Goal: Task Accomplishment & Management: Use online tool/utility

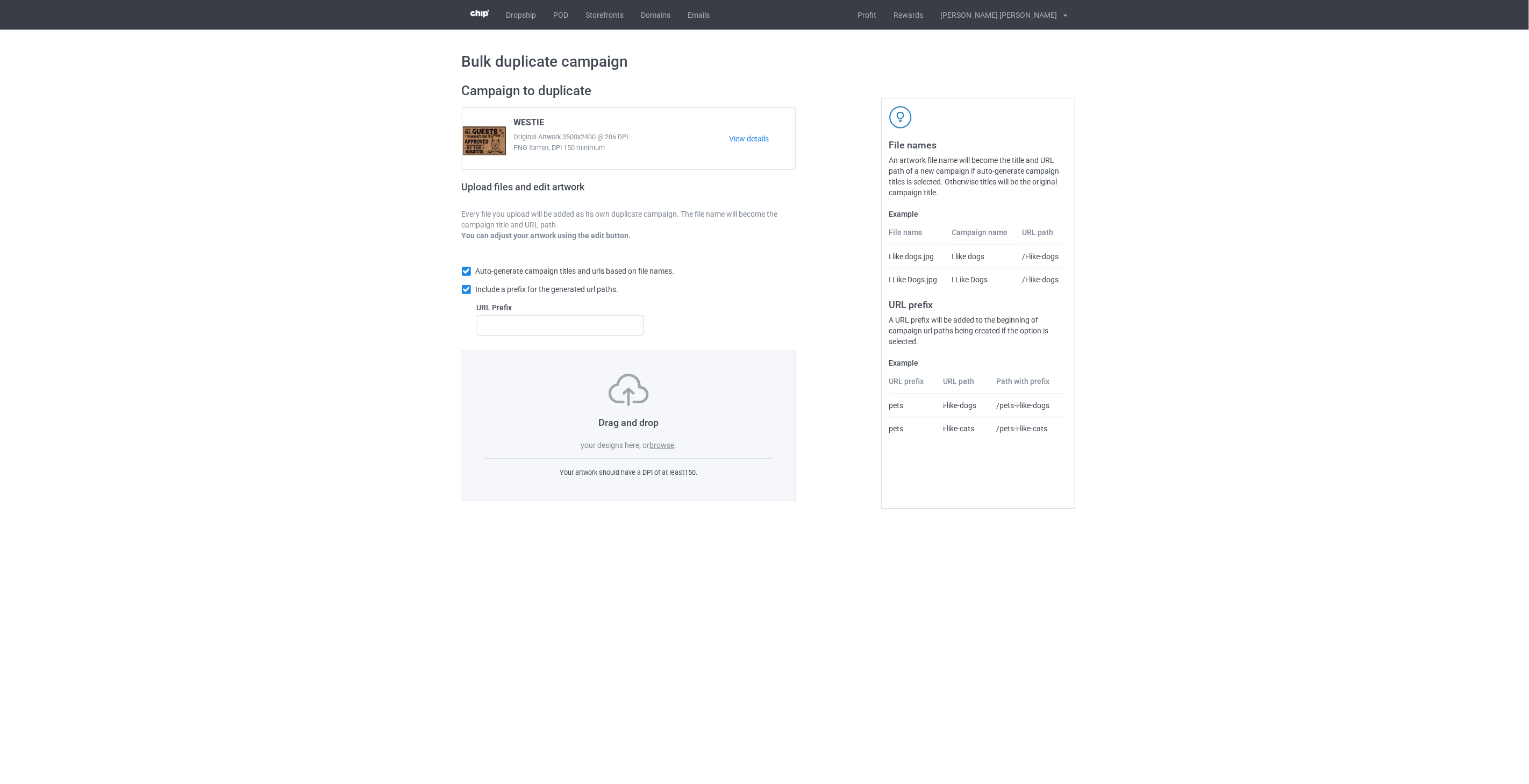
click at [665, 449] on label "browse" at bounding box center [662, 445] width 25 height 8
click at [0, 0] on input "browse" at bounding box center [0, 0] width 0 height 0
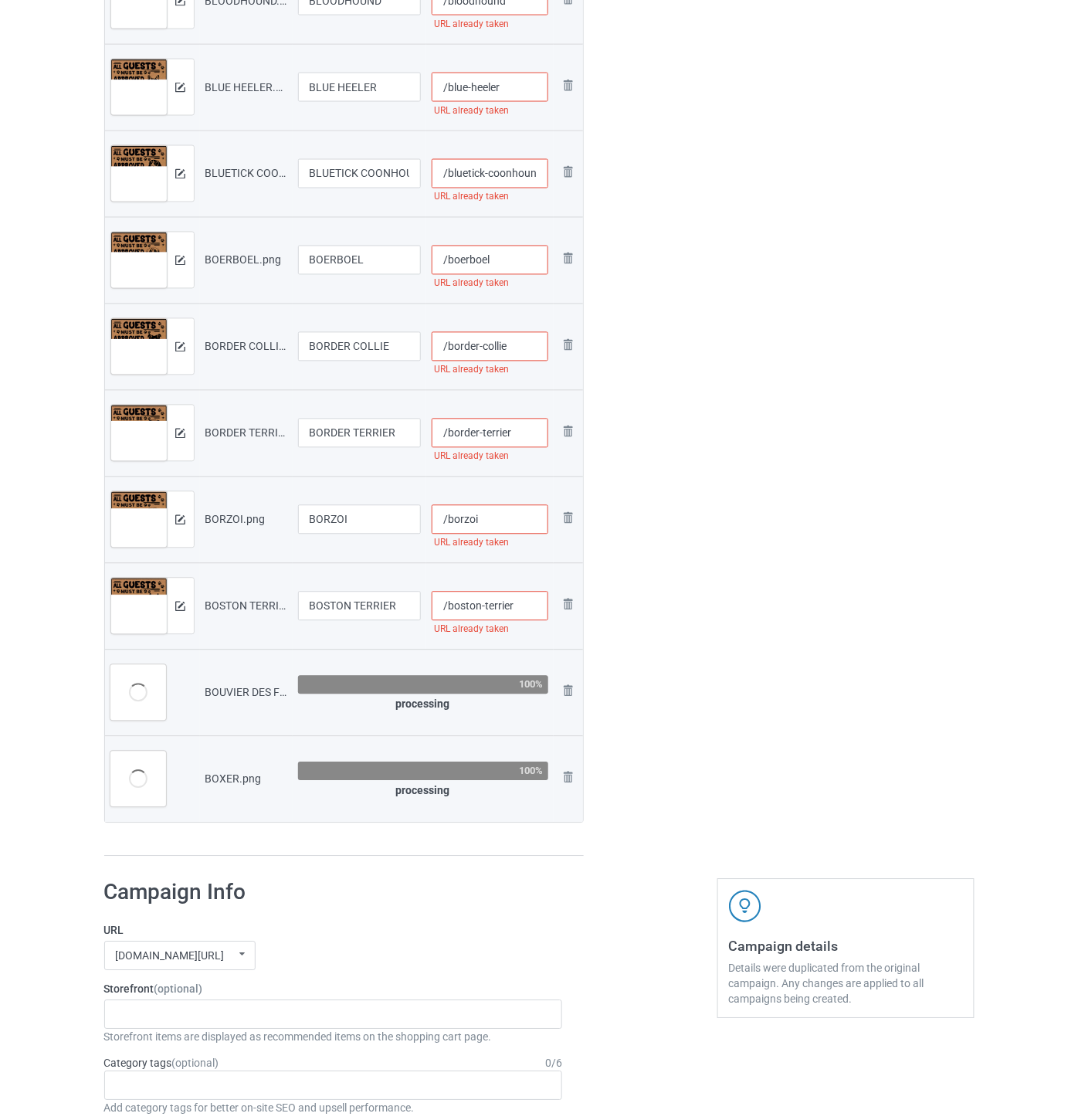
scroll to position [3949, 0]
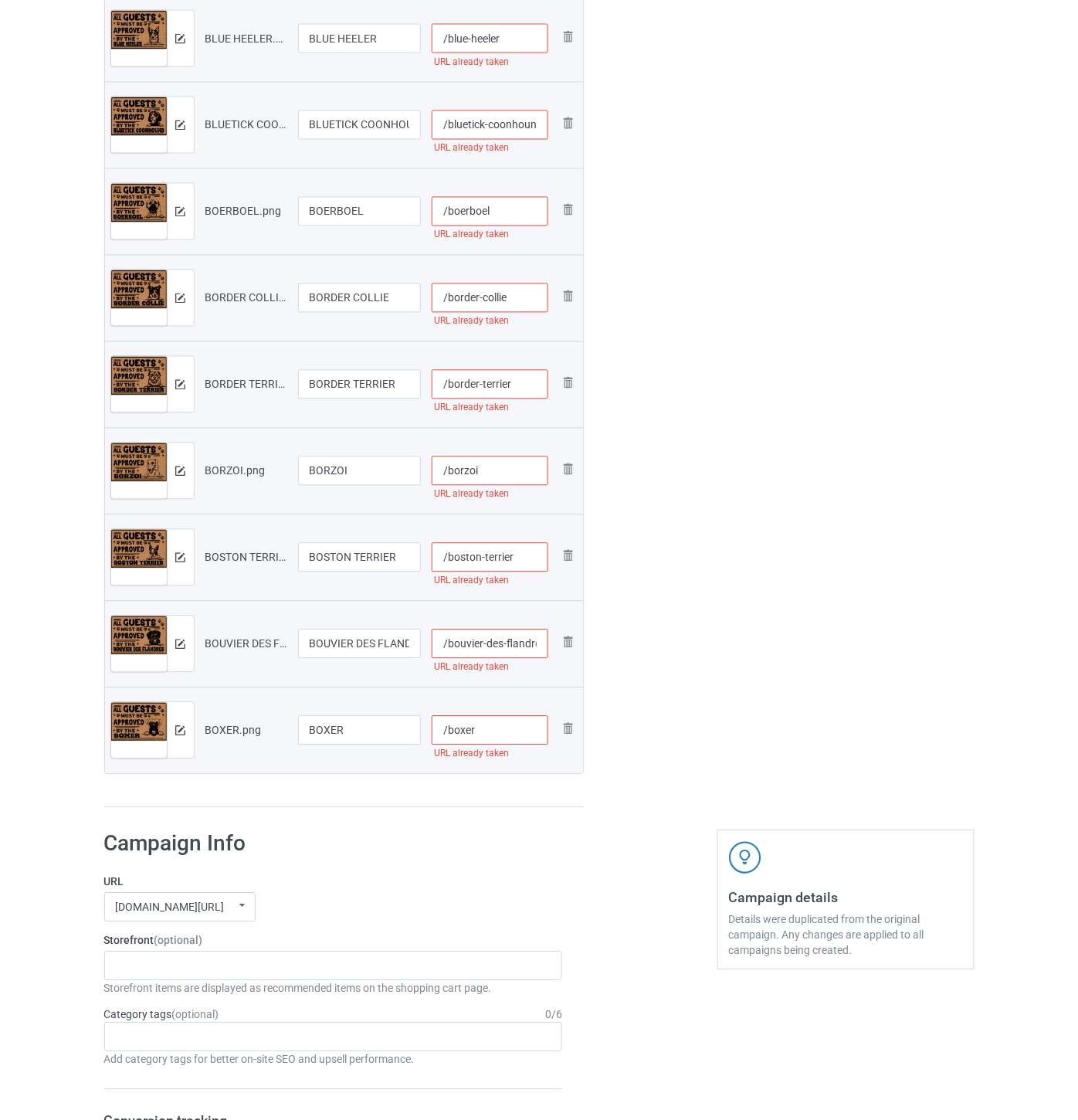
click at [495, 736] on input "/boxer" at bounding box center [490, 731] width 117 height 29
click at [525, 738] on input "/boxer-all2" at bounding box center [490, 731] width 117 height 29
type input "/boxer-all22"
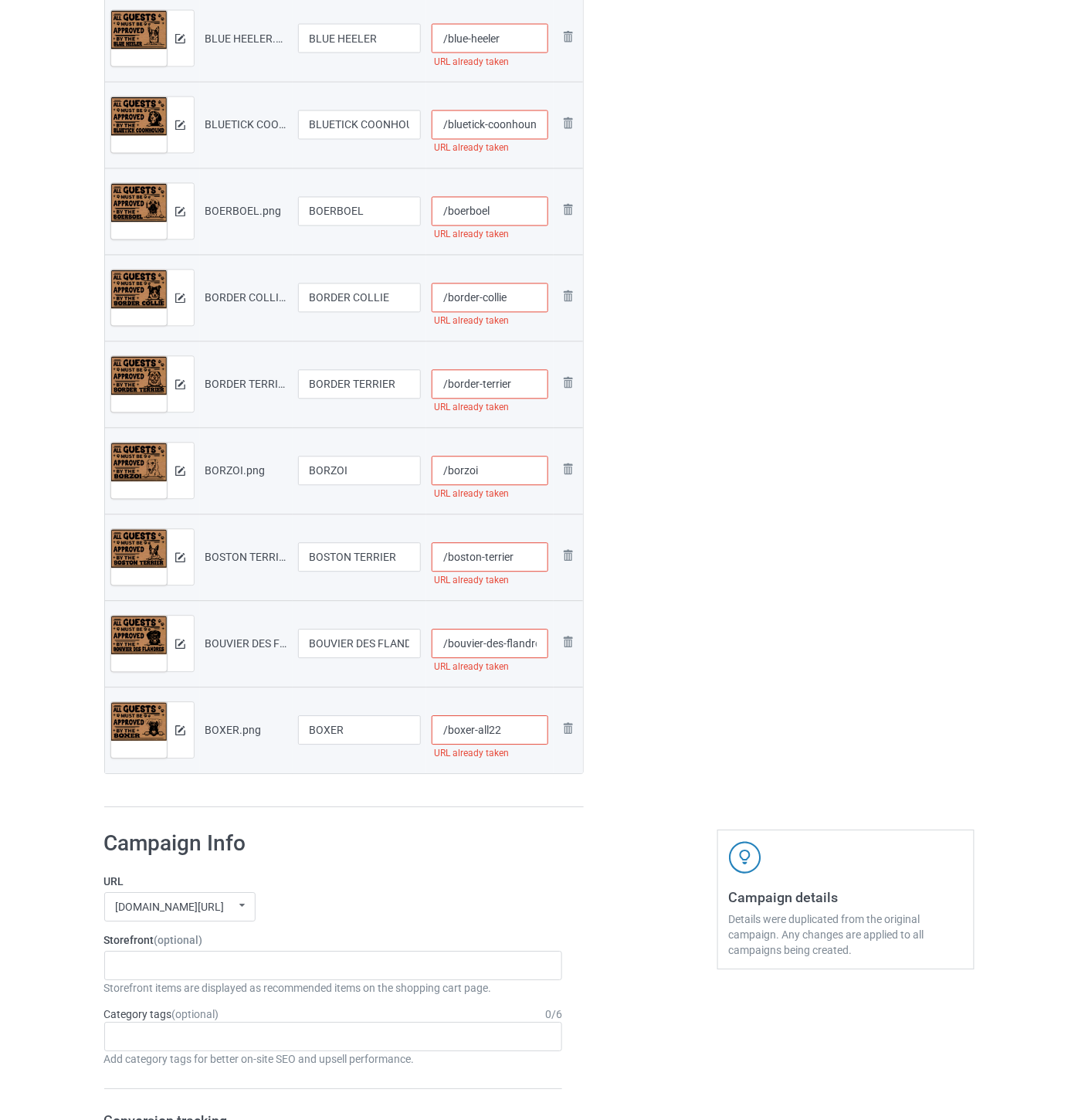
drag, startPoint x: 507, startPoint y: 733, endPoint x: 475, endPoint y: 733, distance: 32.0
click at [475, 733] on input "/boxer-all22" at bounding box center [490, 731] width 117 height 29
click at [495, 642] on input "/bouvier-des-flandres" at bounding box center [490, 644] width 117 height 29
paste input "-all22"
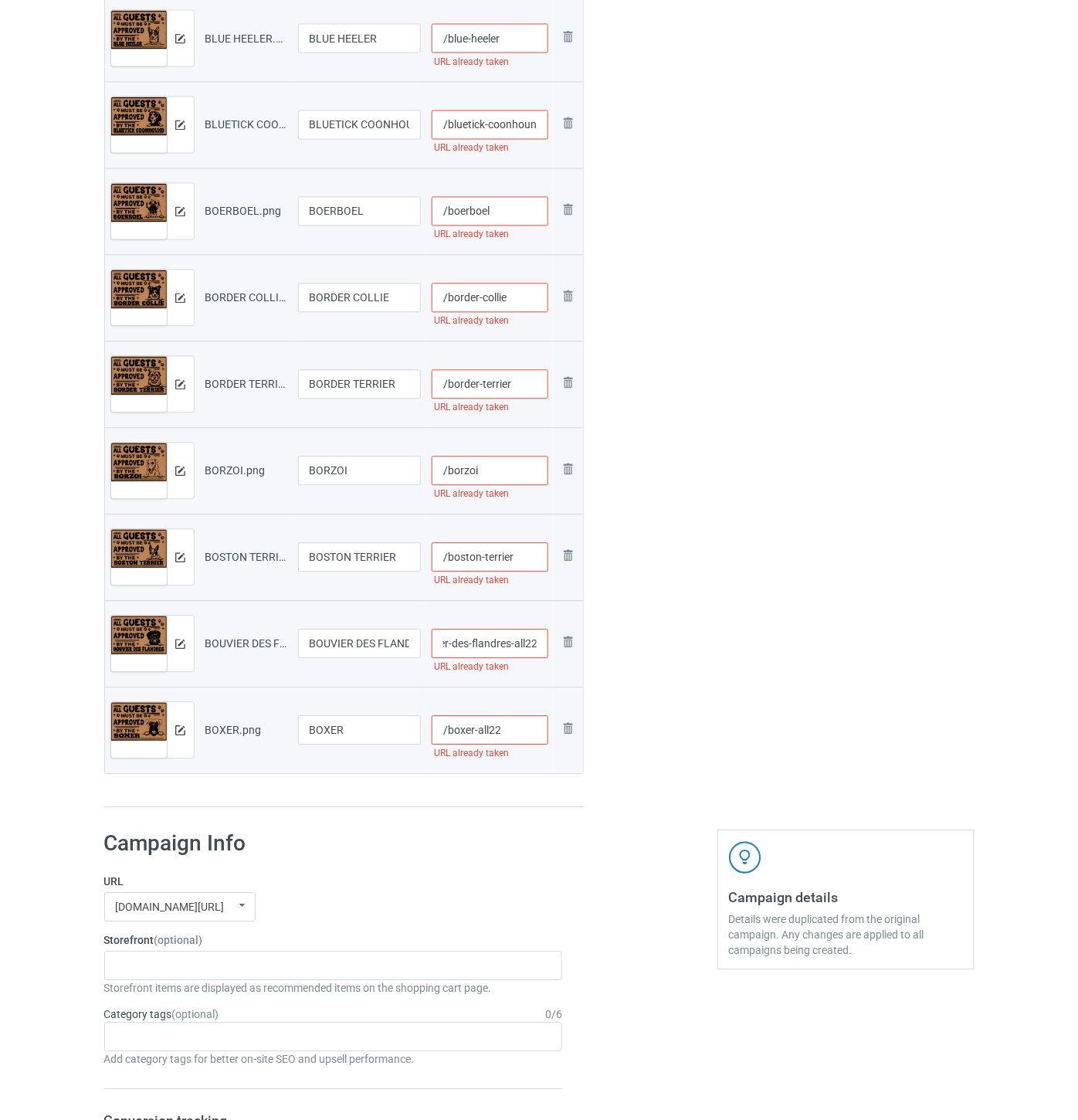
type input "/bouvier-des-flandres-all22"
click at [530, 558] on input "/boston-terrier" at bounding box center [490, 558] width 117 height 29
paste input "-all22"
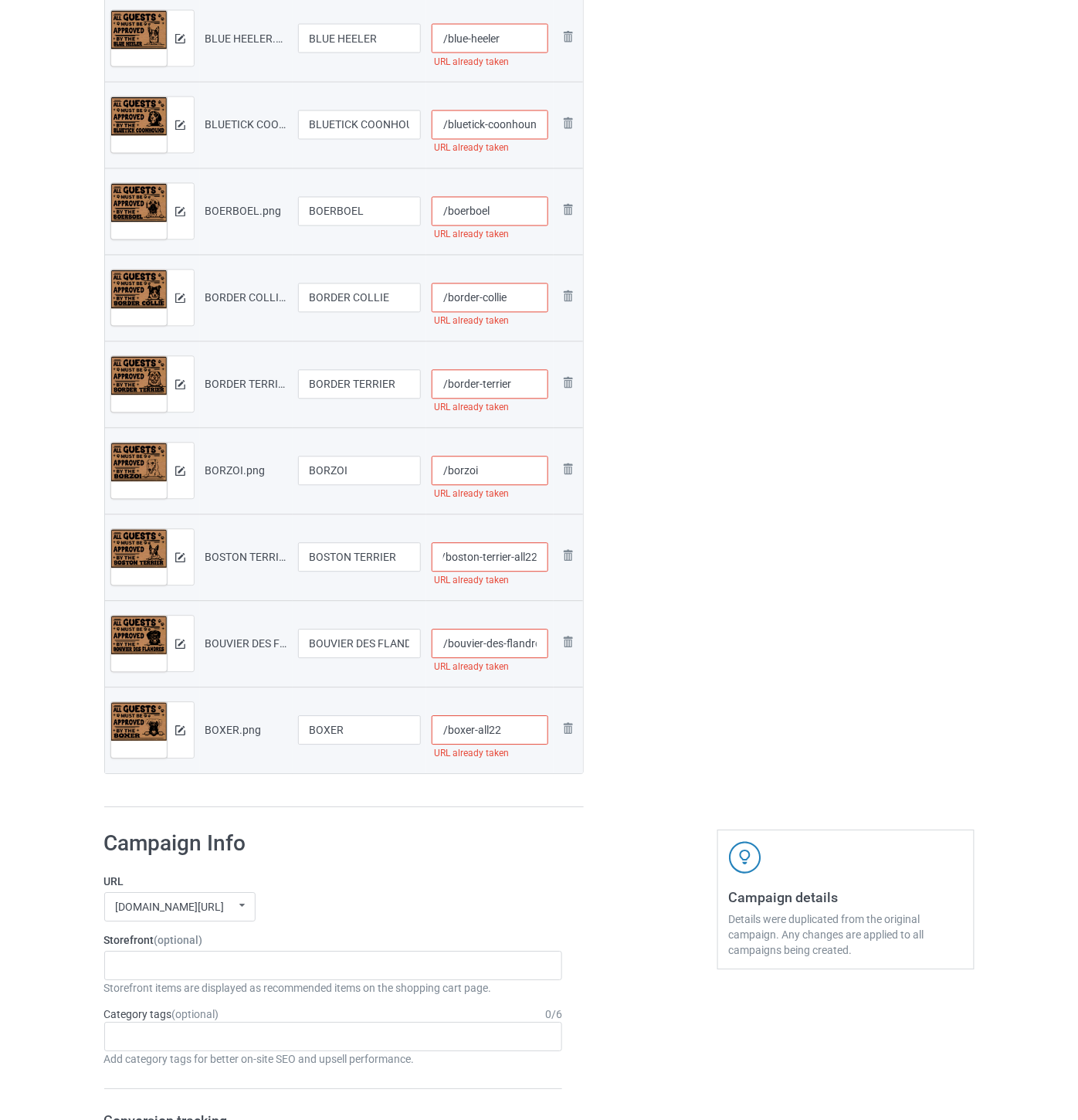
type input "/boston-terrier-all22"
click at [513, 464] on input "/borzoi" at bounding box center [490, 471] width 117 height 29
paste input "-all22"
type input "/borzoi-all2"
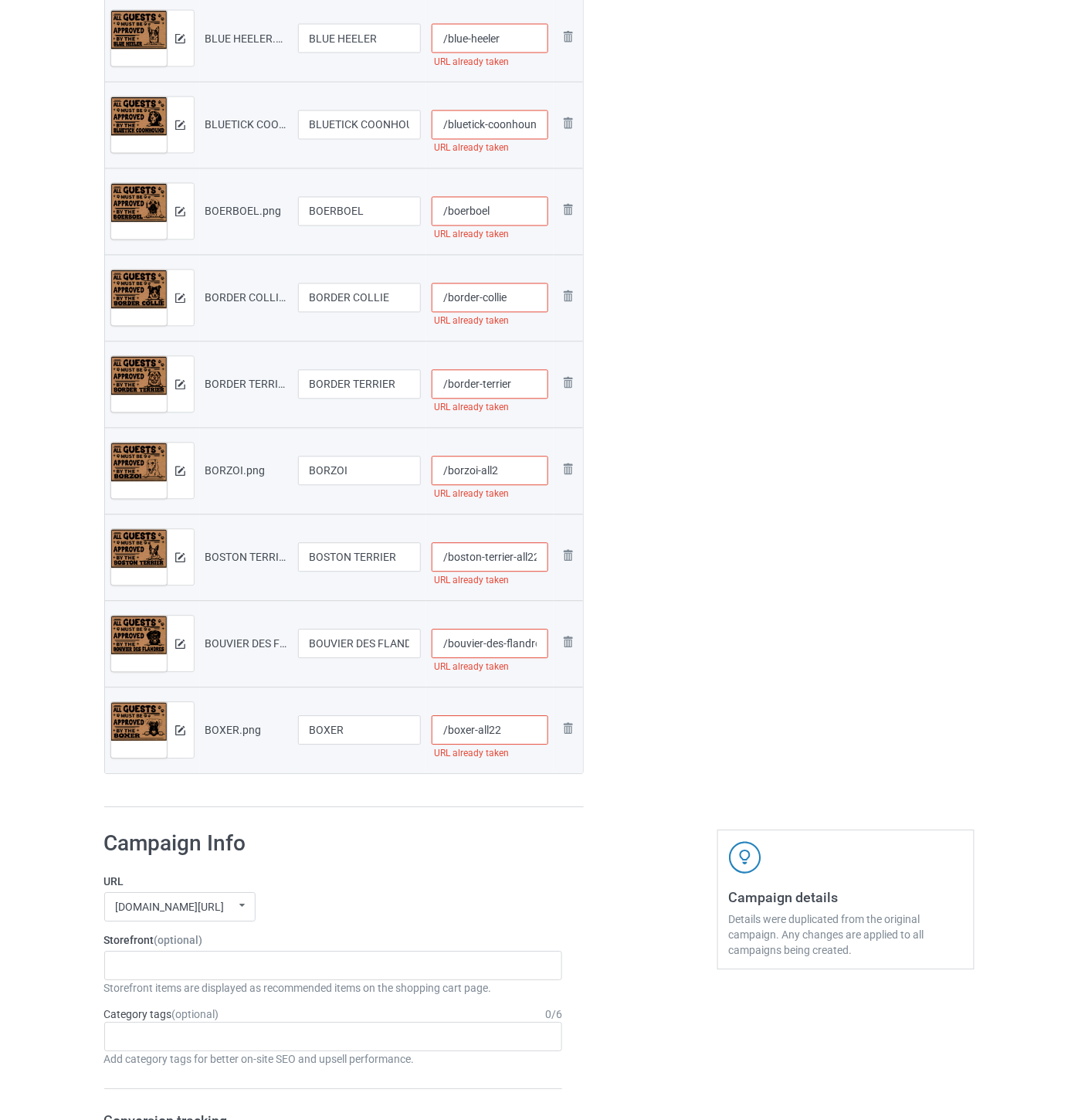
click at [530, 381] on input "/border-terrier" at bounding box center [490, 385] width 117 height 29
paste input "-all22"
type input "/border-terrier-all22"
click at [528, 301] on input "/border-collie" at bounding box center [490, 298] width 117 height 29
paste input "-all22"
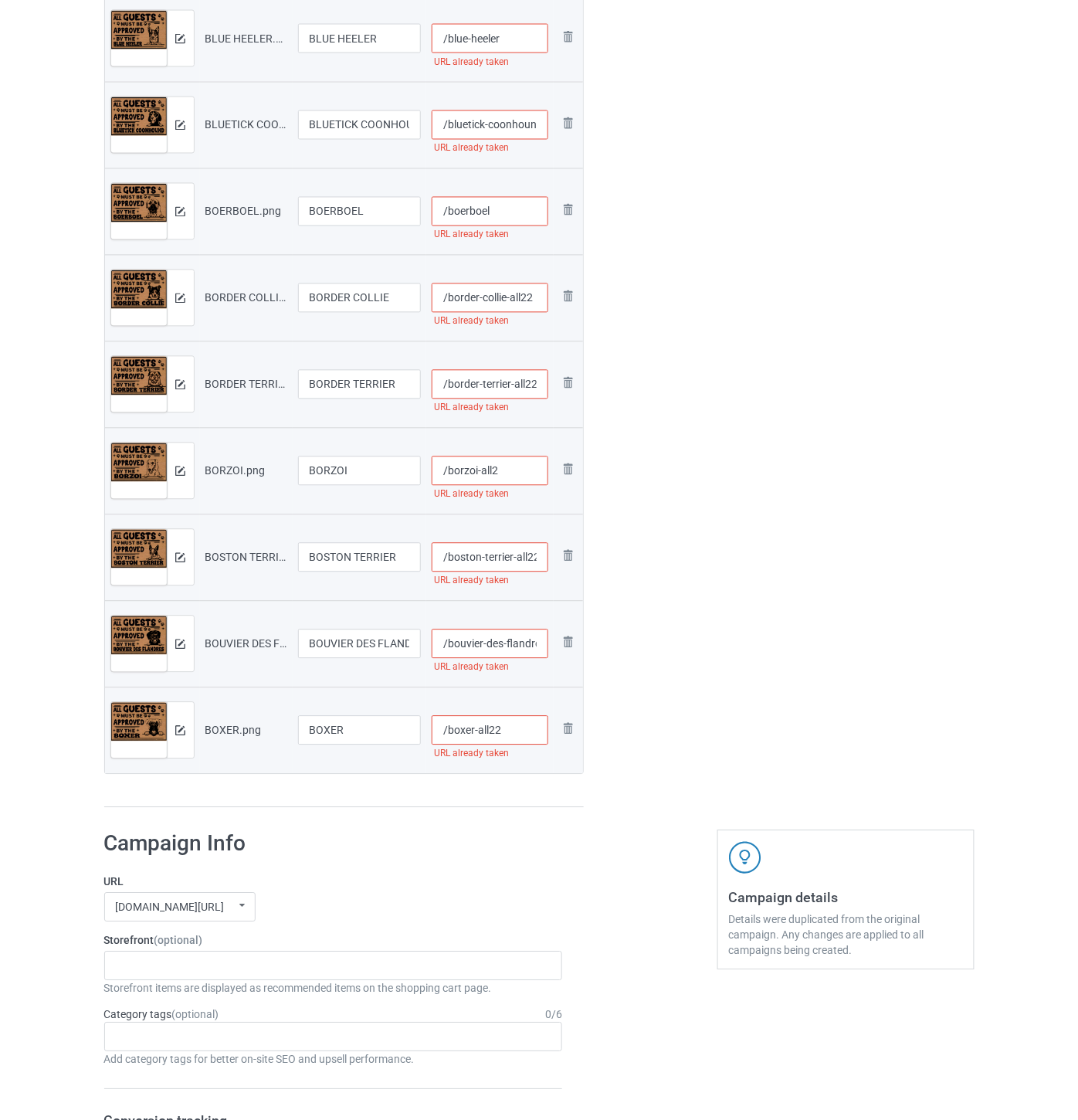
type input "/border-collie-all22"
drag, startPoint x: 512, startPoint y: 211, endPoint x: 570, endPoint y: 236, distance: 63.2
click at [512, 210] on input "/boerboel" at bounding box center [490, 212] width 117 height 29
paste input "-all22"
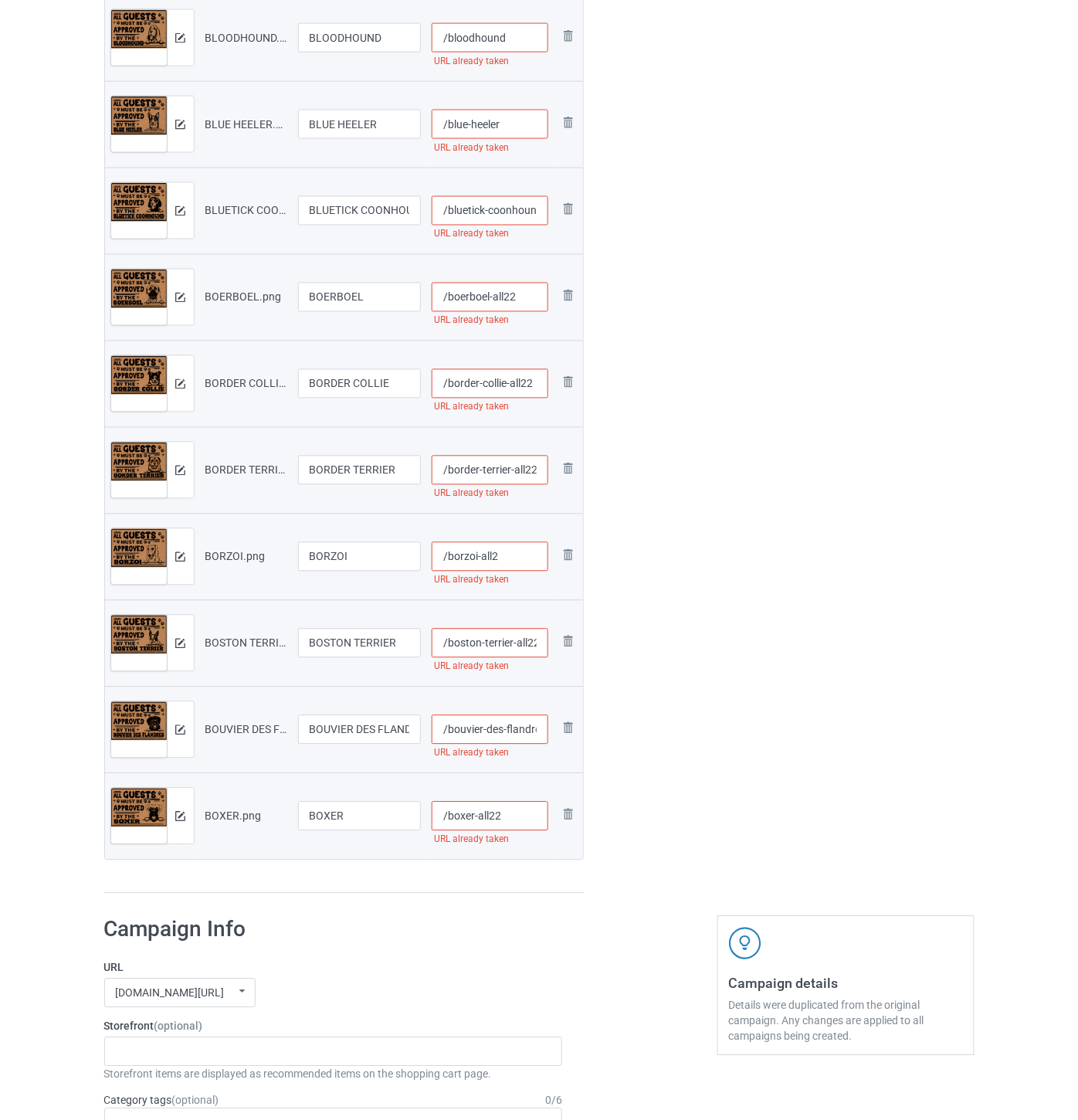
type input "/boerboel-all22"
click at [488, 209] on input "/bluetick-coonhound" at bounding box center [490, 211] width 117 height 29
paste input "-all22"
click at [507, 215] on input "/bluetick-oonhound" at bounding box center [490, 211] width 117 height 29
paste input "-all22"
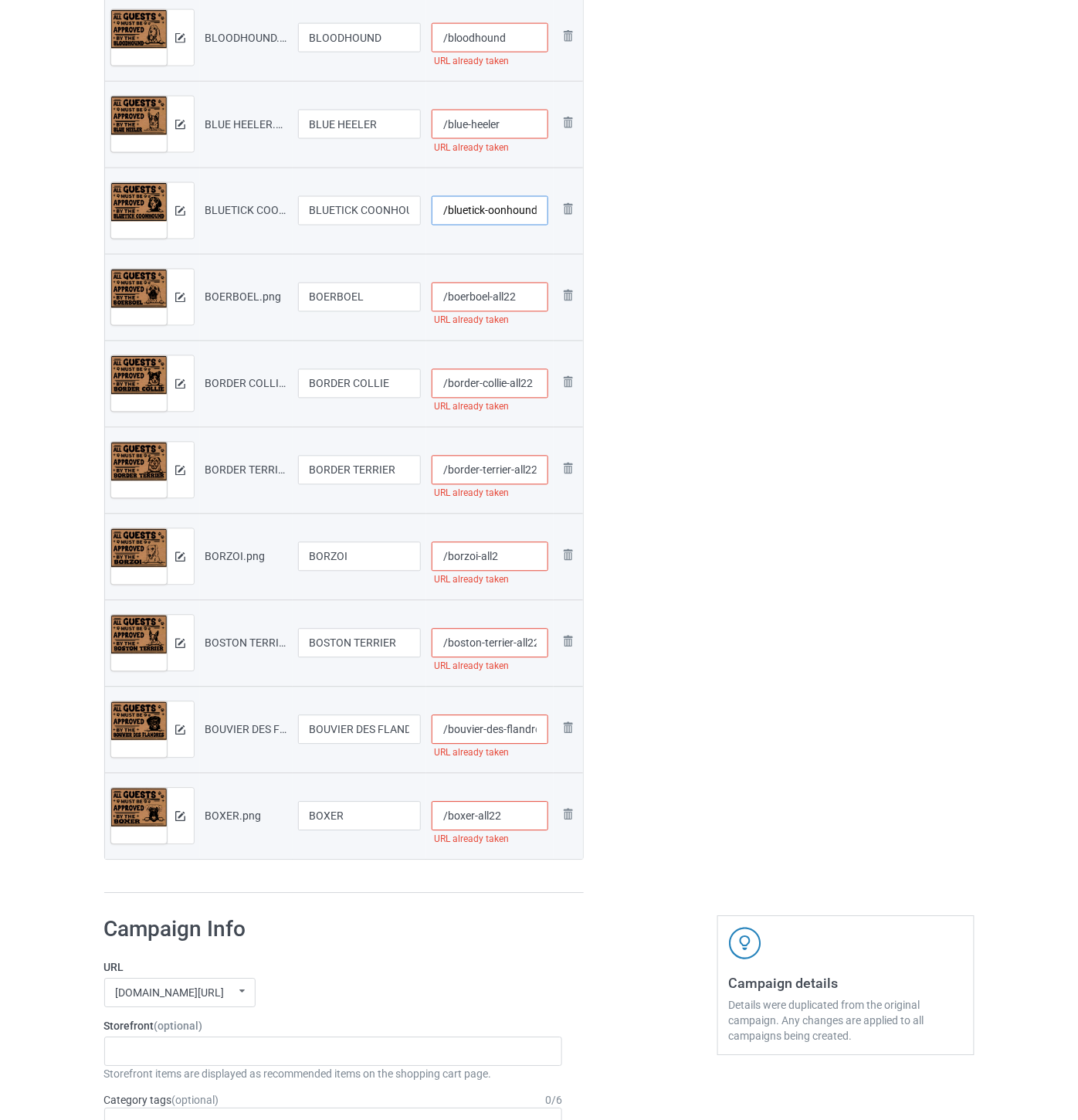
scroll to position [0, 26]
type input "/bluetick-oonhound-all22"
click at [514, 127] on input "/blue-heeler" at bounding box center [490, 125] width 117 height 29
paste input "-all22"
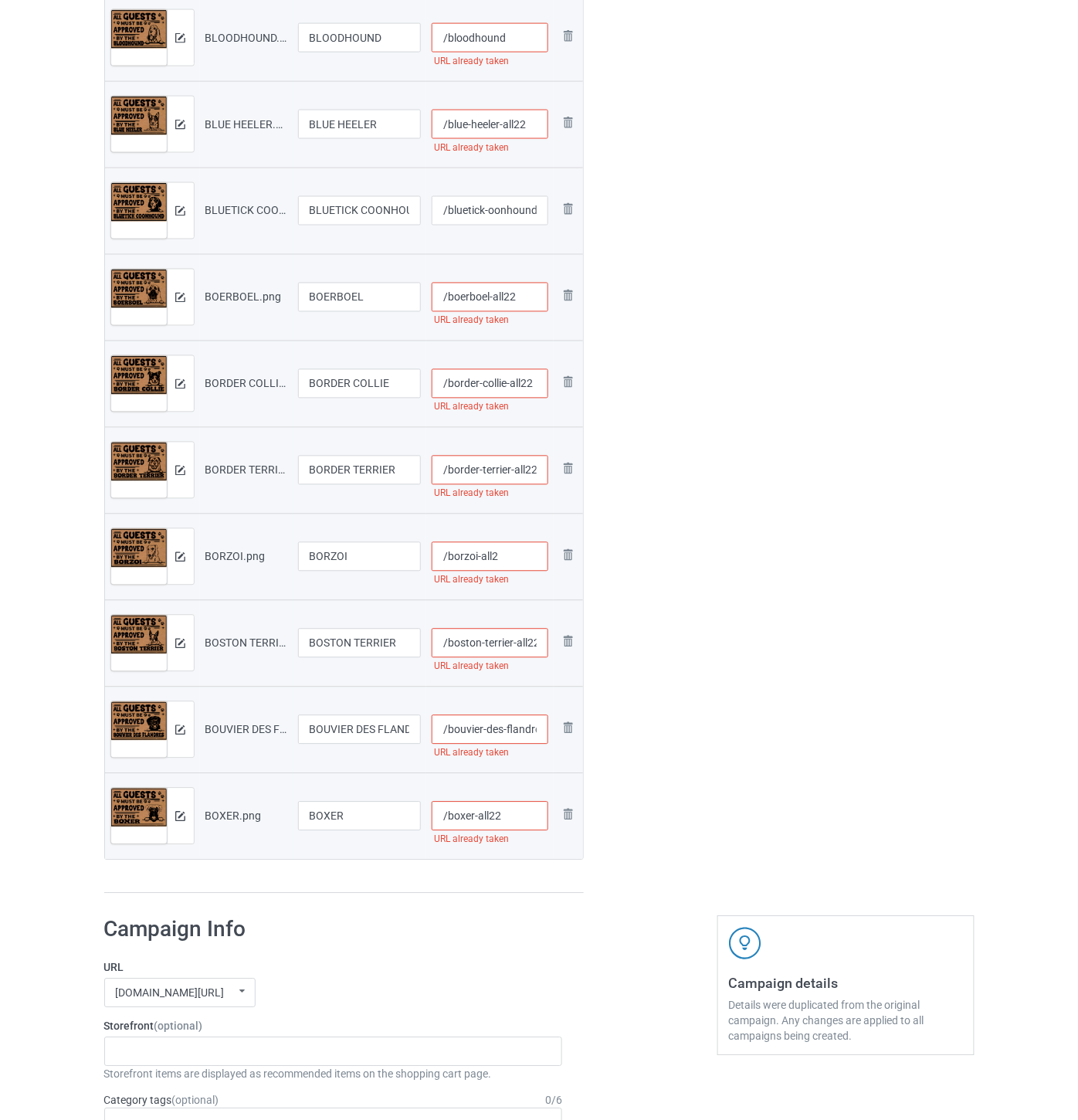
type input "/blue-heeler-all22"
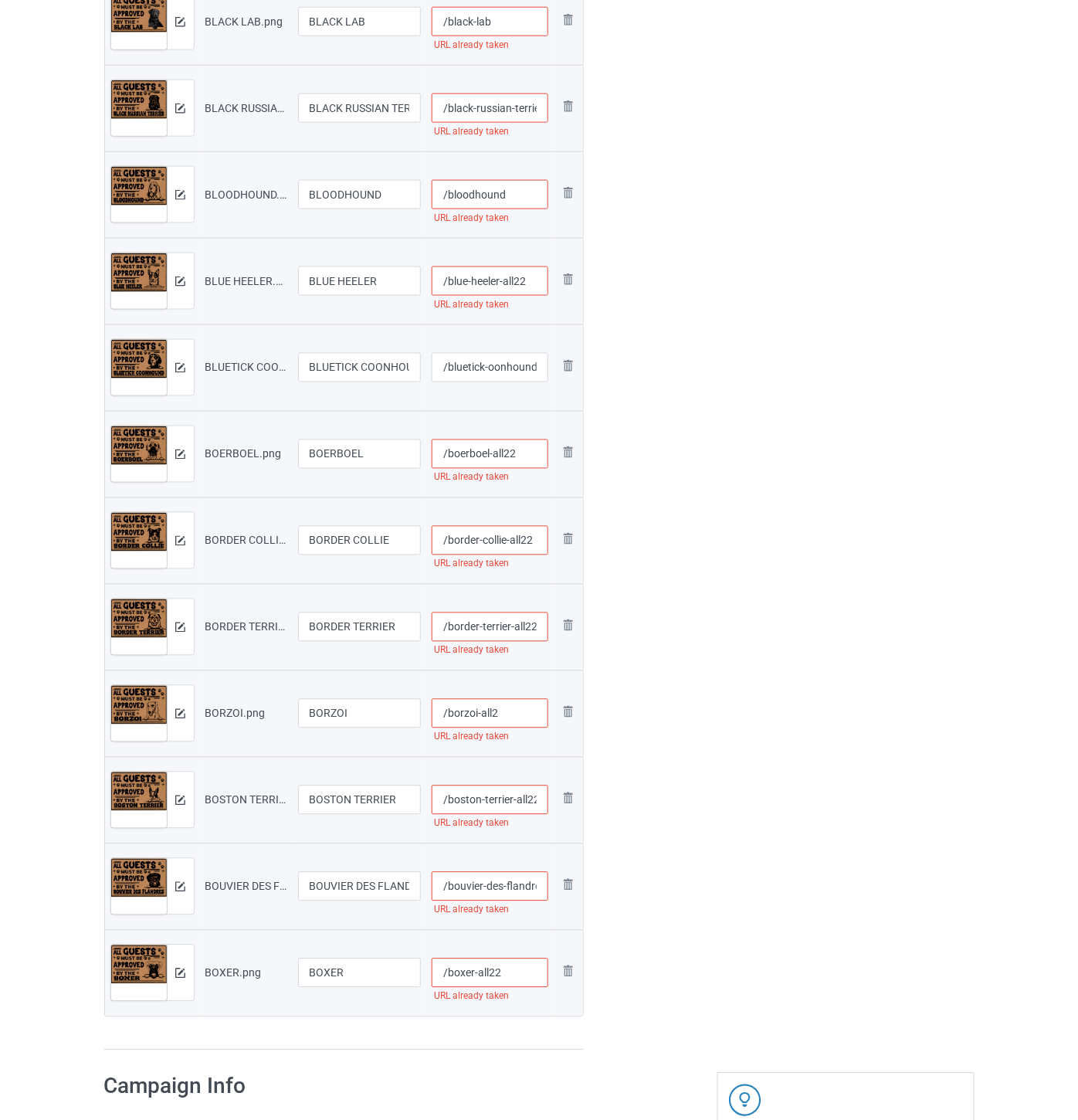
scroll to position [3691, 0]
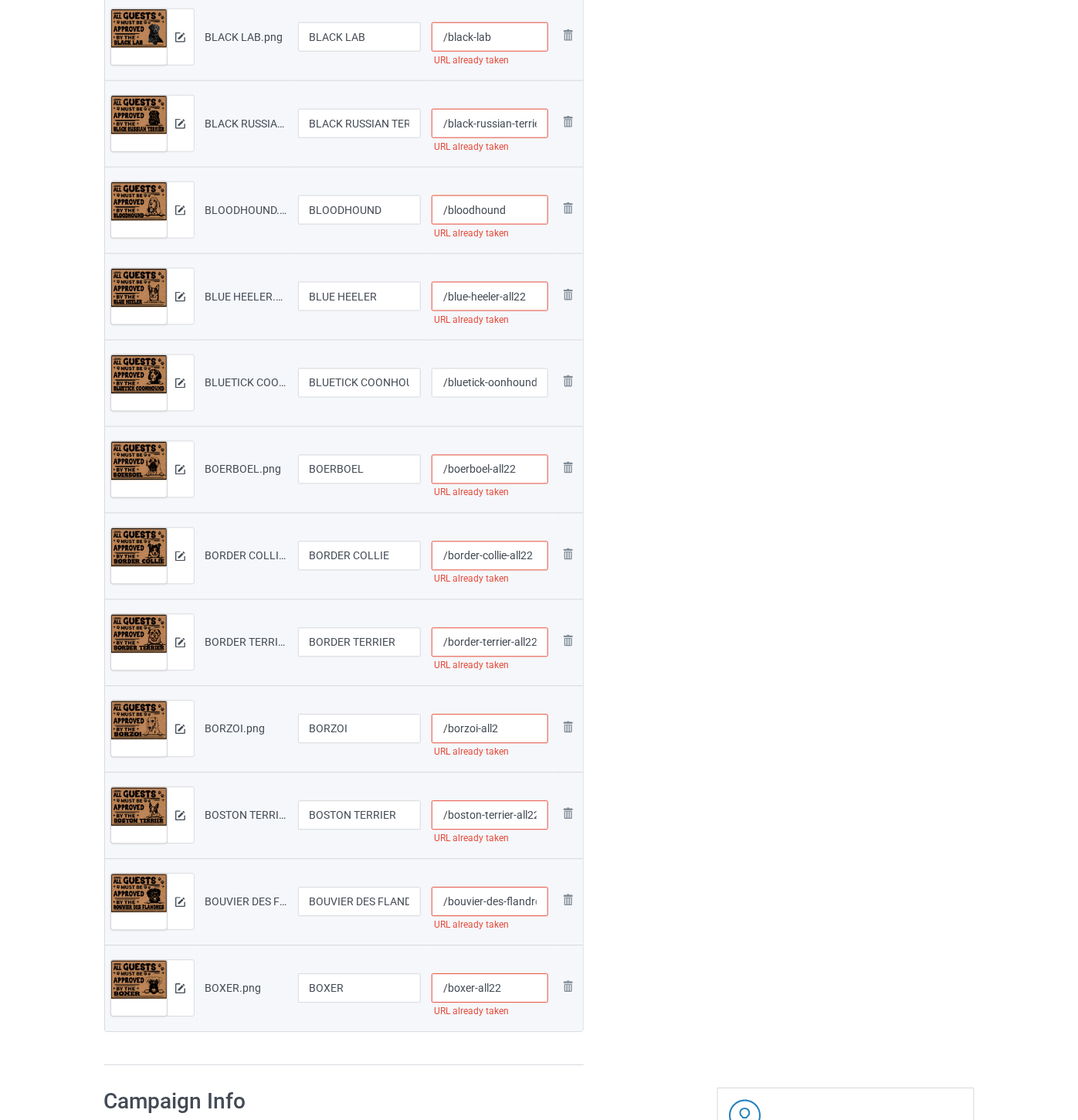
click at [520, 211] on input "/bloodhound" at bounding box center [490, 210] width 117 height 29
paste input "-all22"
type input "/bloodhound-all22"
click at [498, 121] on input "/black-russian-terrier" at bounding box center [490, 124] width 117 height 29
paste input "-all22"
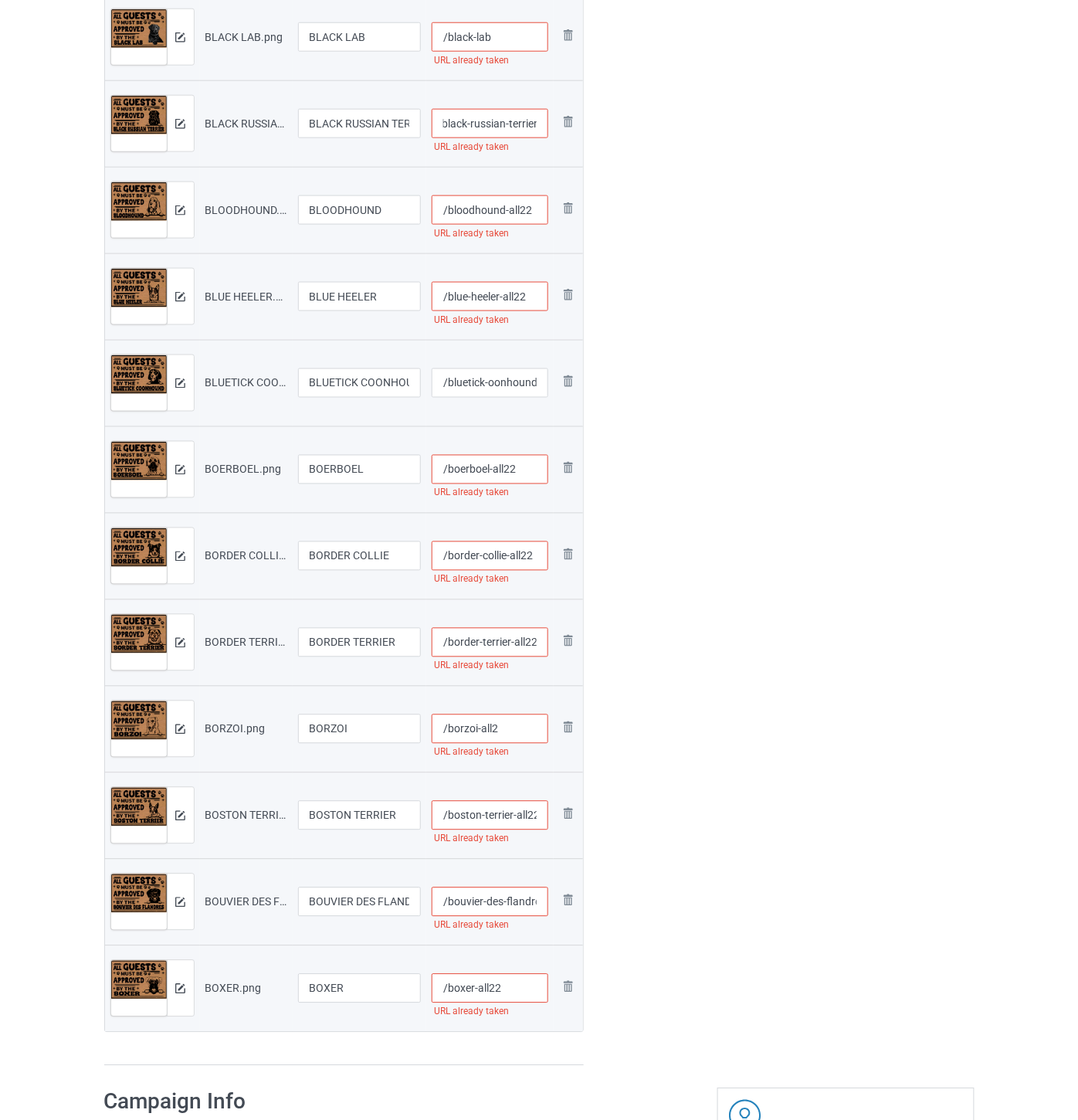
scroll to position [0, 32]
type input "/black-russian-terrier-all22"
click at [512, 41] on input "/black-lab" at bounding box center [490, 37] width 117 height 29
paste input "-all22"
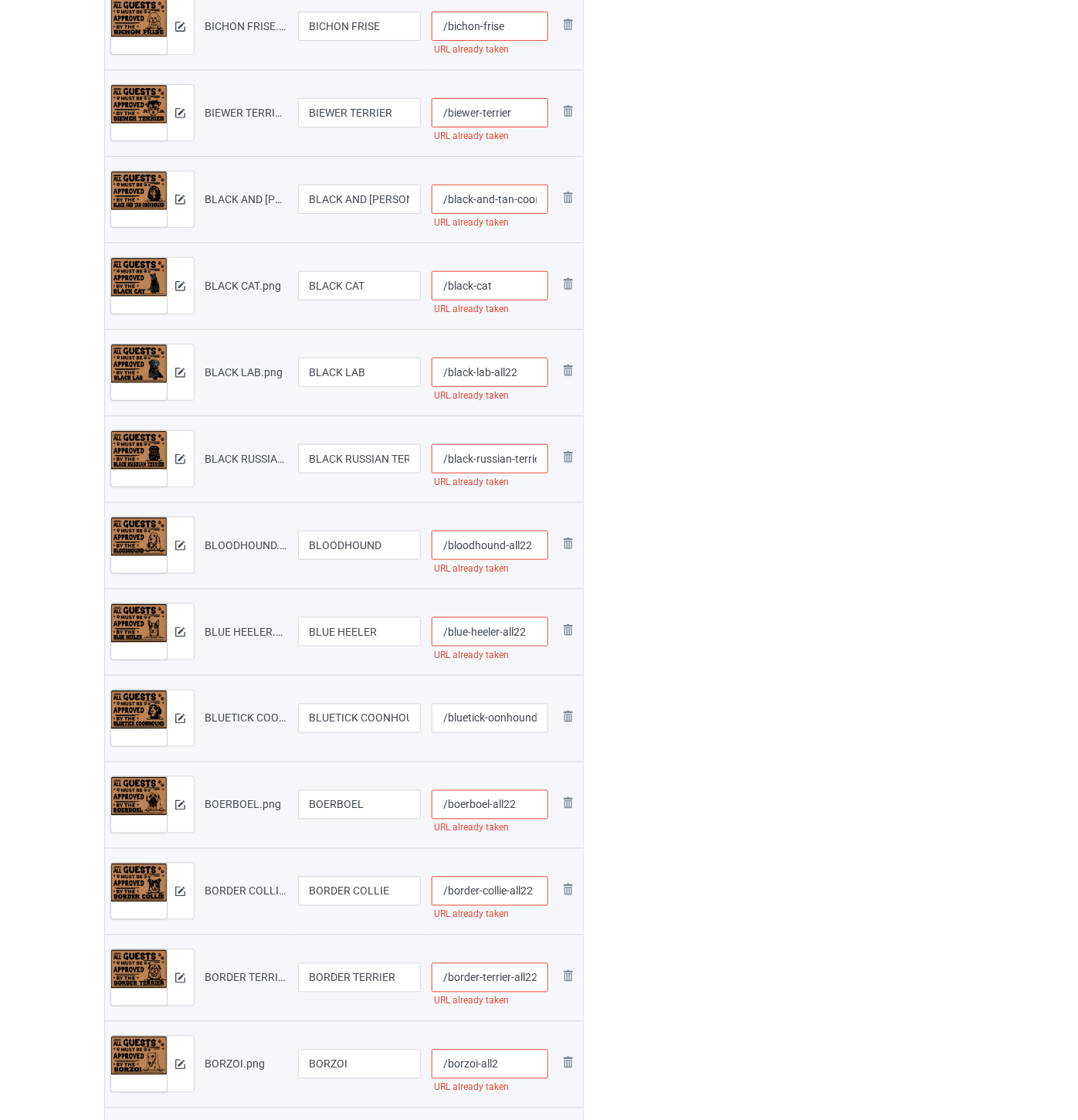
scroll to position [3348, 0]
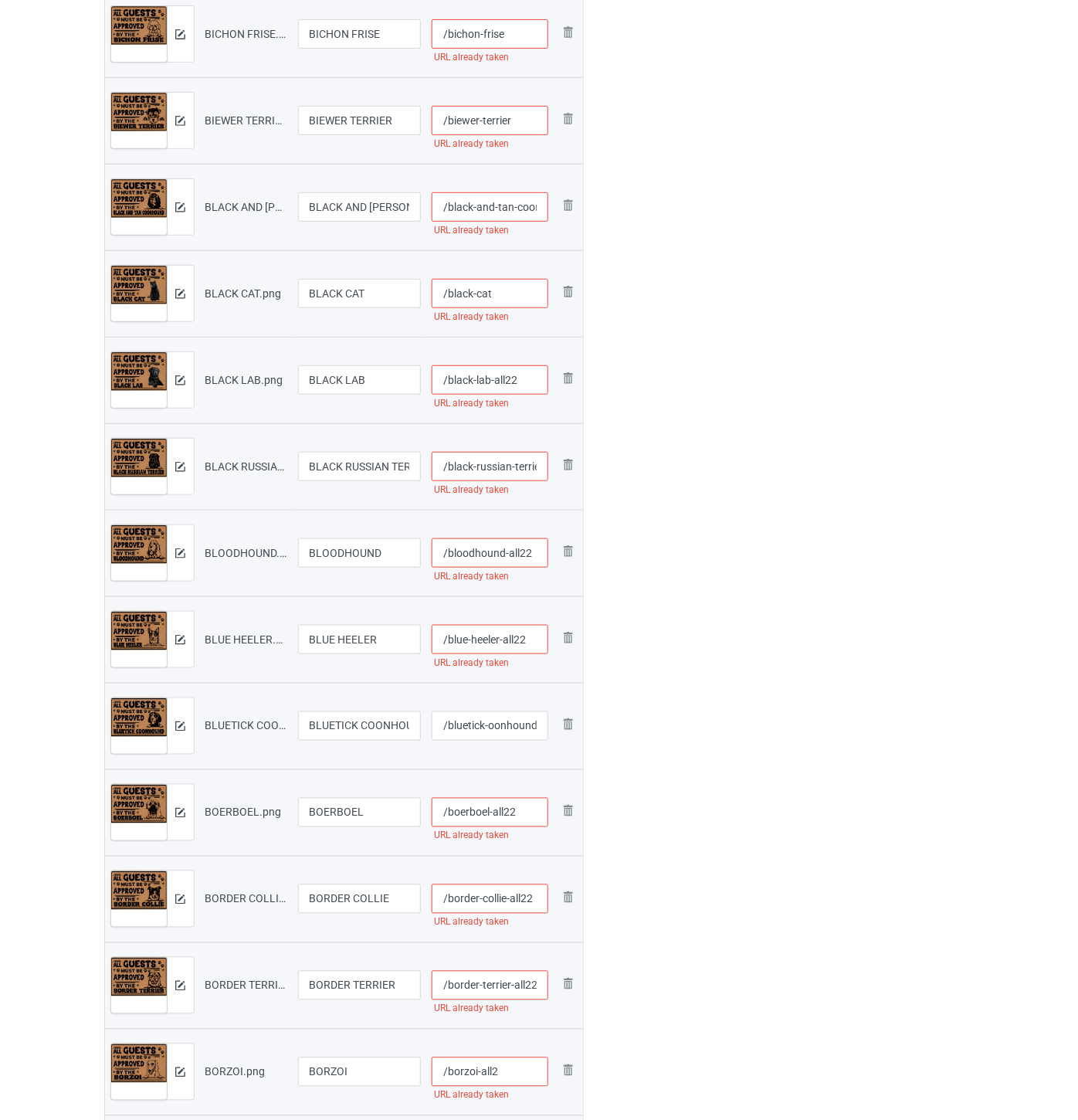
type input "/black-lab-all22"
click at [511, 301] on input "/black-cat" at bounding box center [490, 293] width 117 height 29
paste input "-all22"
click at [527, 283] on input "/black-cat-all22" at bounding box center [490, 293] width 117 height 29
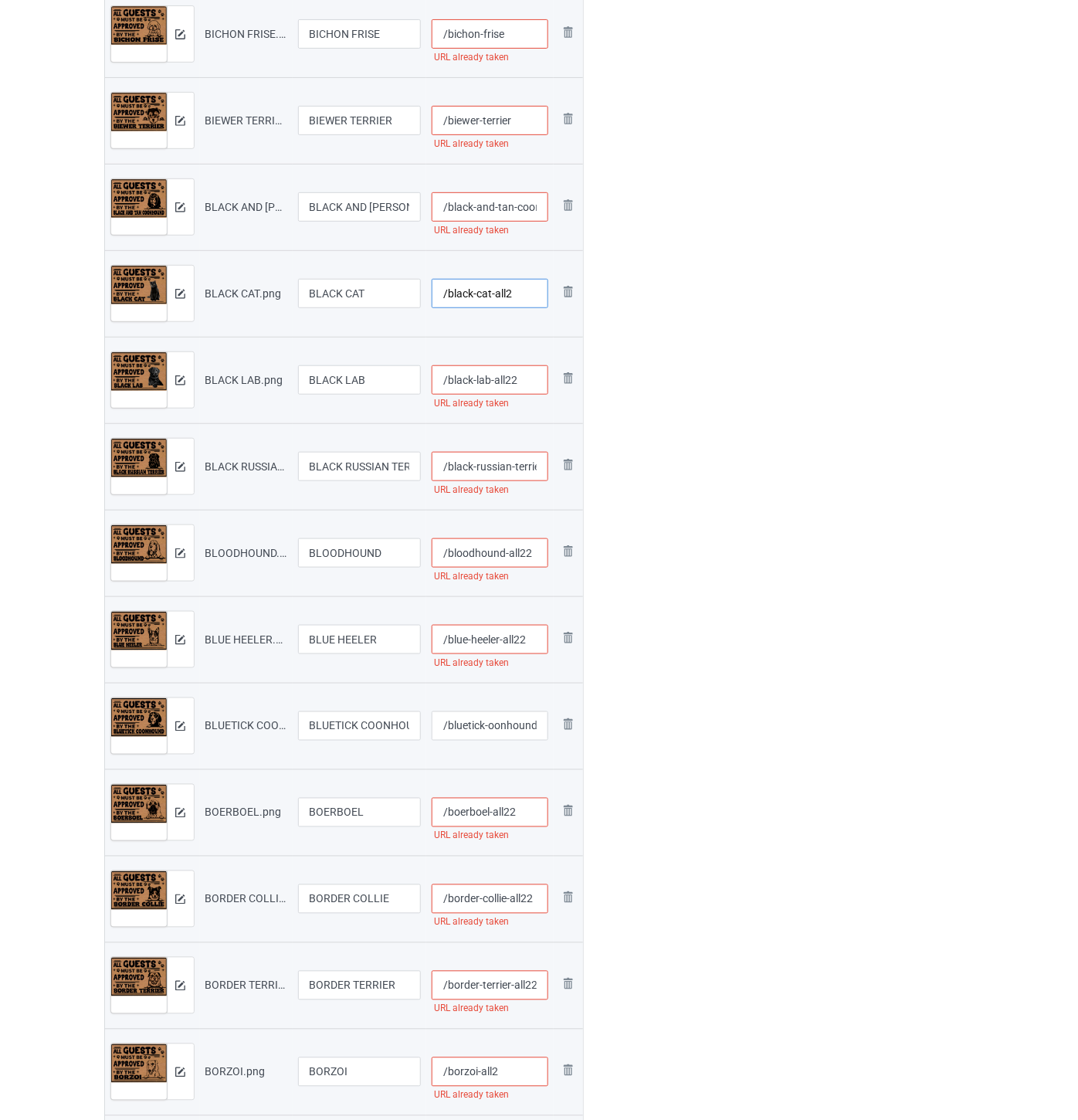
type input "/black-cat-all2"
click at [500, 200] on input "/black-and-tan-coonhound" at bounding box center [490, 207] width 117 height 29
paste input "-all22"
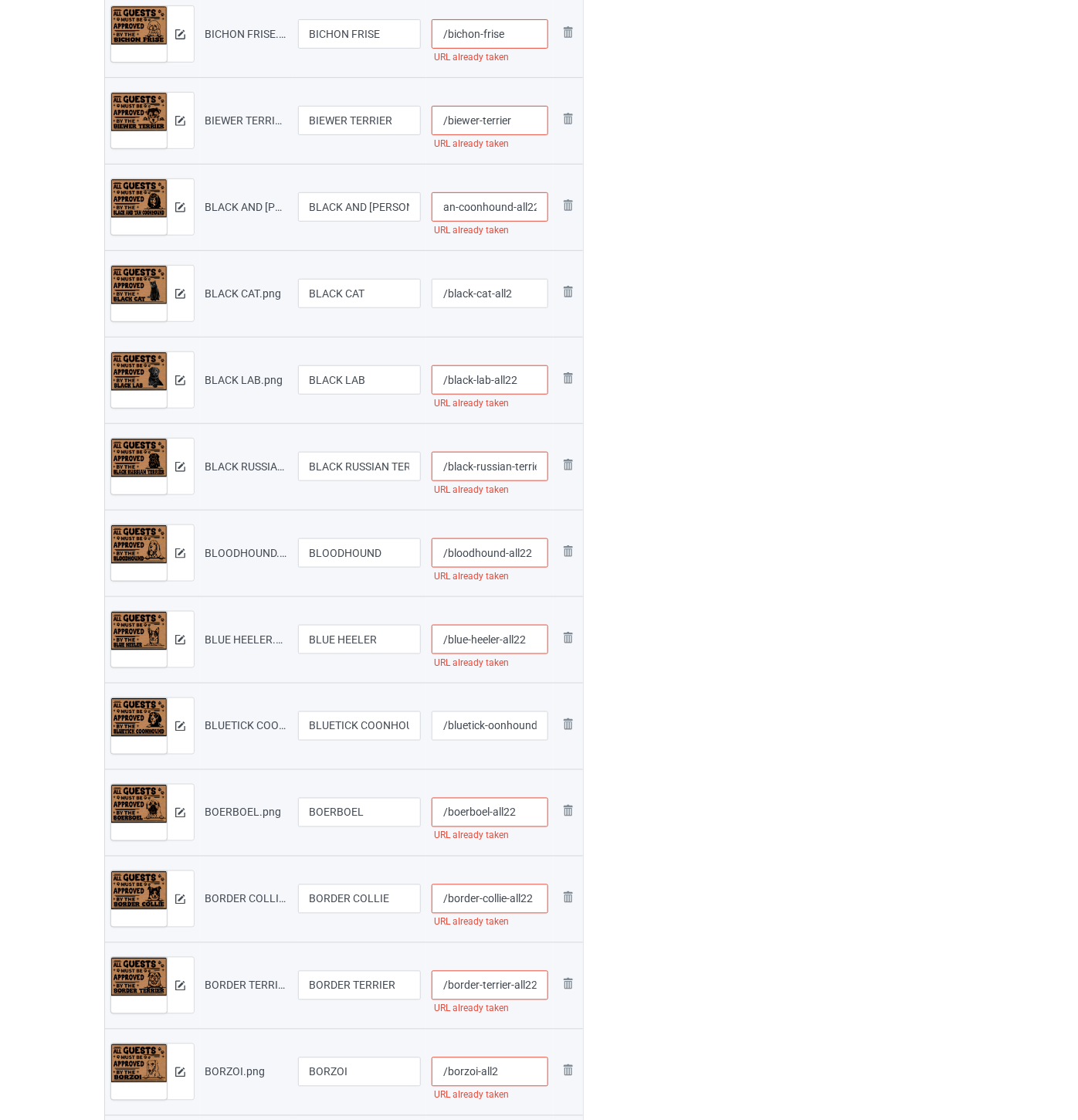
type input "/black-and-tan-coonhound-all22"
click at [524, 118] on input "/biewer-terrier" at bounding box center [490, 120] width 117 height 29
paste input "-all22"
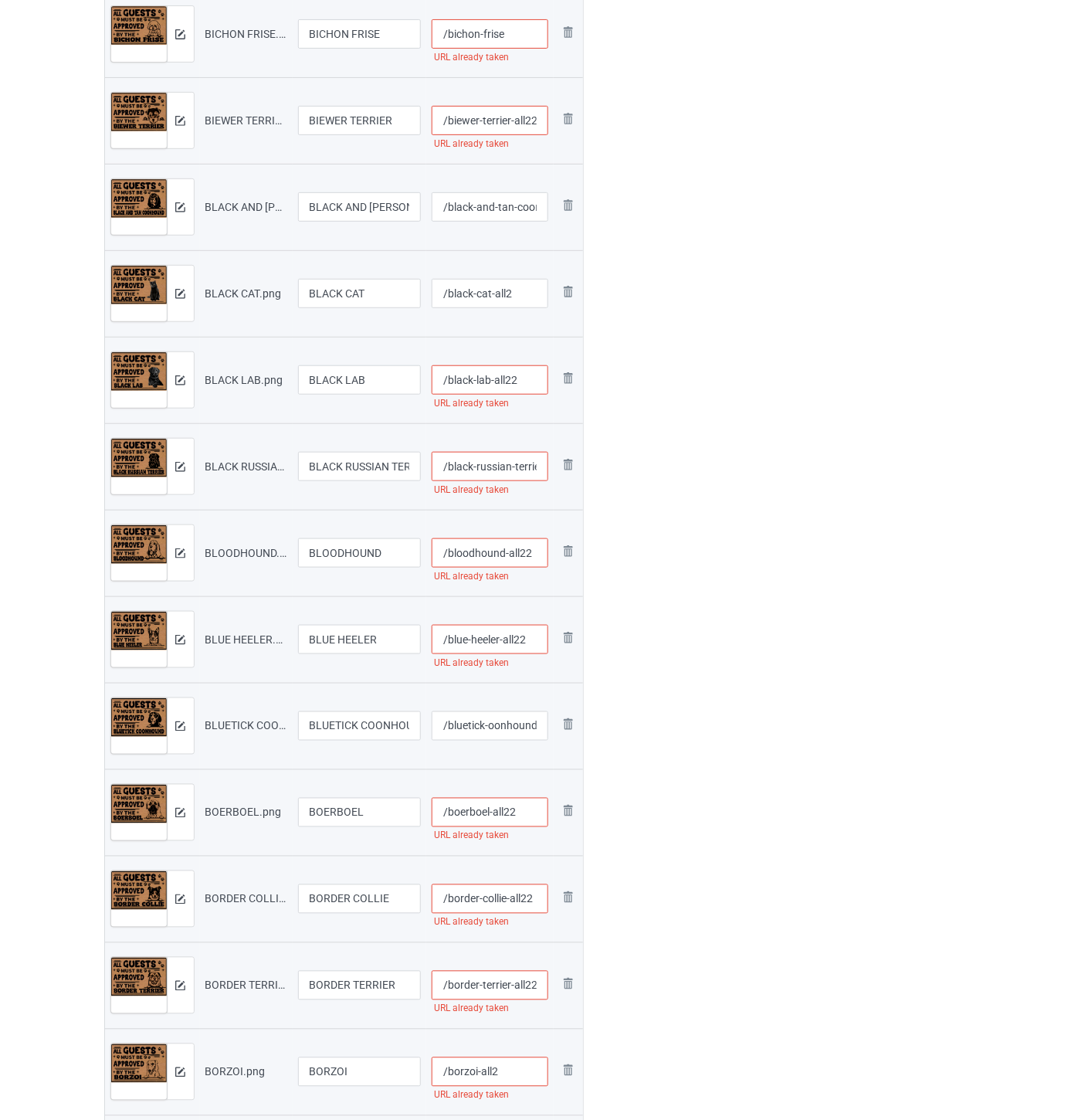
scroll to position [0, 1]
type input "/biewer-terrier-all22"
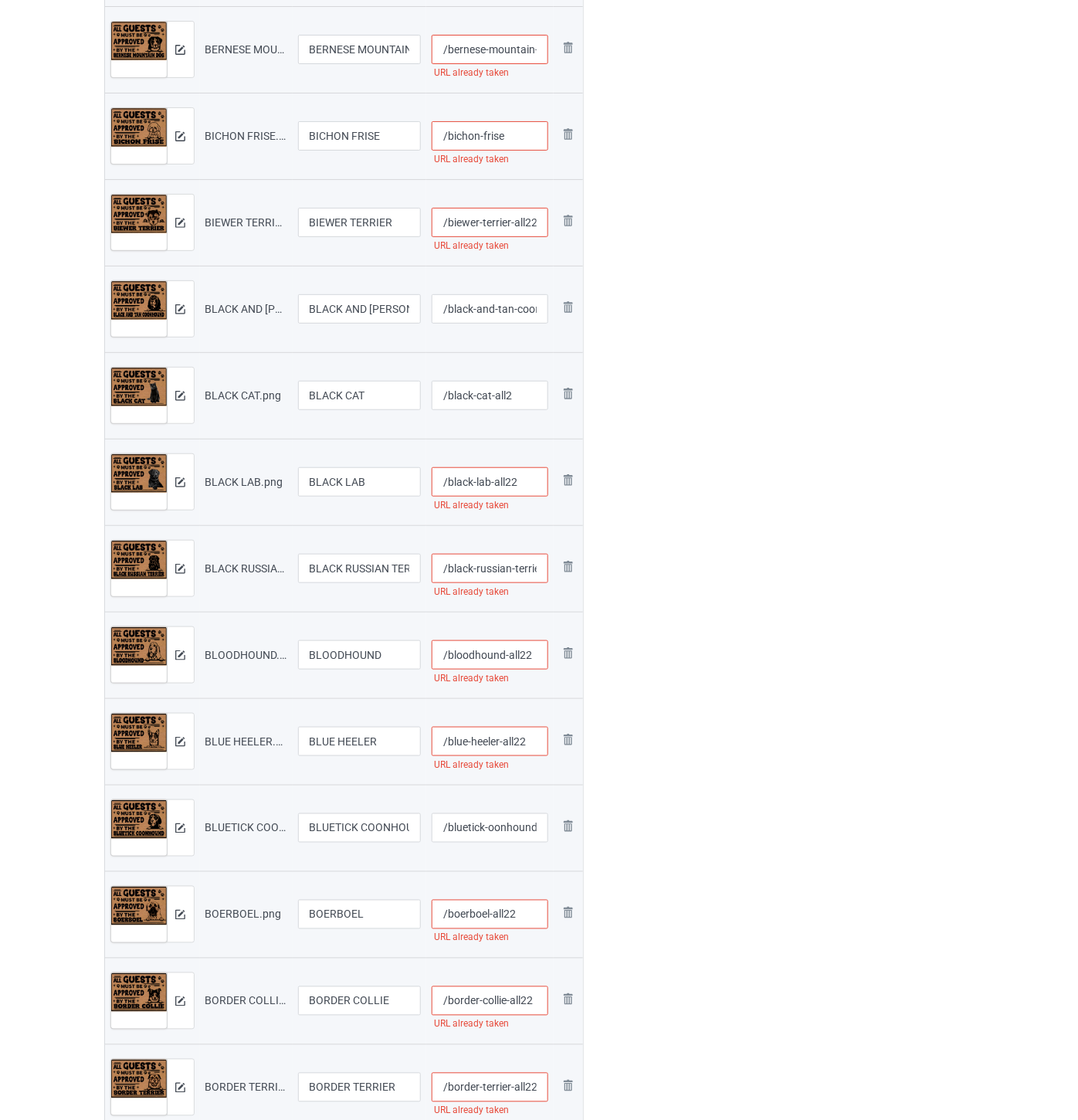
scroll to position [3090, 0]
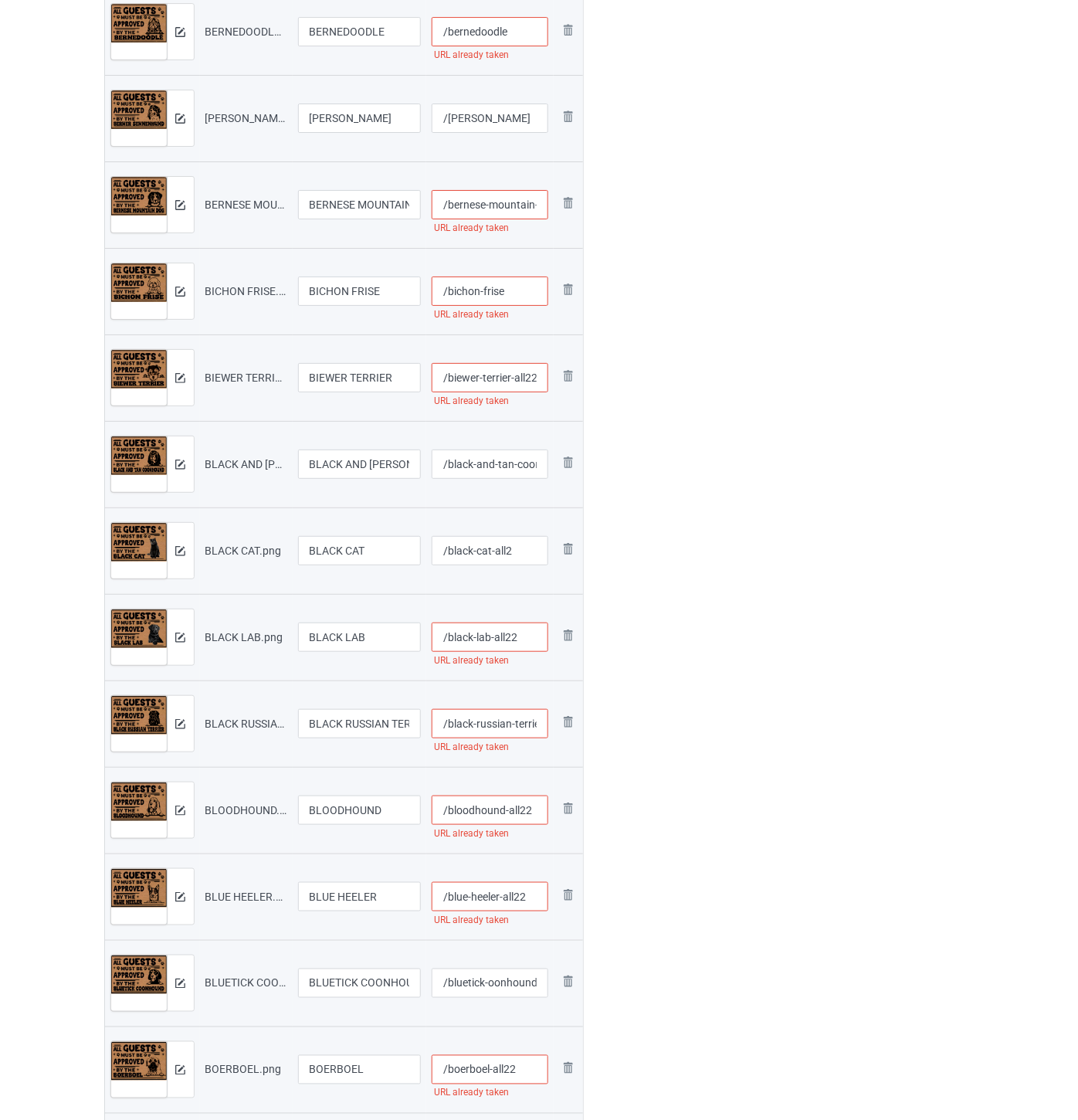
click at [527, 293] on input "/bichon-frise" at bounding box center [490, 291] width 117 height 29
paste input "-all22"
type input "/bichon-frise-all22"
click at [515, 206] on input "/bernese-mountain-dog" at bounding box center [490, 205] width 117 height 29
paste input "-all22"
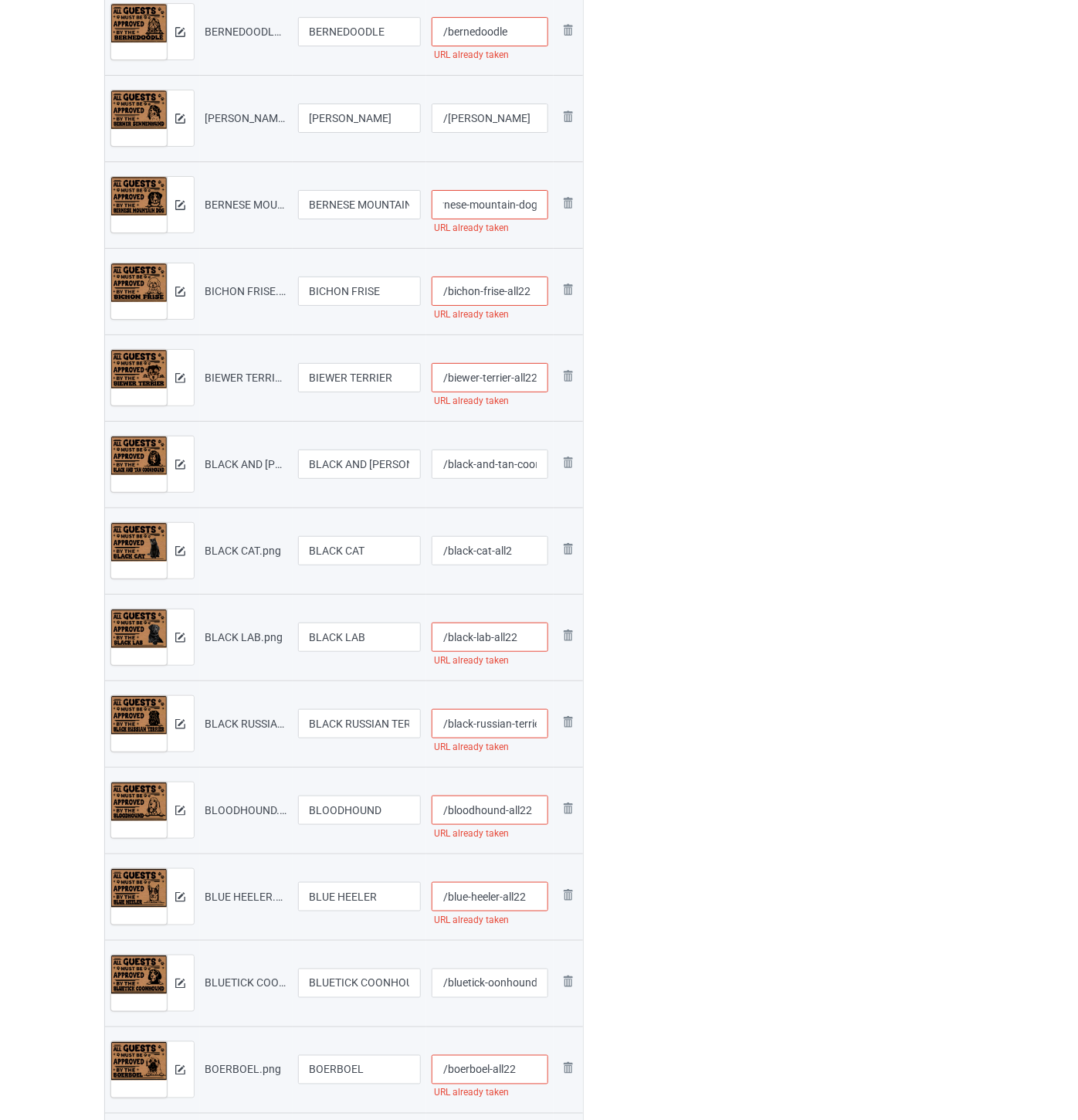
scroll to position [0, 45]
type input "/bernese-mountain-dog-all22"
click at [501, 119] on input "/[PERSON_NAME]" at bounding box center [490, 118] width 117 height 29
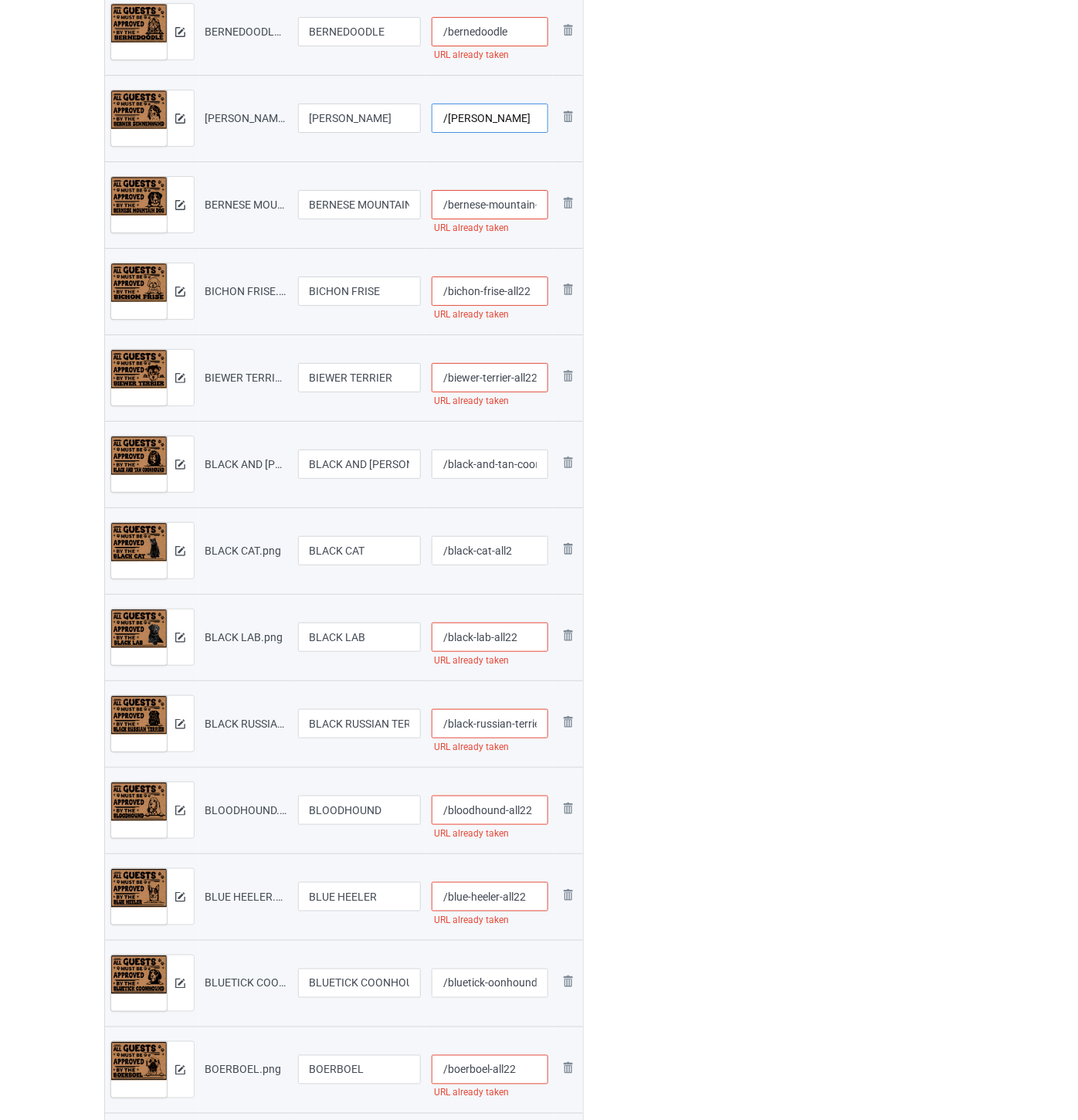
paste input "-all22"
type input "/[PERSON_NAME]-all22"
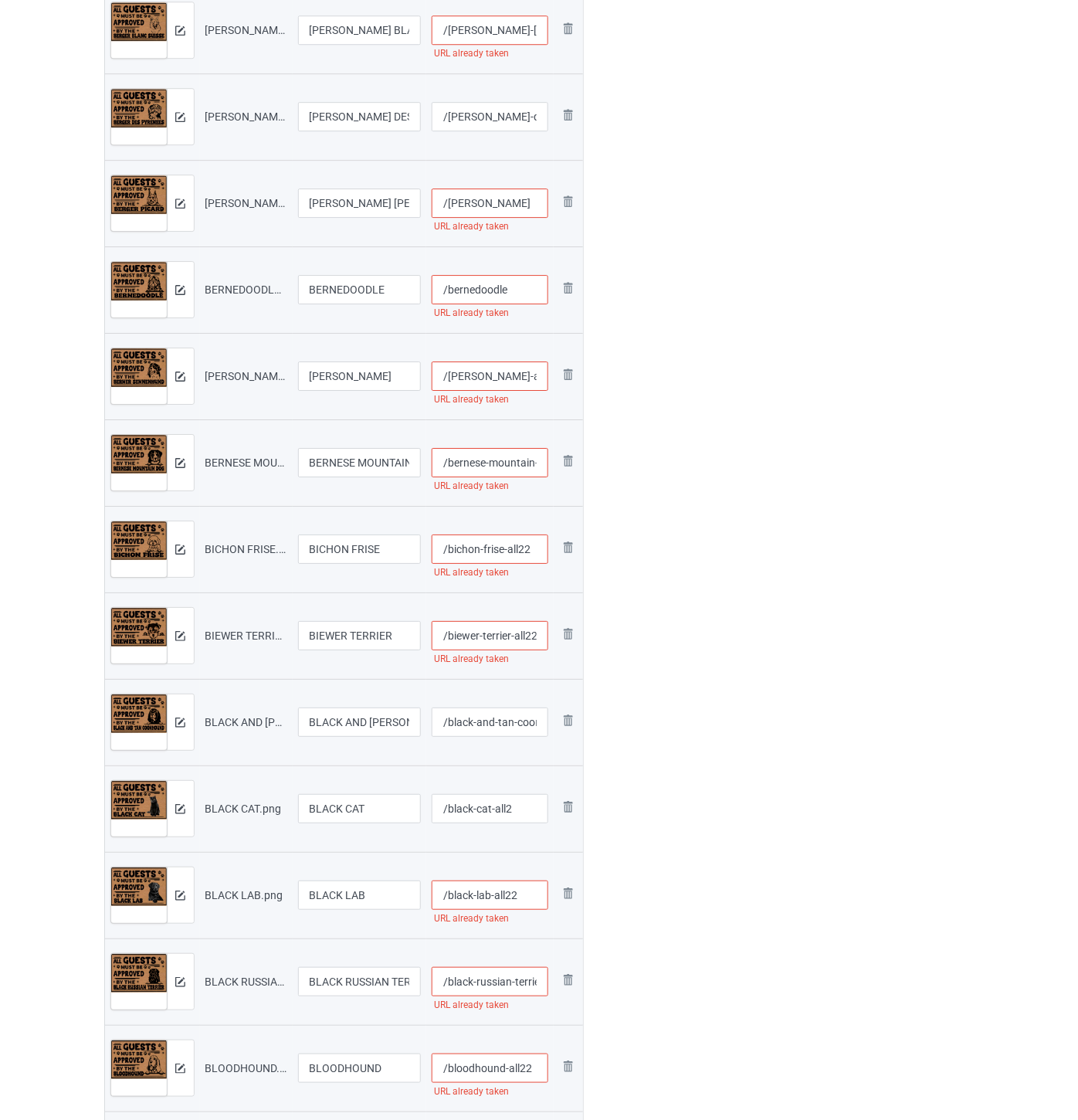
click at [537, 287] on input "/bernedoodle" at bounding box center [490, 289] width 117 height 29
paste input "-all22"
type input "/bernedoodle-all22"
click at [530, 206] on input "/[PERSON_NAME]" at bounding box center [490, 203] width 117 height 29
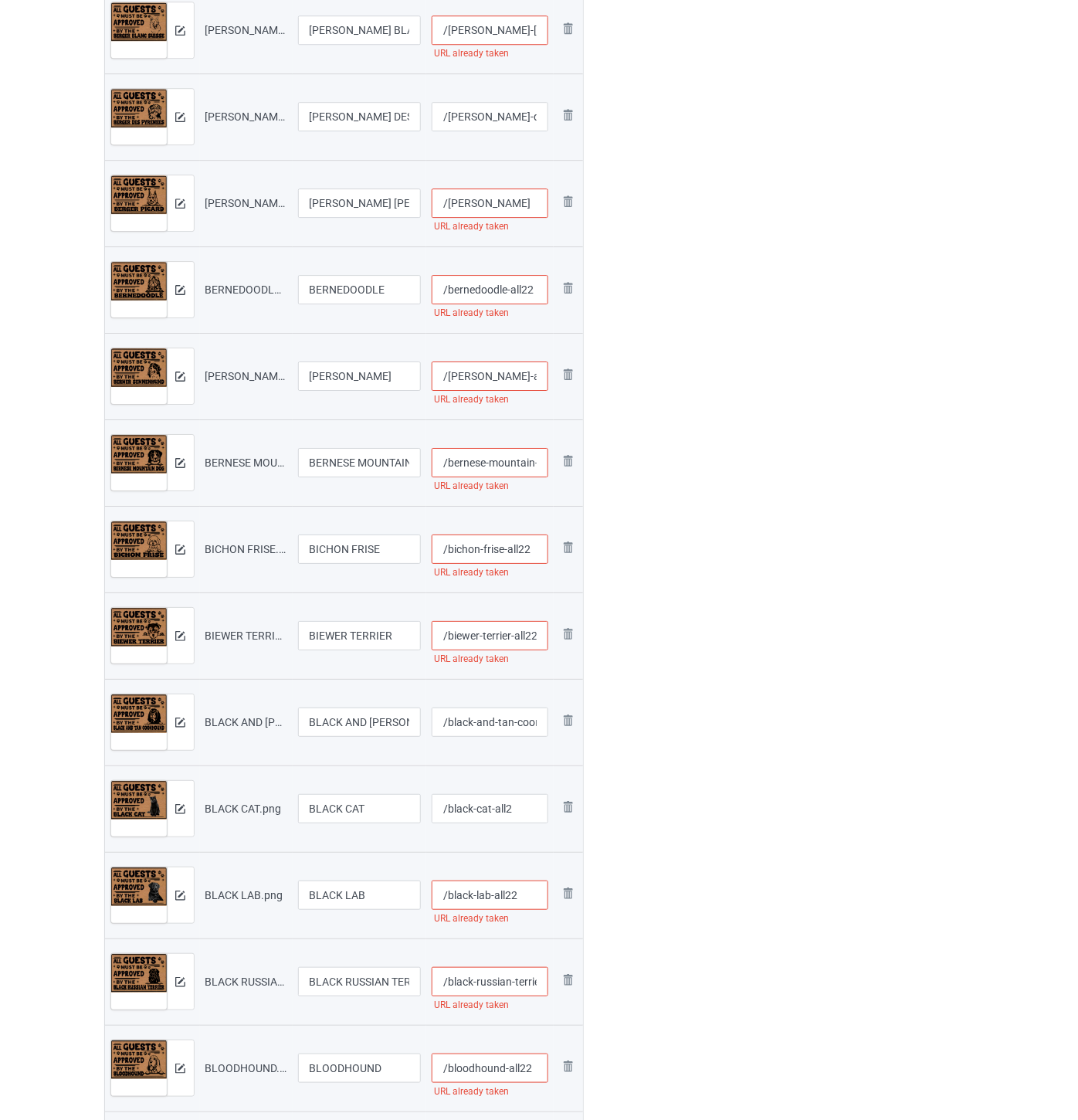
paste input "-all22"
click at [530, 200] on input "/[PERSON_NAME]-all22" at bounding box center [490, 203] width 117 height 29
type input "/[PERSON_NAME]-all2"
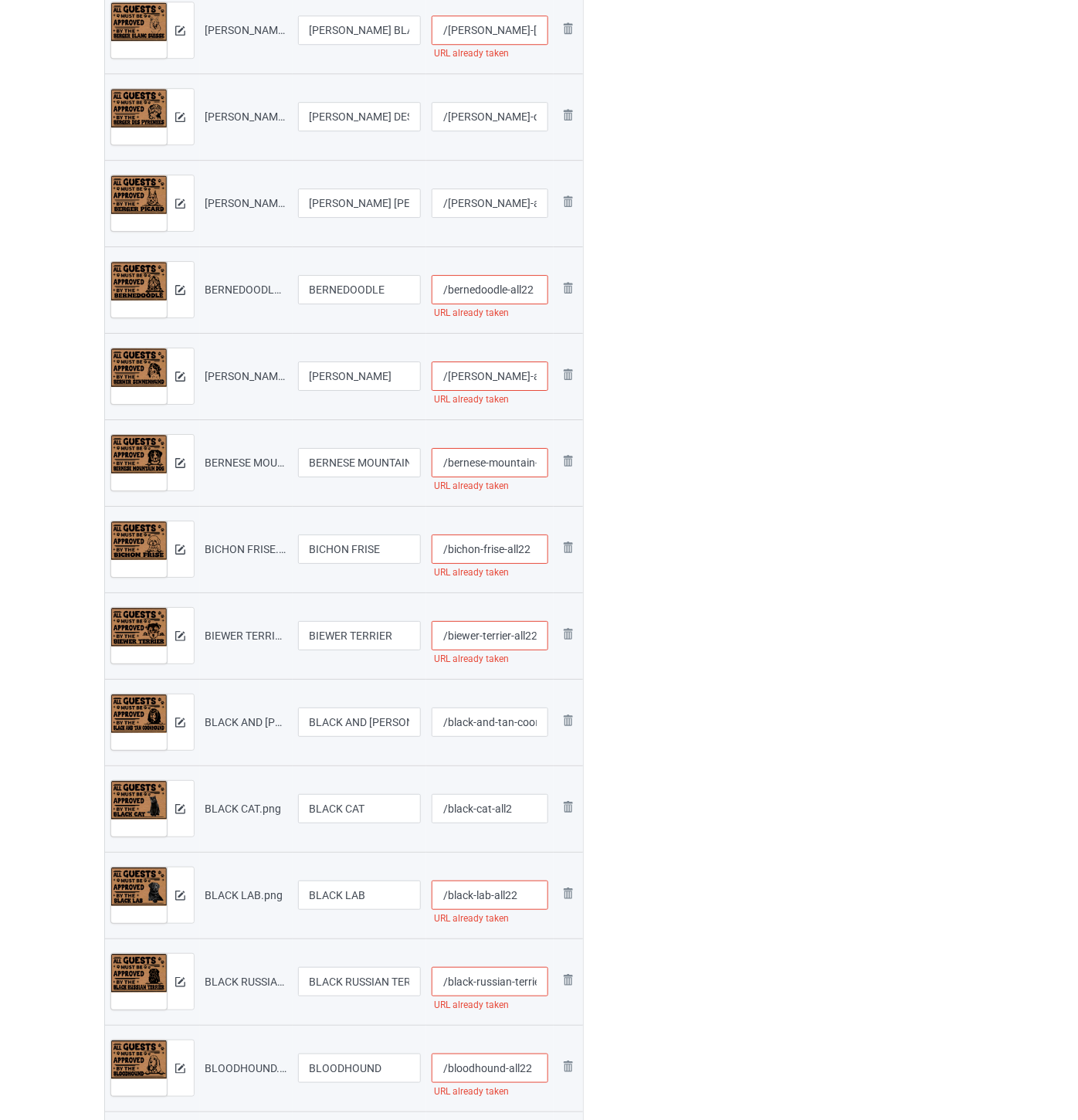
click at [490, 111] on input "/[PERSON_NAME]-des-pyrenees" at bounding box center [490, 117] width 117 height 29
paste input "-all22"
type input "/[PERSON_NAME]-des-pyrenees-all22"
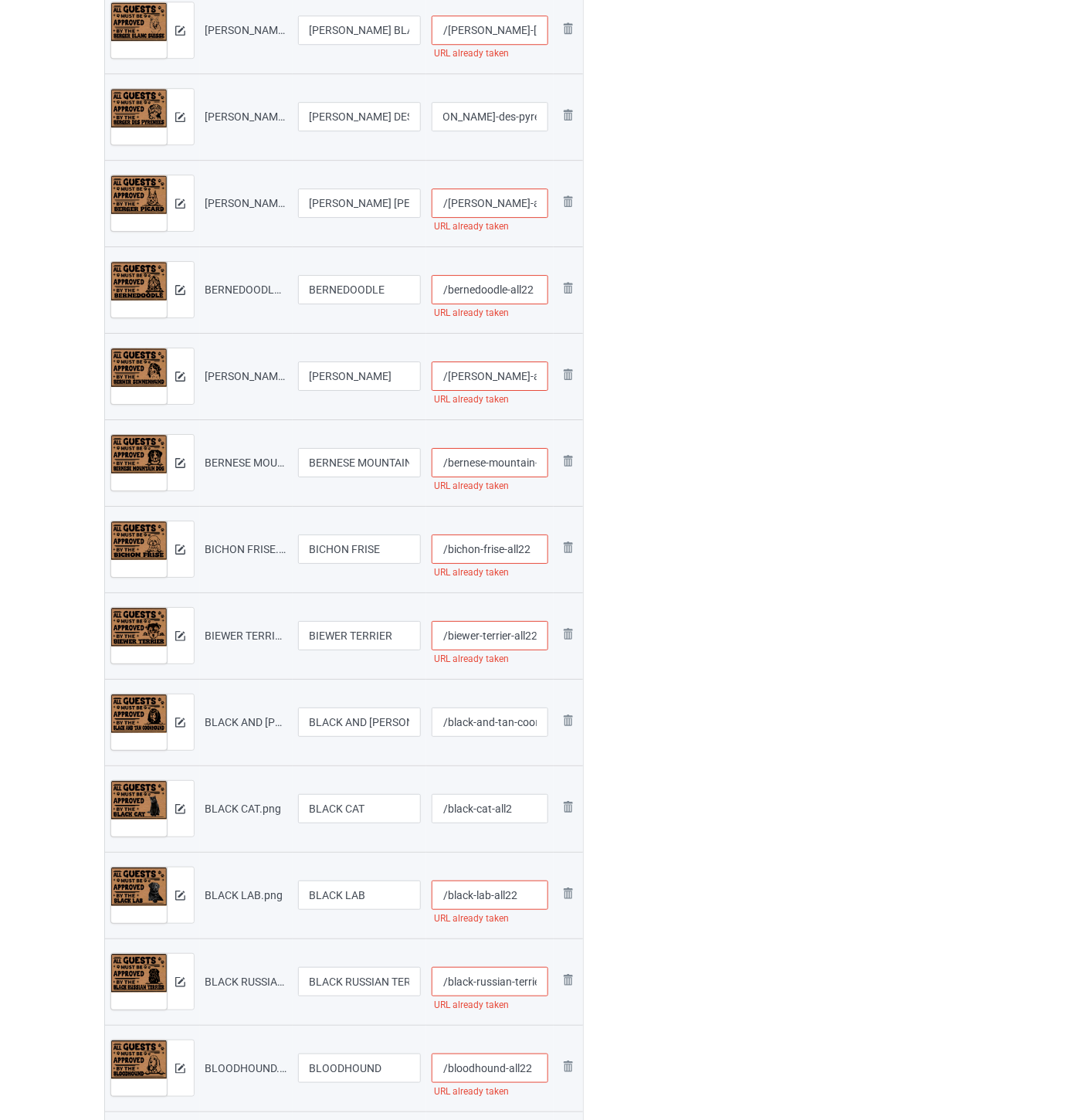
click at [507, 113] on input "/[PERSON_NAME]-des-pyrenees-all22" at bounding box center [490, 117] width 117 height 29
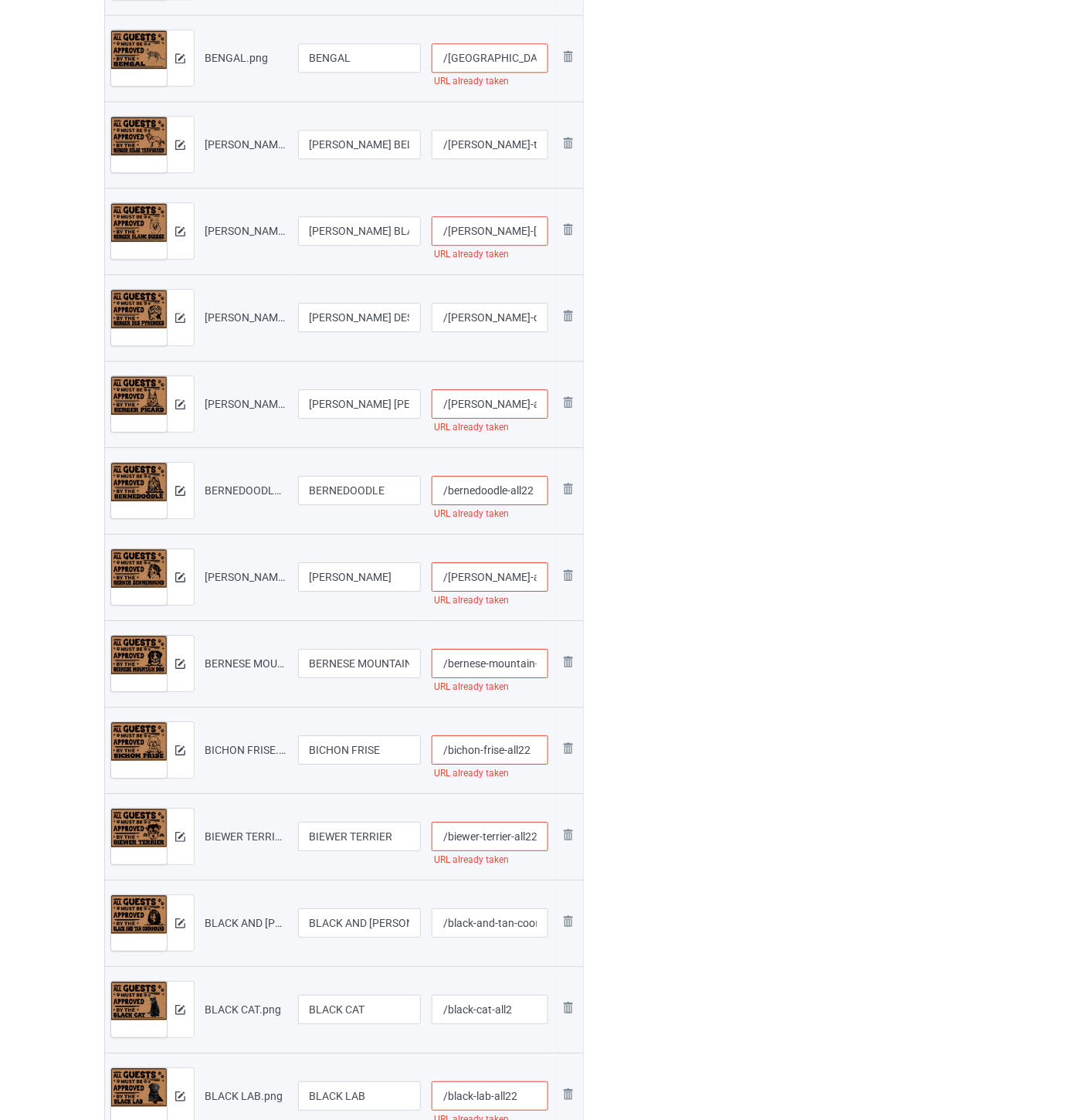
scroll to position [2575, 0]
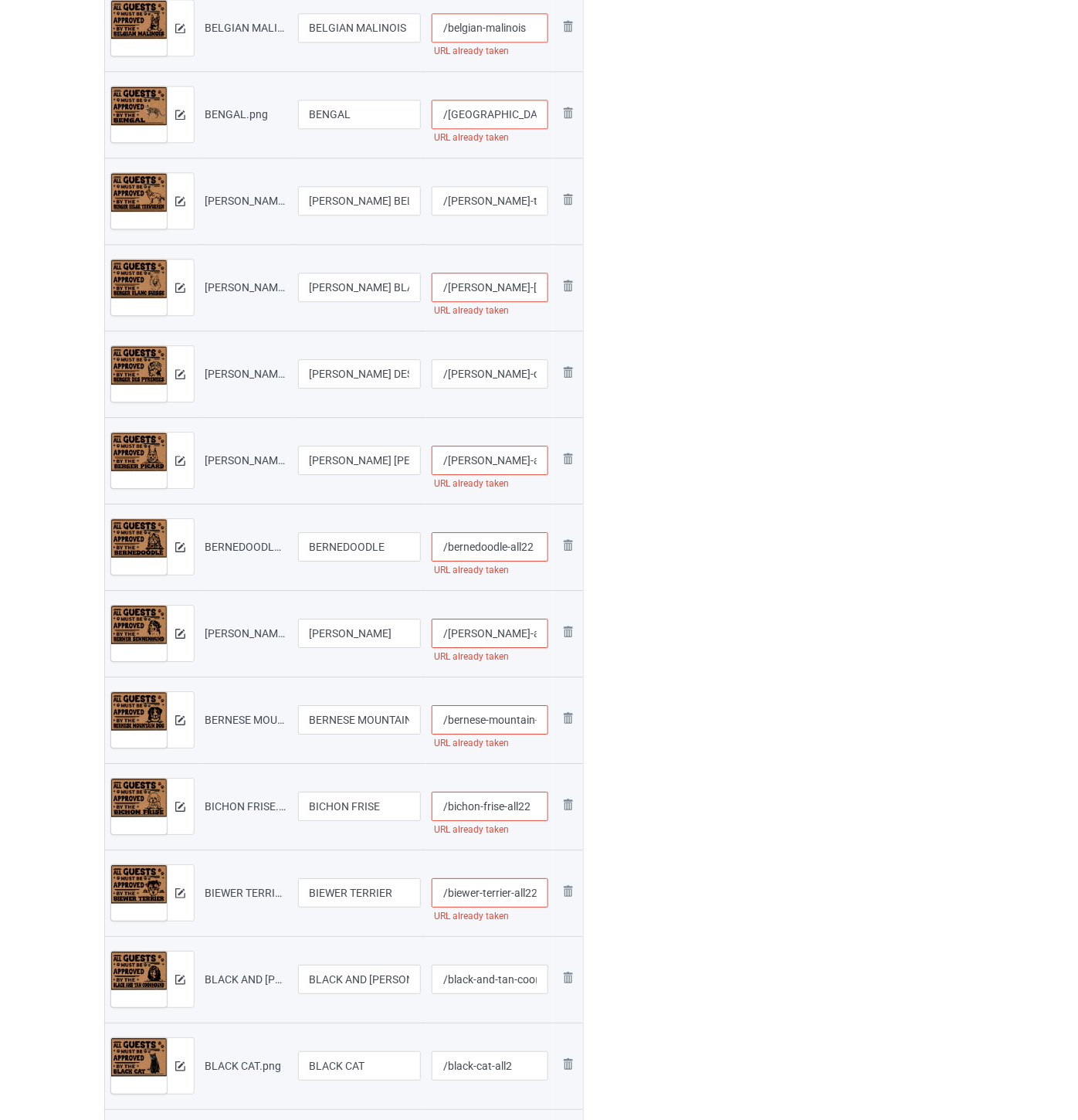
drag, startPoint x: 449, startPoint y: 458, endPoint x: 530, endPoint y: 456, distance: 81.0
click at [530, 456] on input "/[PERSON_NAME]-all2" at bounding box center [490, 461] width 117 height 29
drag, startPoint x: 448, startPoint y: 290, endPoint x: 536, endPoint y: 287, distance: 88.1
click at [536, 287] on input "/[PERSON_NAME]-[GEOGRAPHIC_DATA]" at bounding box center [490, 287] width 117 height 29
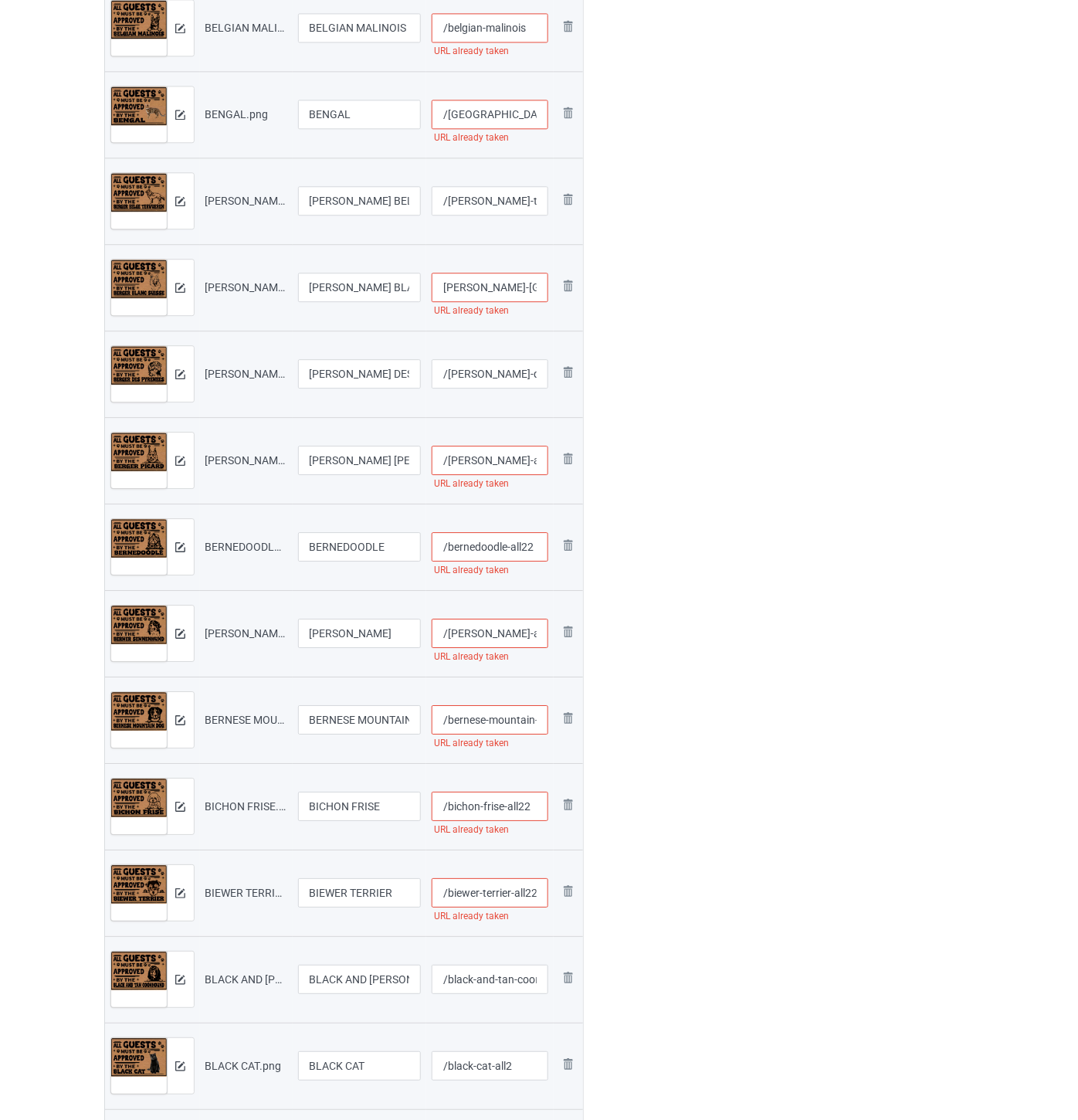
scroll to position [0, 0]
click at [510, 374] on input "/[PERSON_NAME]-des-pyrenees-all22" at bounding box center [490, 374] width 117 height 29
click at [565, 456] on img at bounding box center [569, 459] width 19 height 19
click at [0, 0] on img at bounding box center [0, 0] width 0 height 0
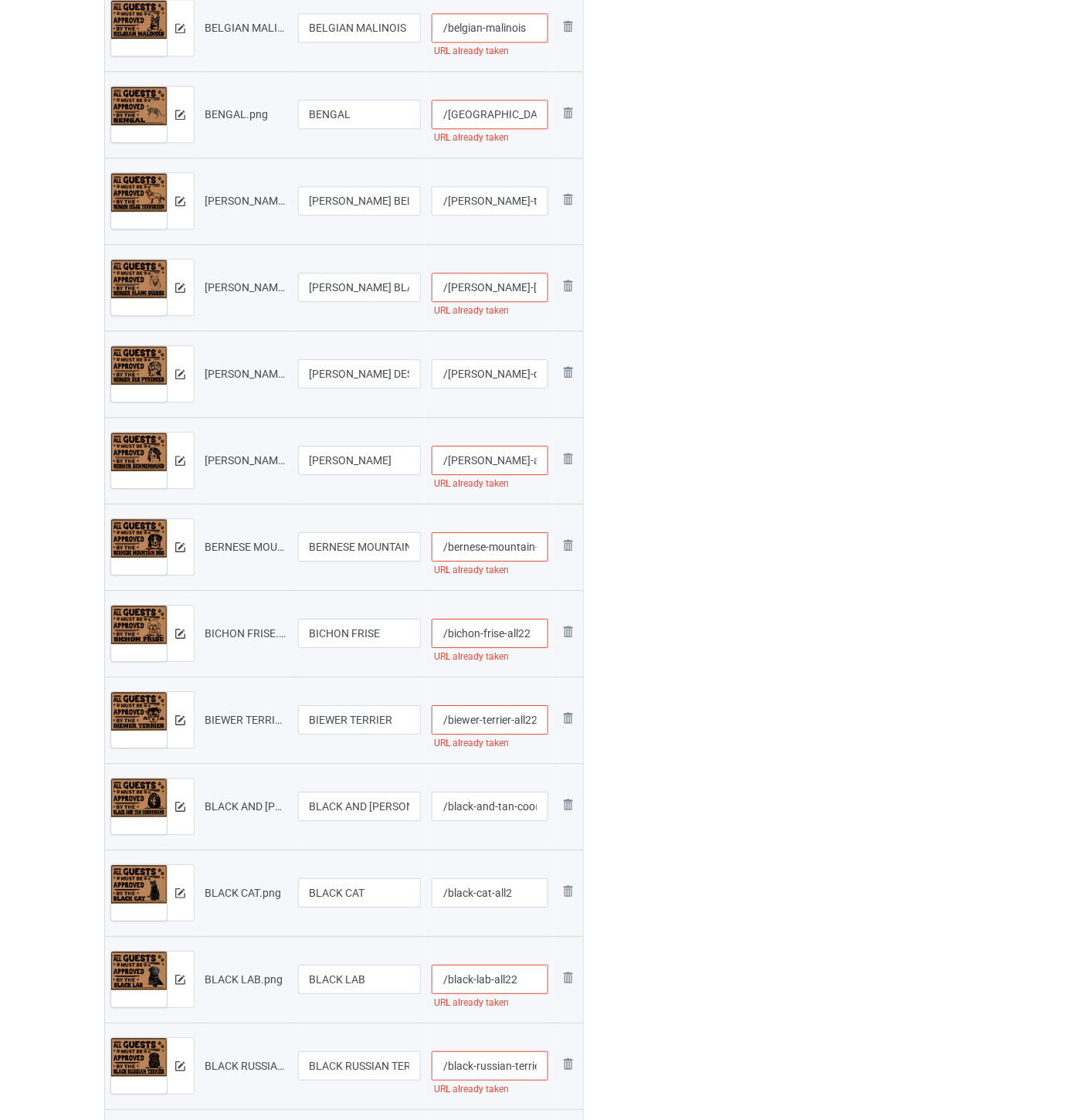
click at [0, 0] on img at bounding box center [0, 0] width 0 height 0
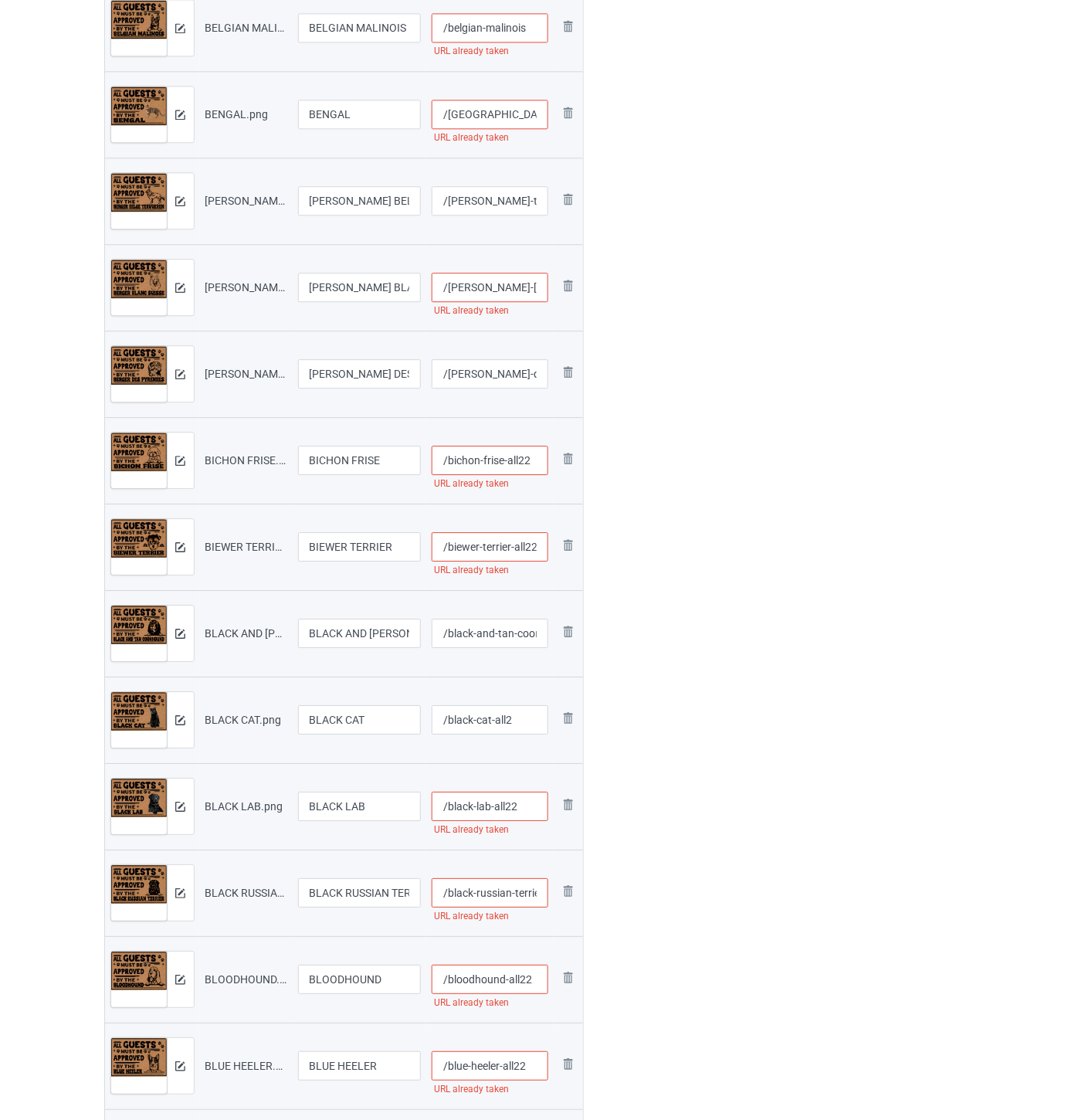
click at [0, 0] on img at bounding box center [0, 0] width 0 height 0
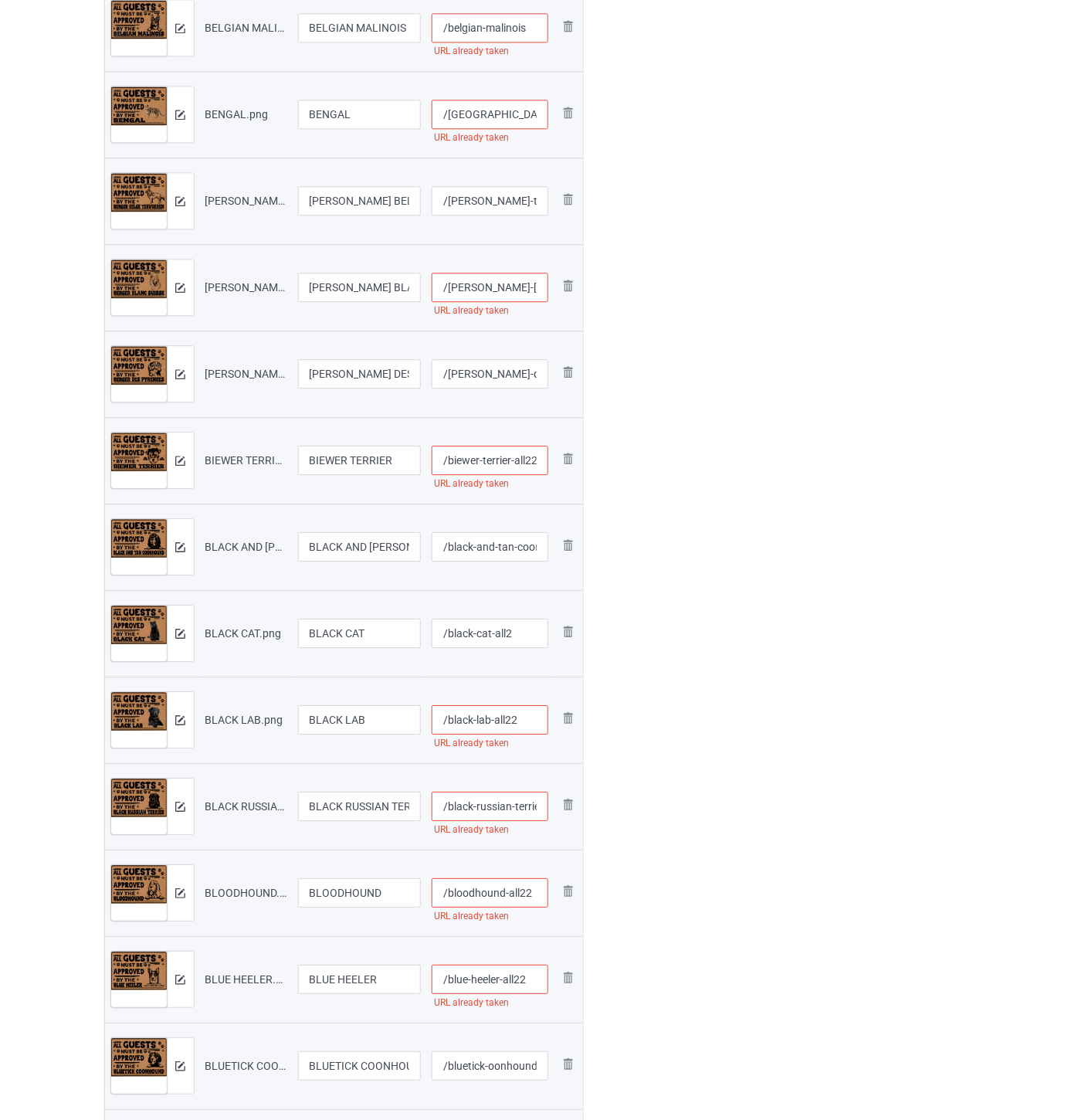
click at [0, 0] on img at bounding box center [0, 0] width 0 height 0
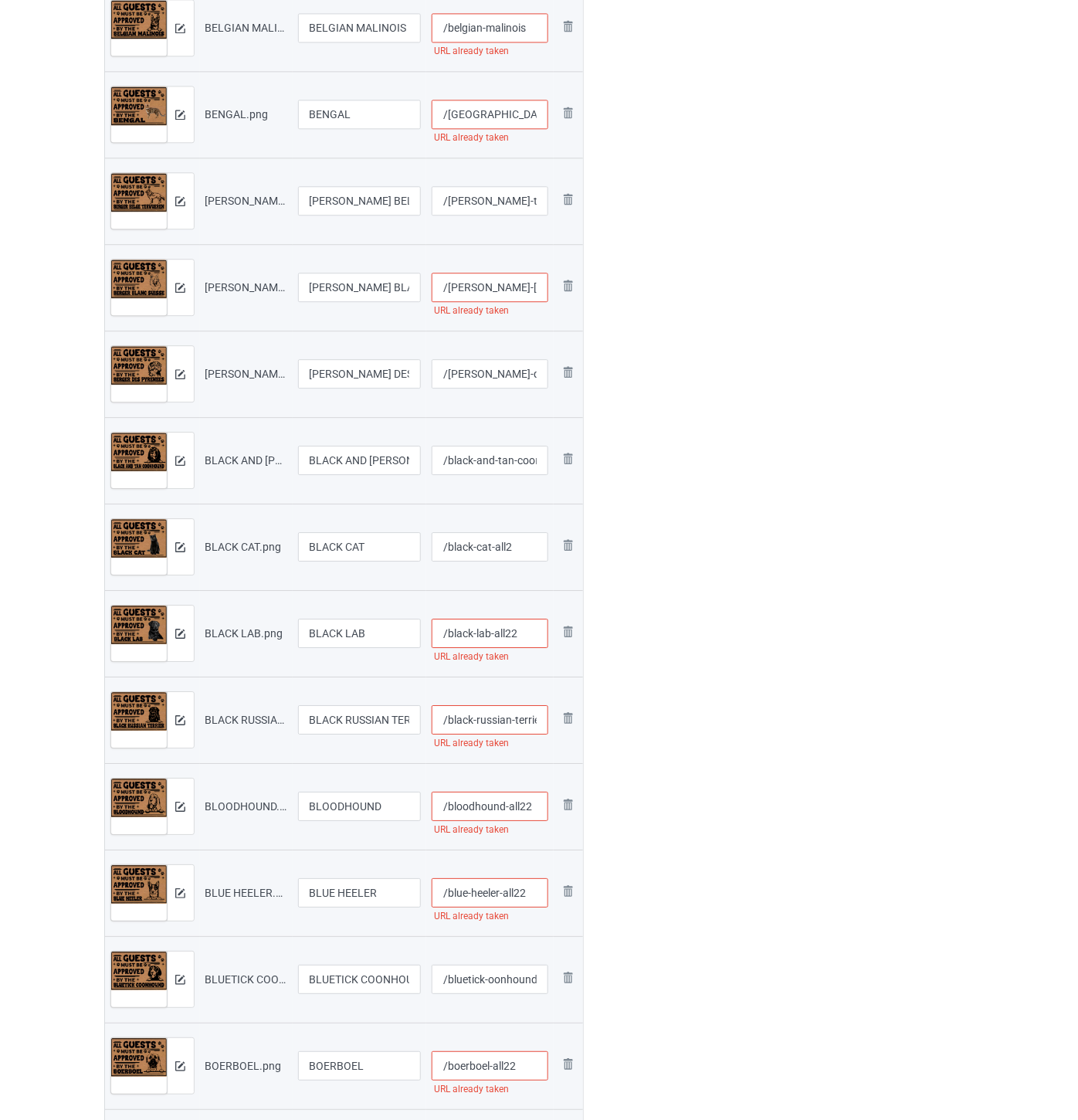
click at [0, 0] on img at bounding box center [0, 0] width 0 height 0
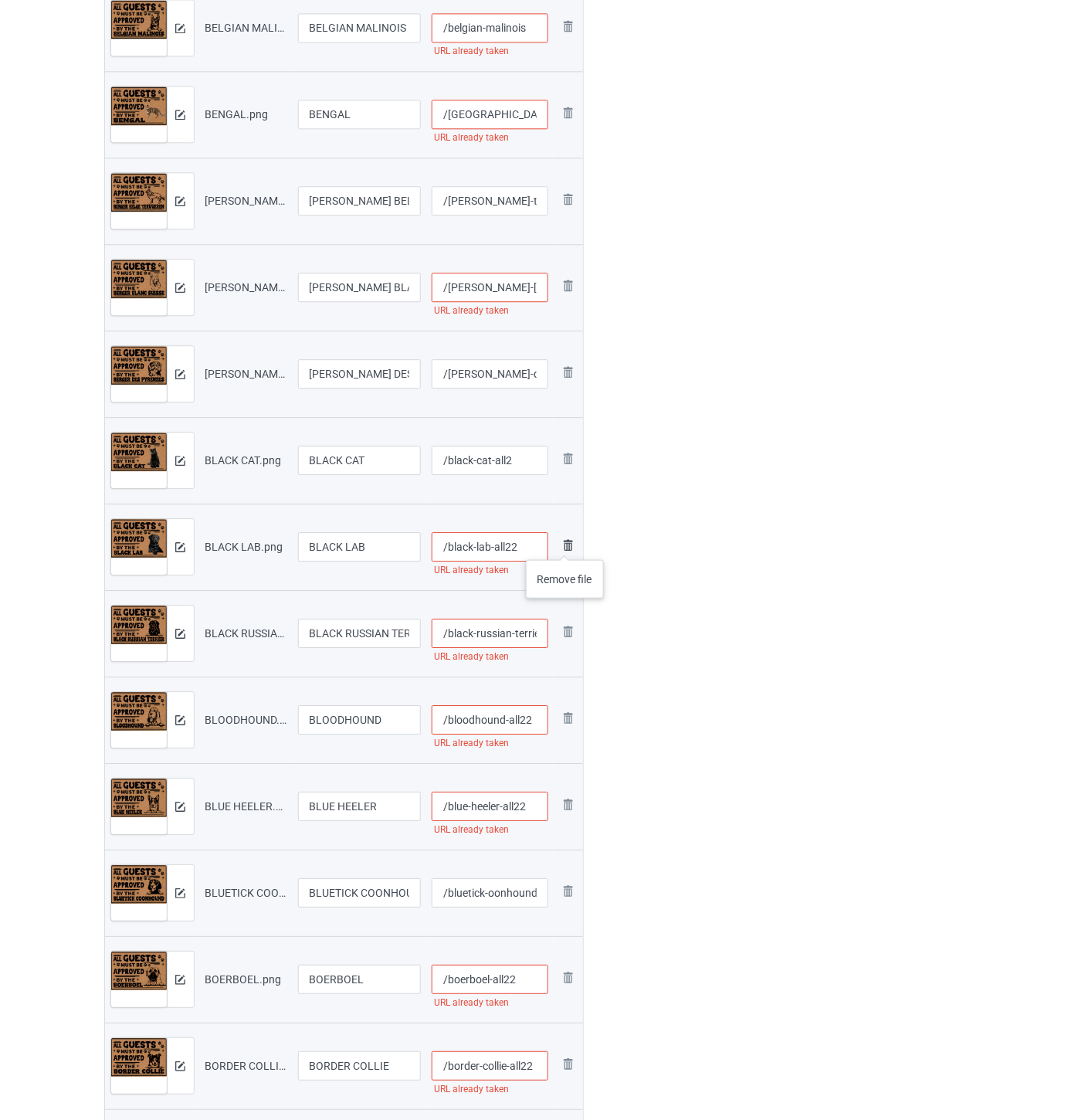
click at [565, 545] on img at bounding box center [569, 546] width 19 height 19
click at [0, 0] on img at bounding box center [0, 0] width 0 height 0
click at [565, 543] on img at bounding box center [569, 546] width 19 height 19
click at [0, 0] on img at bounding box center [0, 0] width 0 height 0
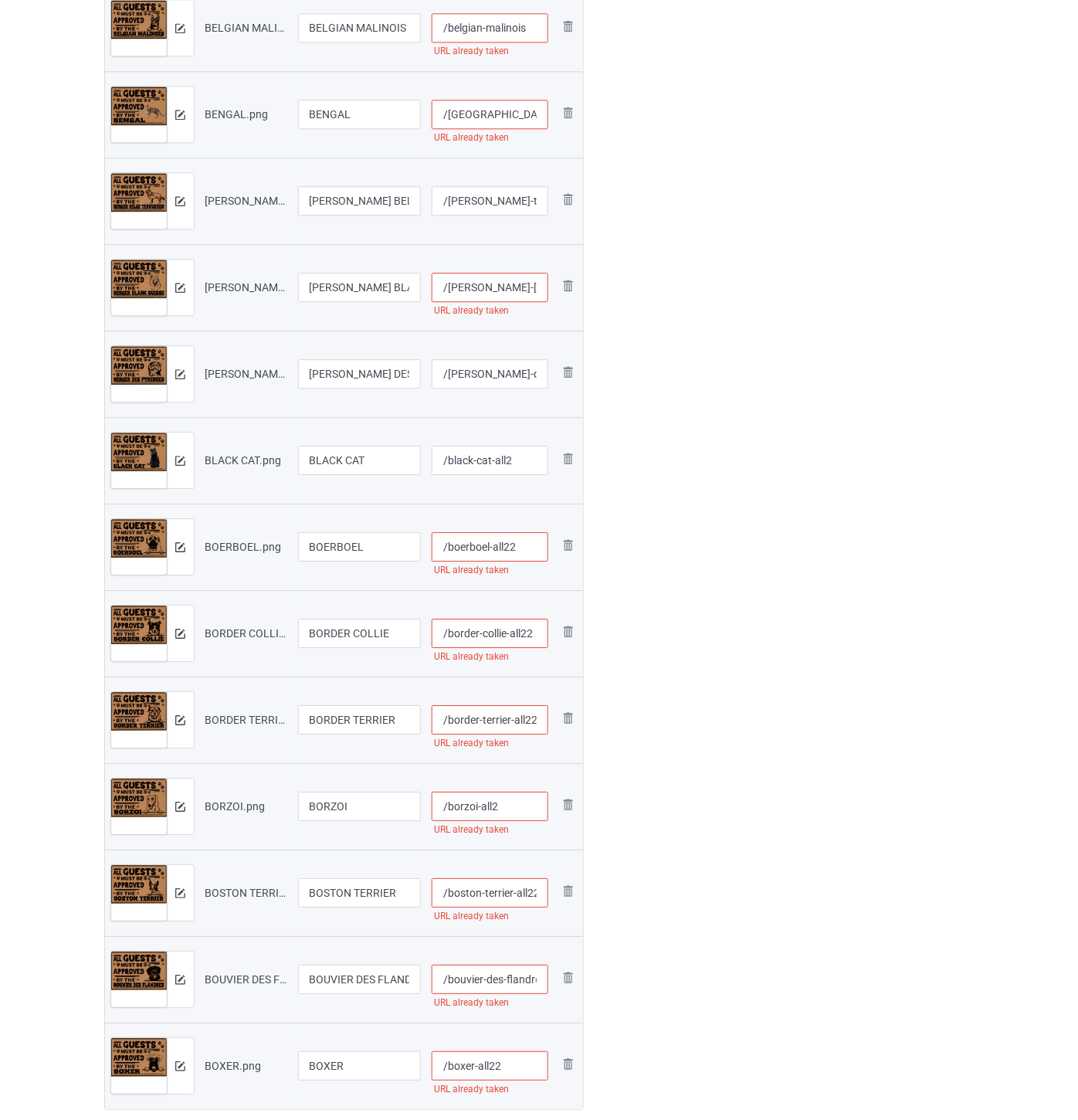
click at [0, 0] on img at bounding box center [0, 0] width 0 height 0
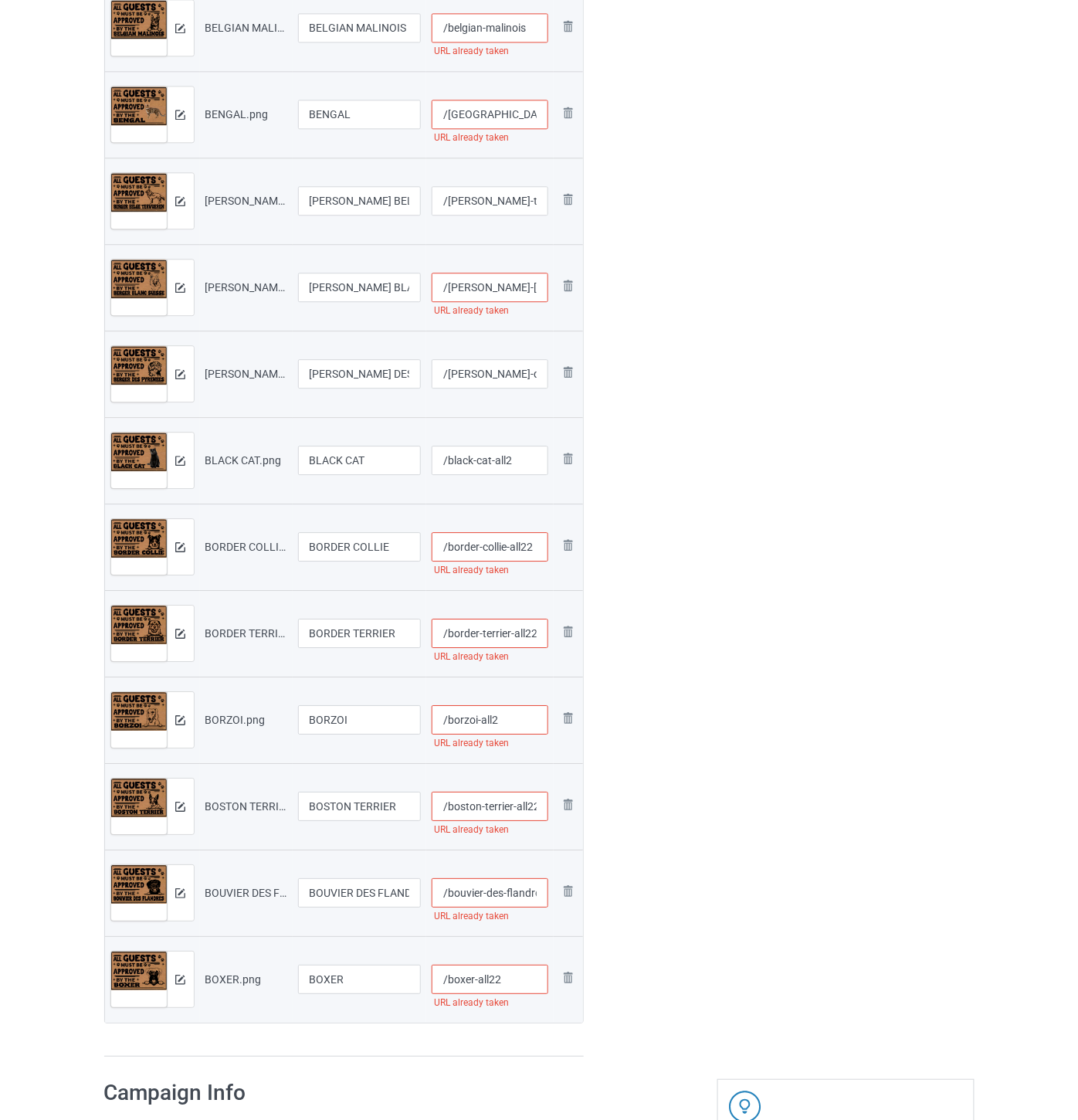
click at [0, 0] on img at bounding box center [0, 0] width 0 height 0
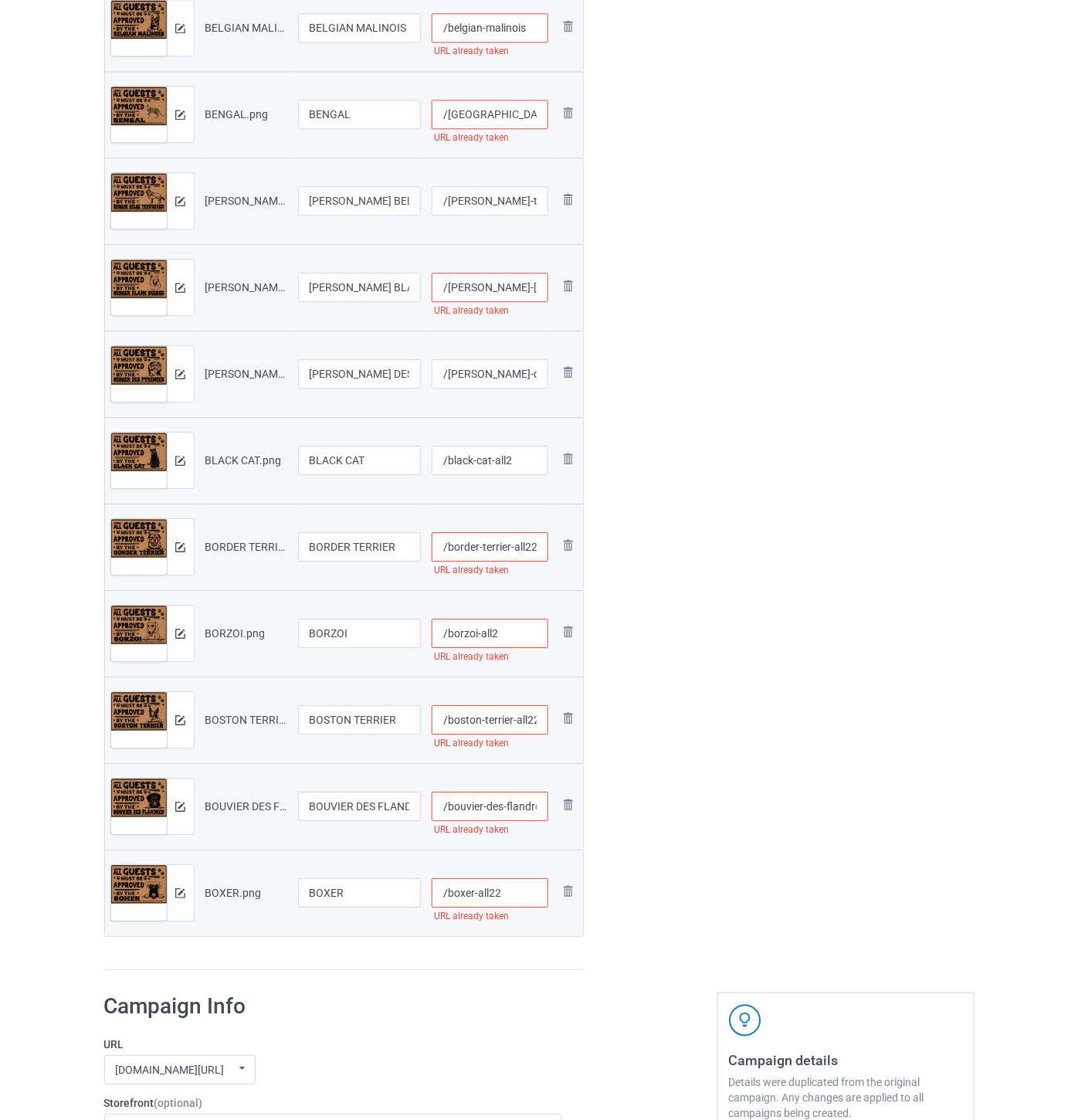
click at [0, 0] on img at bounding box center [0, 0] width 0 height 0
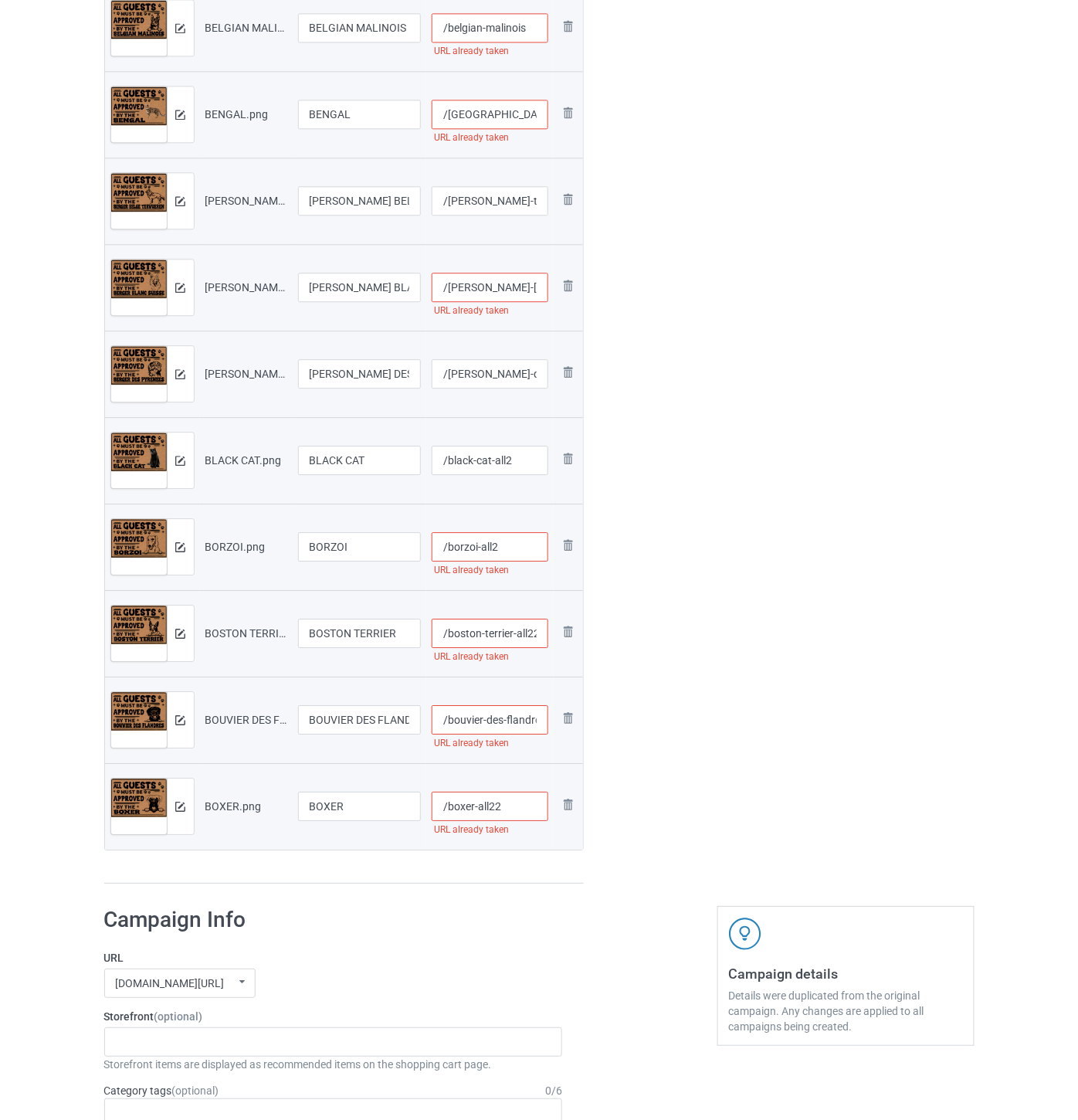
click at [0, 0] on img at bounding box center [0, 0] width 0 height 0
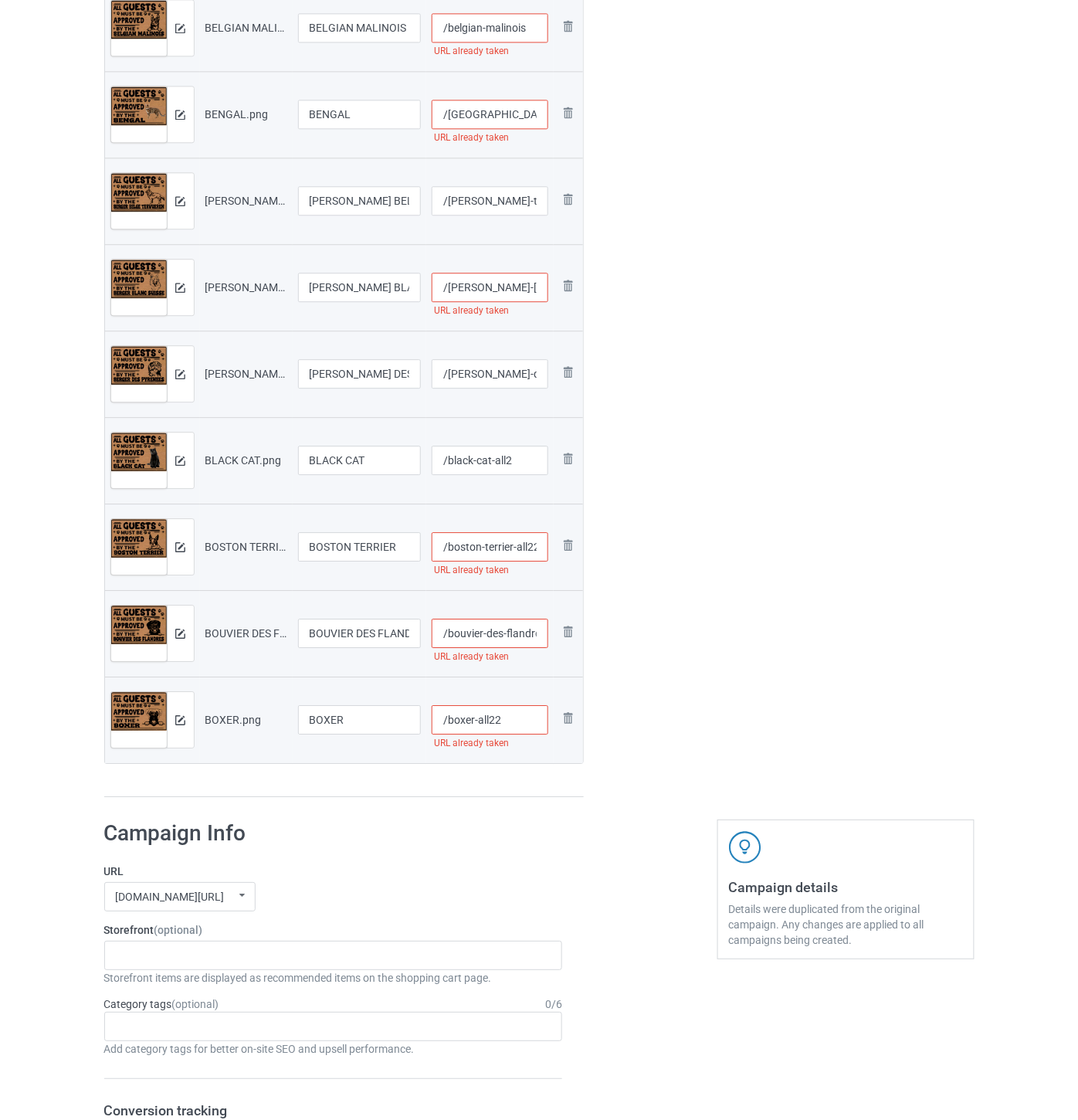
click at [0, 0] on img at bounding box center [0, 0] width 0 height 0
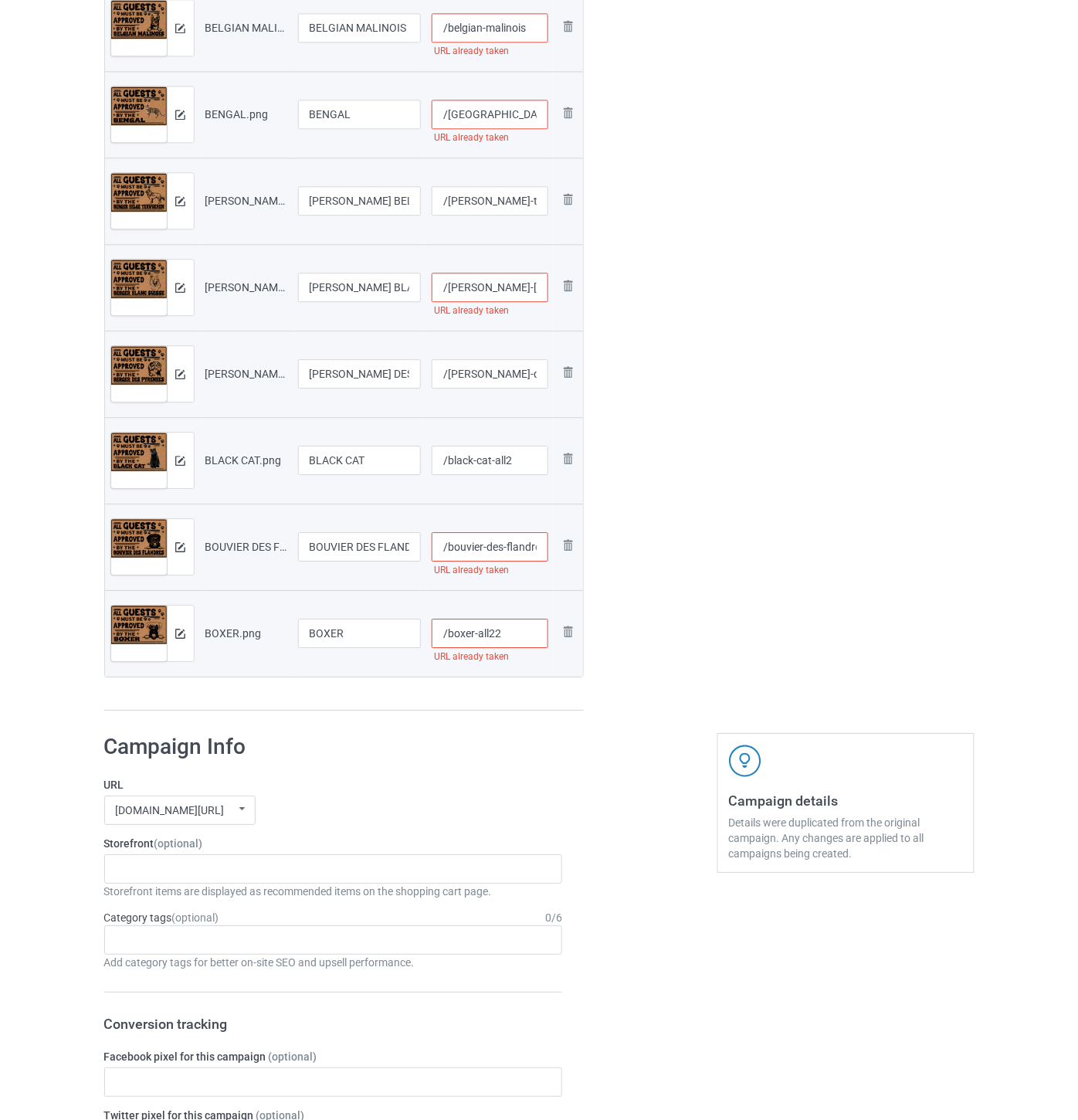
click at [0, 0] on img at bounding box center [0, 0] width 0 height 0
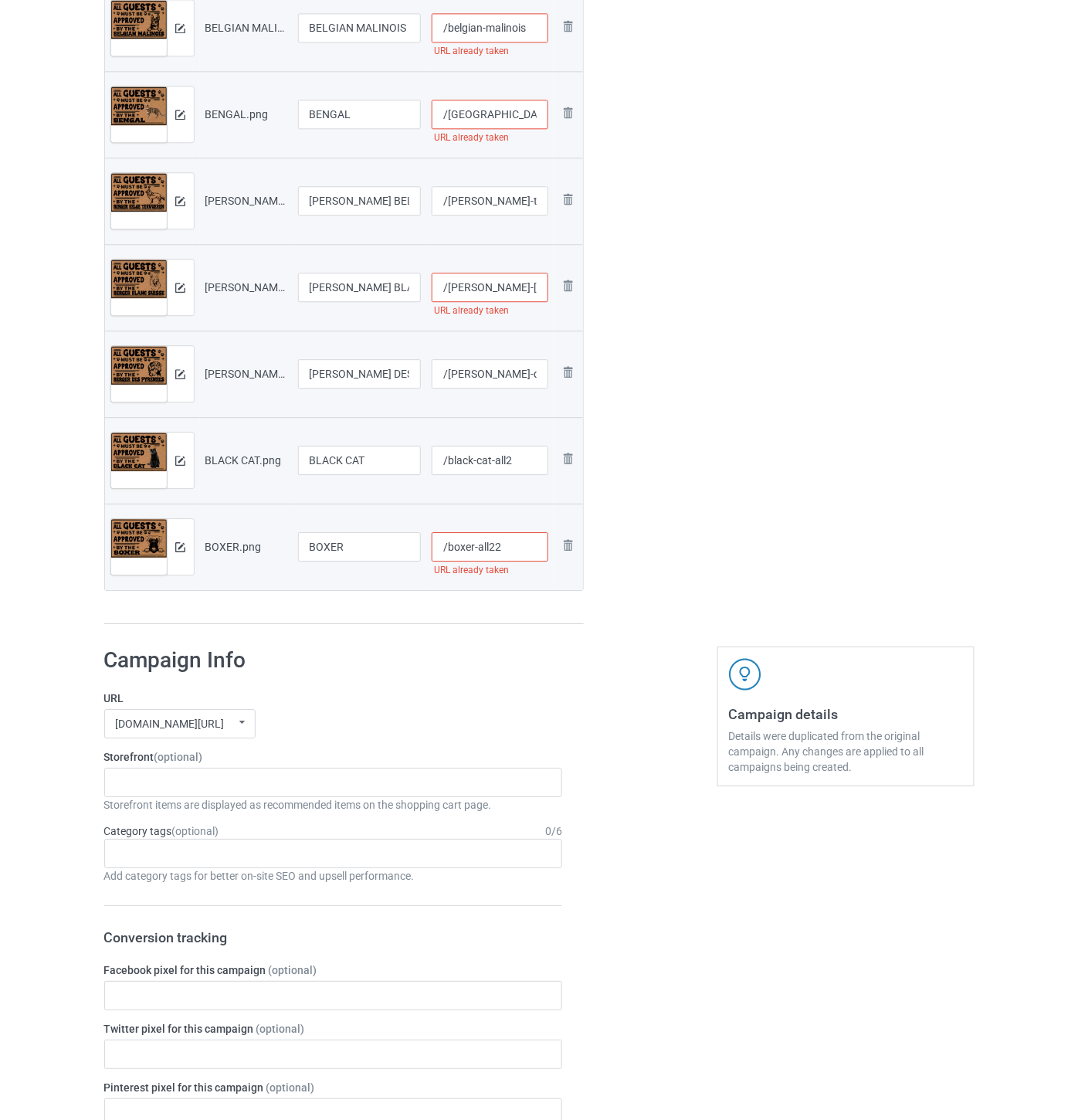
click at [0, 0] on img at bounding box center [0, 0] width 0 height 0
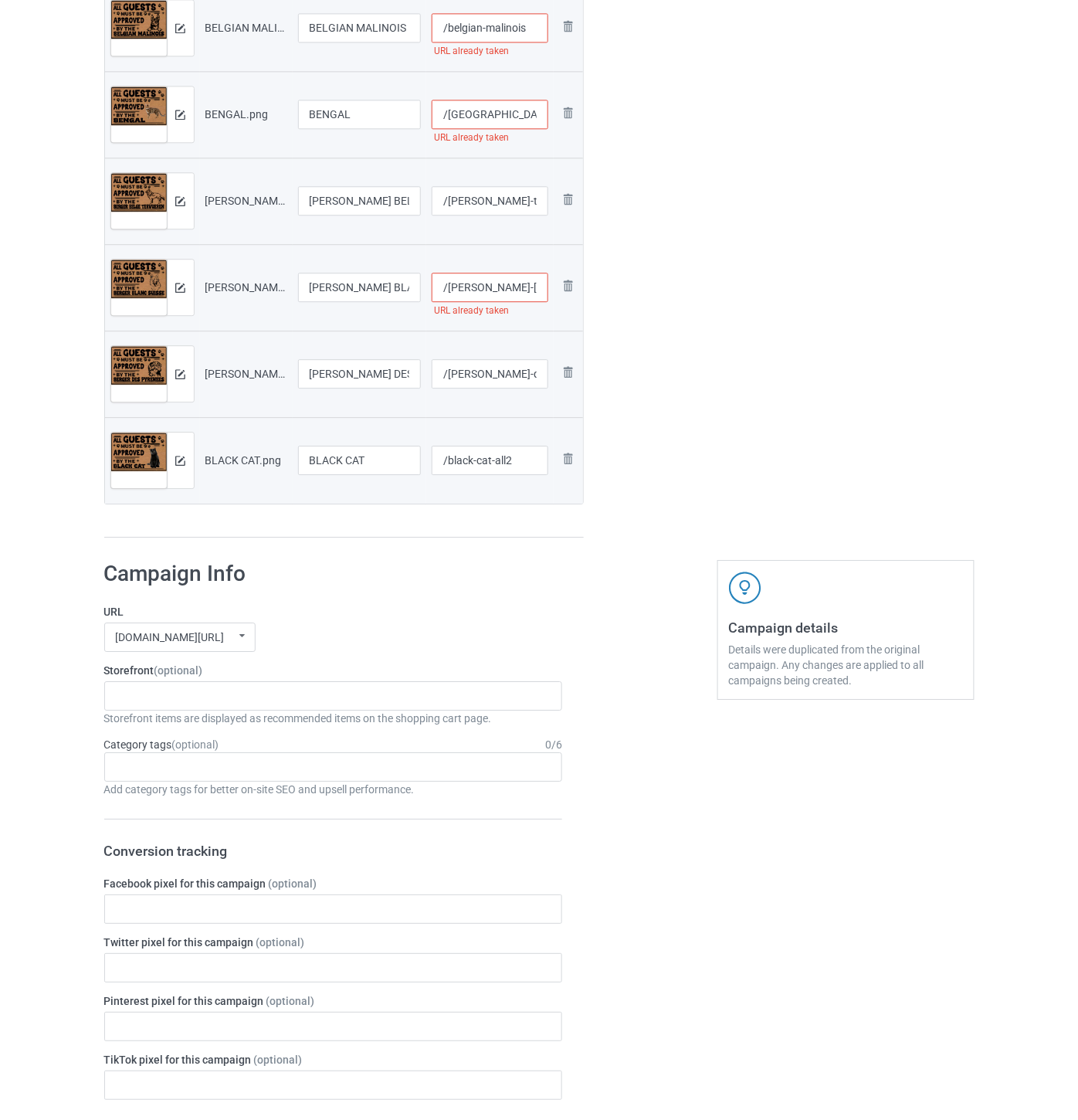
click at [496, 291] on input "/[PERSON_NAME]-[GEOGRAPHIC_DATA]" at bounding box center [490, 287] width 117 height 29
paste input "[PERSON_NAME]-[GEOGRAPHIC_DATA]"
drag, startPoint x: 539, startPoint y: 287, endPoint x: 491, endPoint y: 293, distance: 48.4
click at [491, 293] on input "/[PERSON_NAME]-suisseberger-blanc-[GEOGRAPHIC_DATA]" at bounding box center [490, 287] width 117 height 29
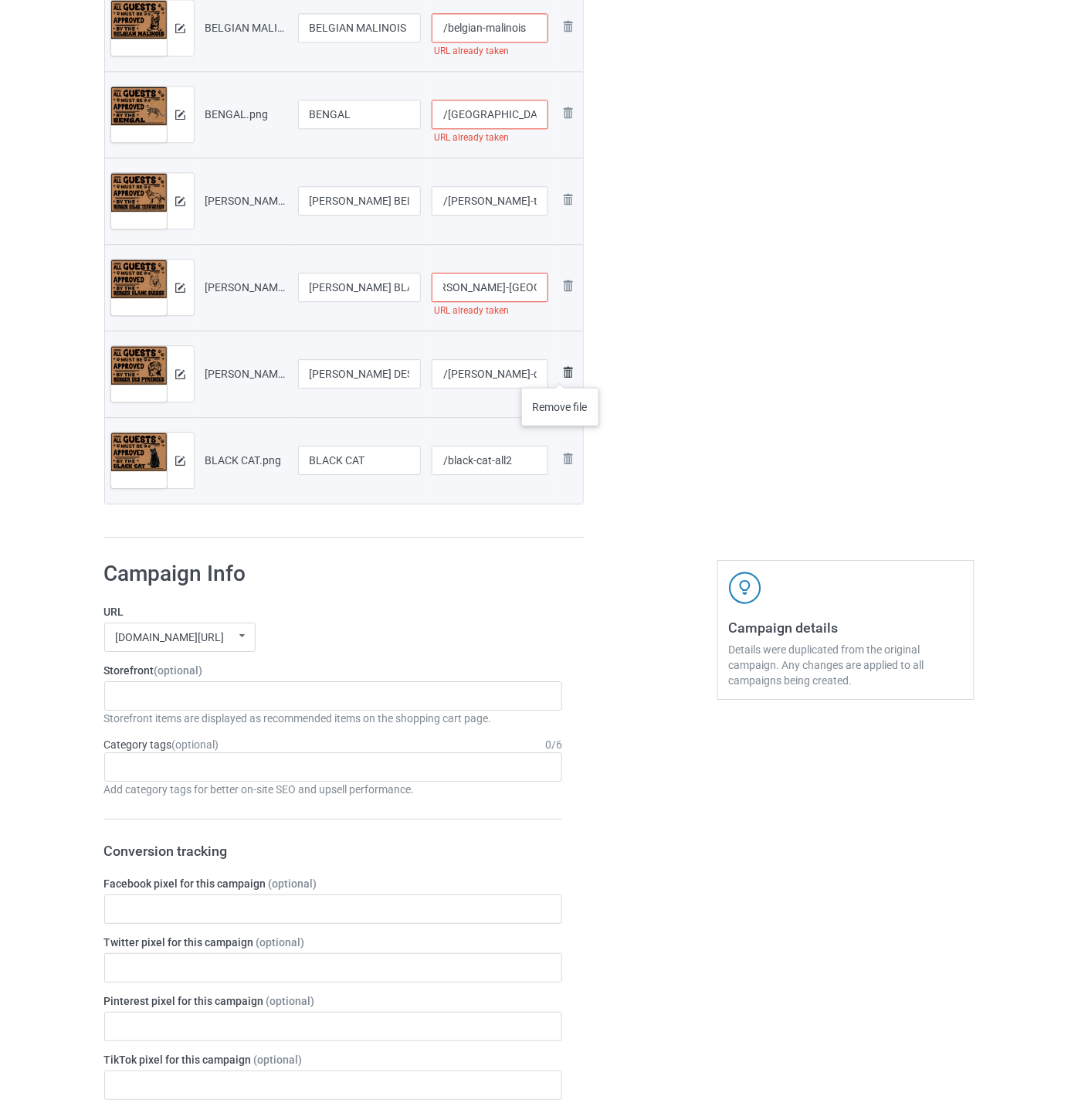
scroll to position [0, 31]
drag, startPoint x: 538, startPoint y: 287, endPoint x: 508, endPoint y: 287, distance: 30.0
click at [508, 287] on input "/[PERSON_NAME]-[GEOGRAPHIC_DATA]-all22" at bounding box center [490, 287] width 117 height 29
type input "/[PERSON_NAME]-[GEOGRAPHIC_DATA]-all22"
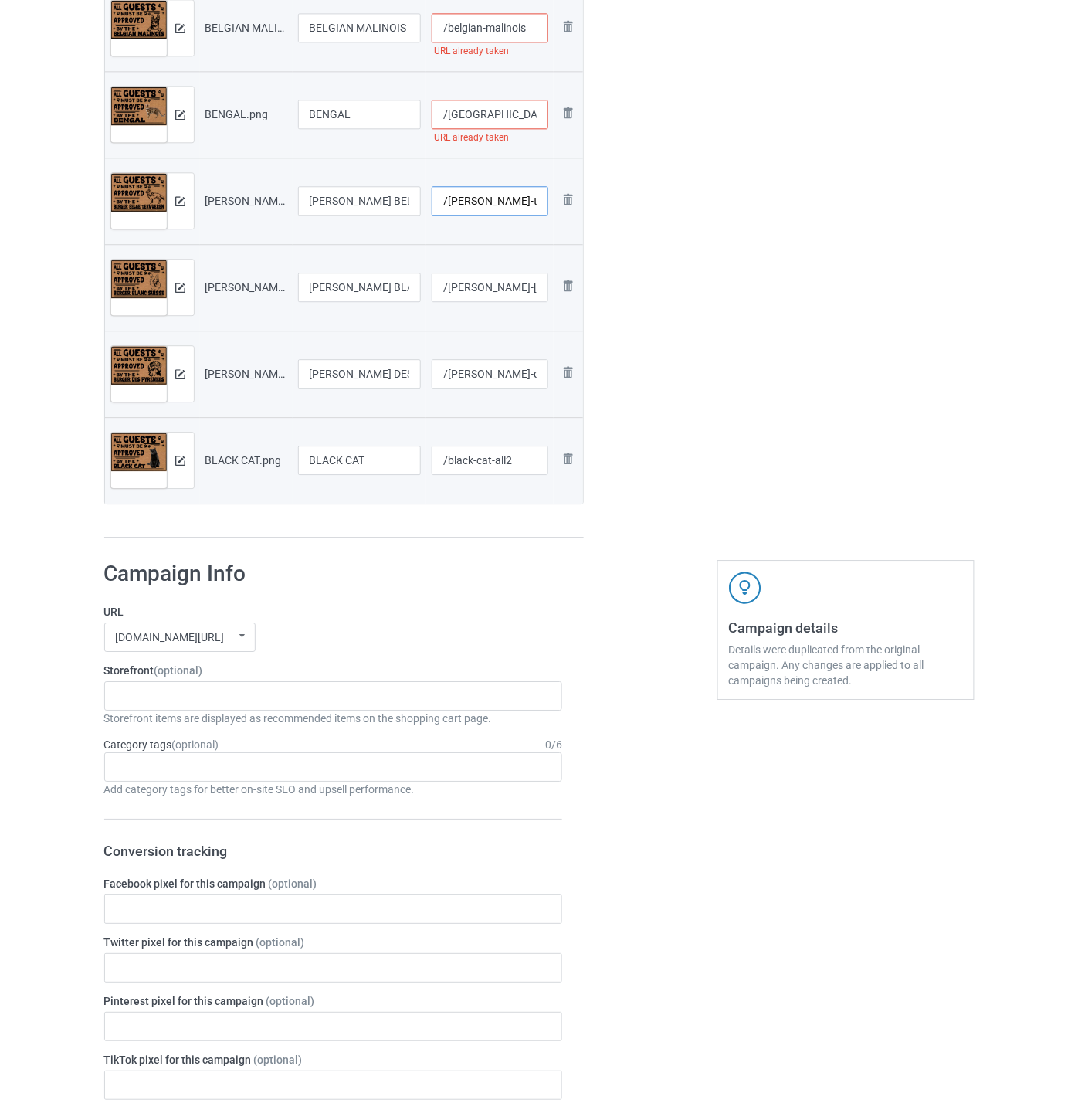
click at [507, 203] on input "/[PERSON_NAME]-tervueren" at bounding box center [490, 200] width 117 height 29
paste input "-all22"
type input "/[PERSON_NAME]-tervueren-all2"
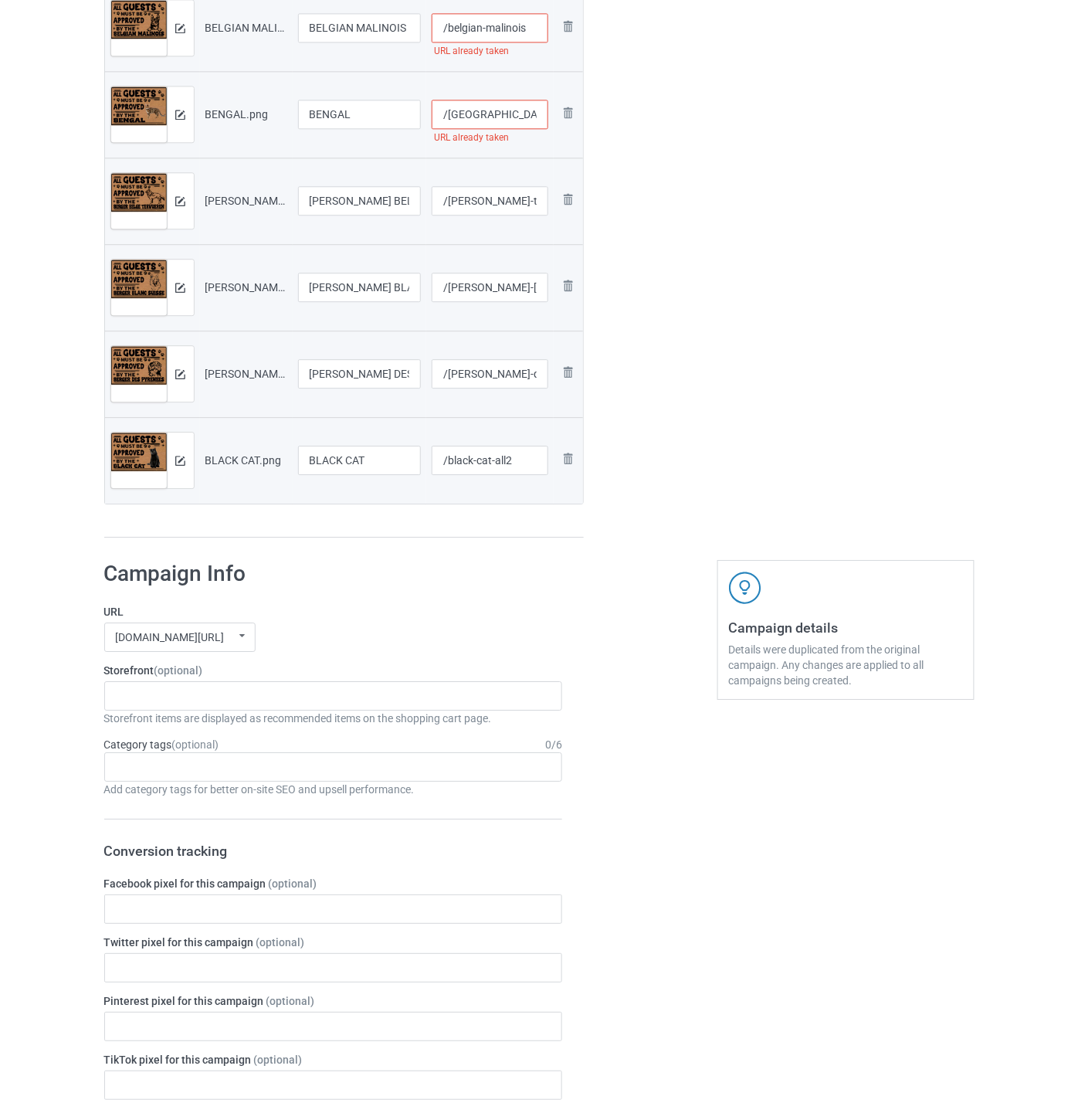
click at [506, 118] on input "/[GEOGRAPHIC_DATA]" at bounding box center [490, 114] width 117 height 29
paste input "-all22"
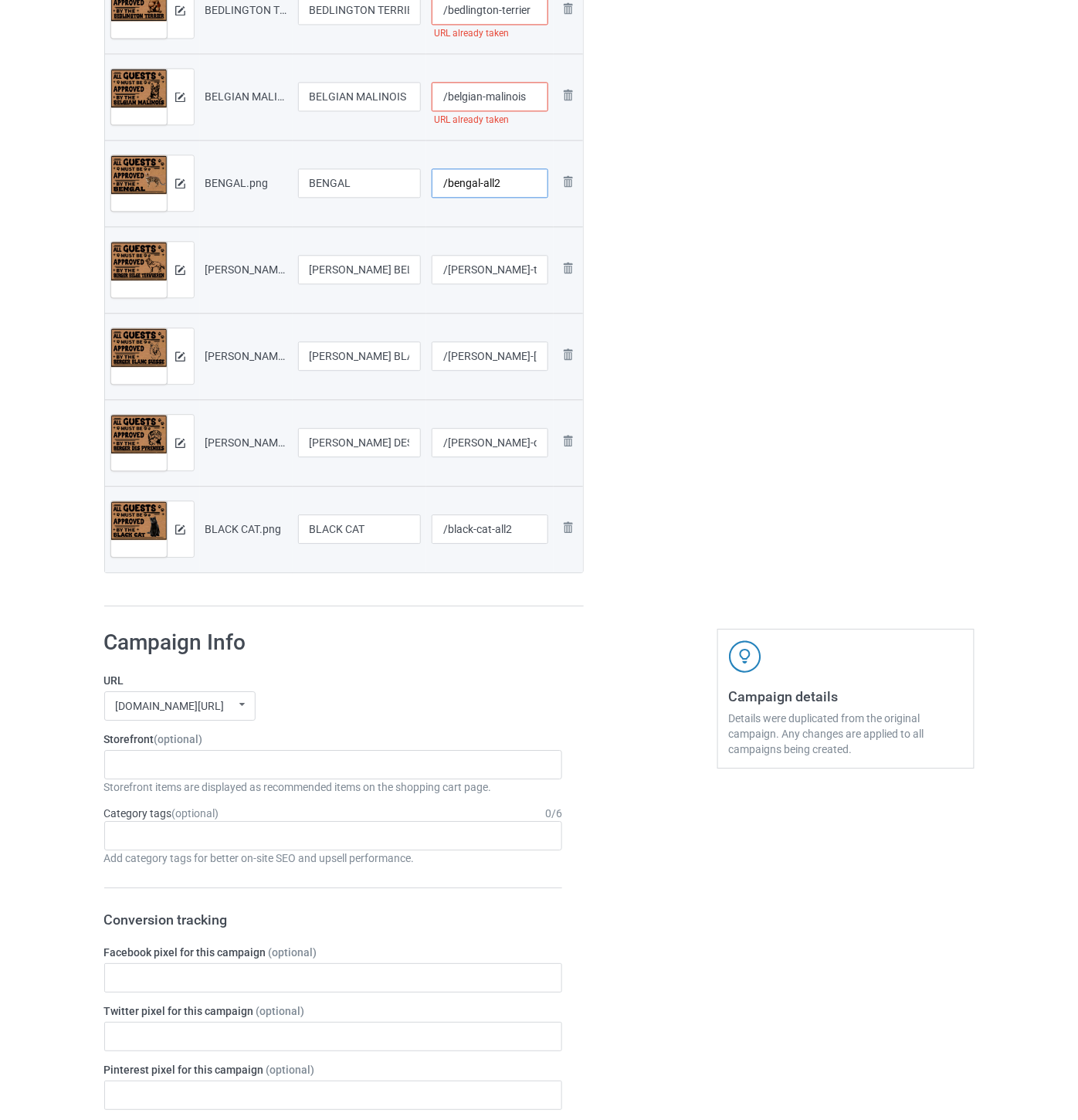
scroll to position [2404, 0]
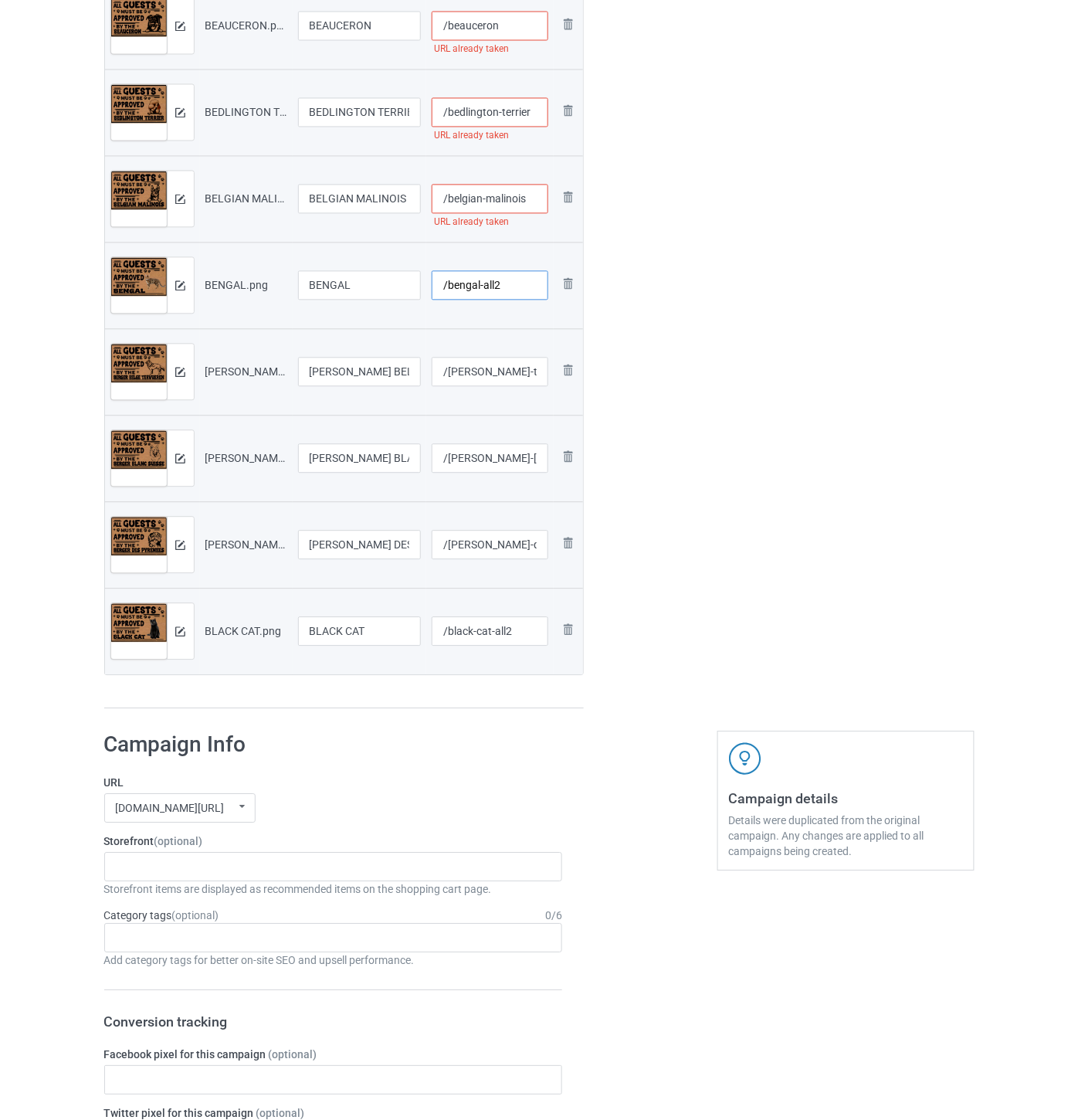
type input "/bengal-all2"
click at [530, 194] on input "/belgian-malinois" at bounding box center [490, 199] width 117 height 29
paste input "-all22"
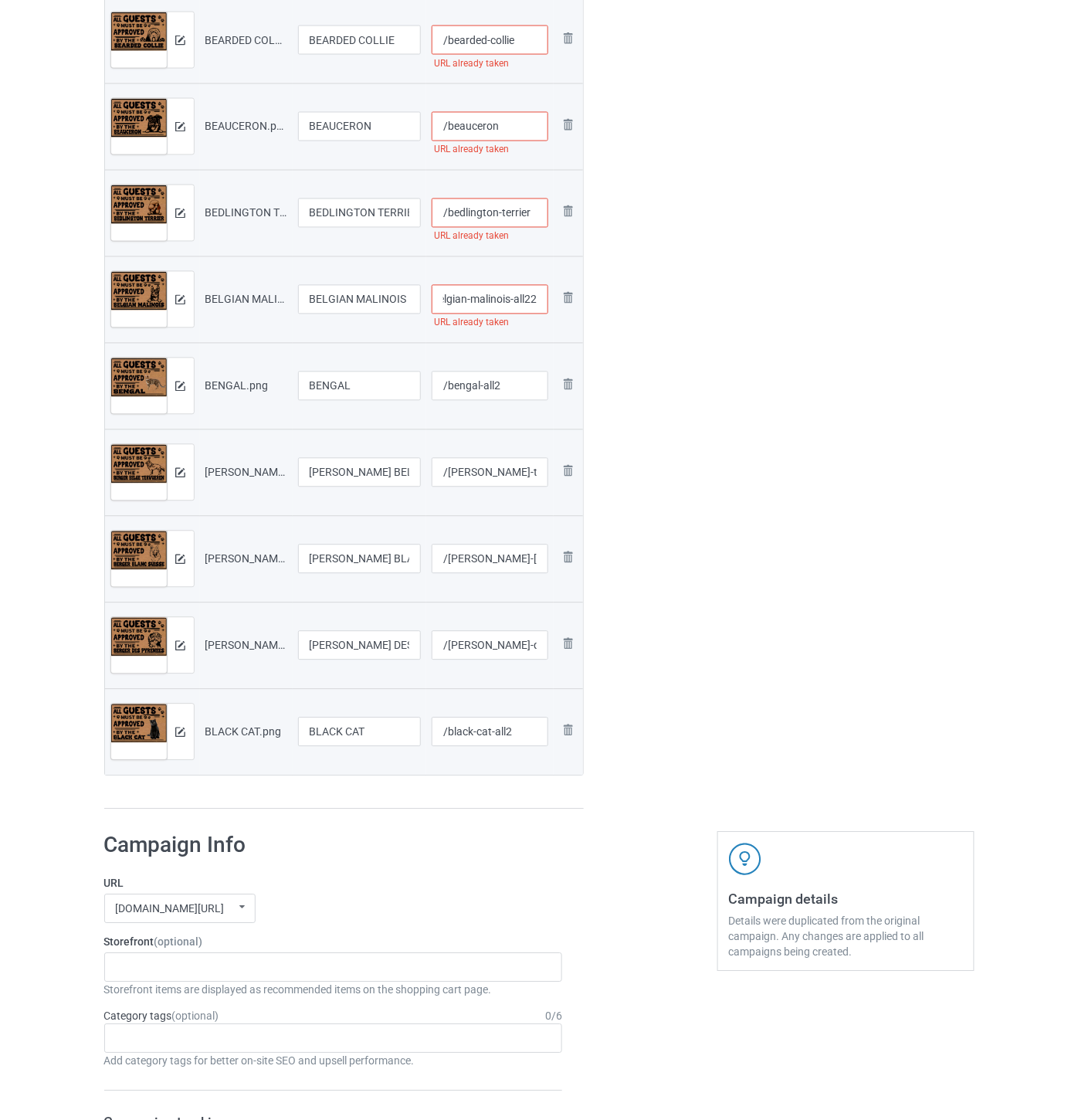
scroll to position [2145, 0]
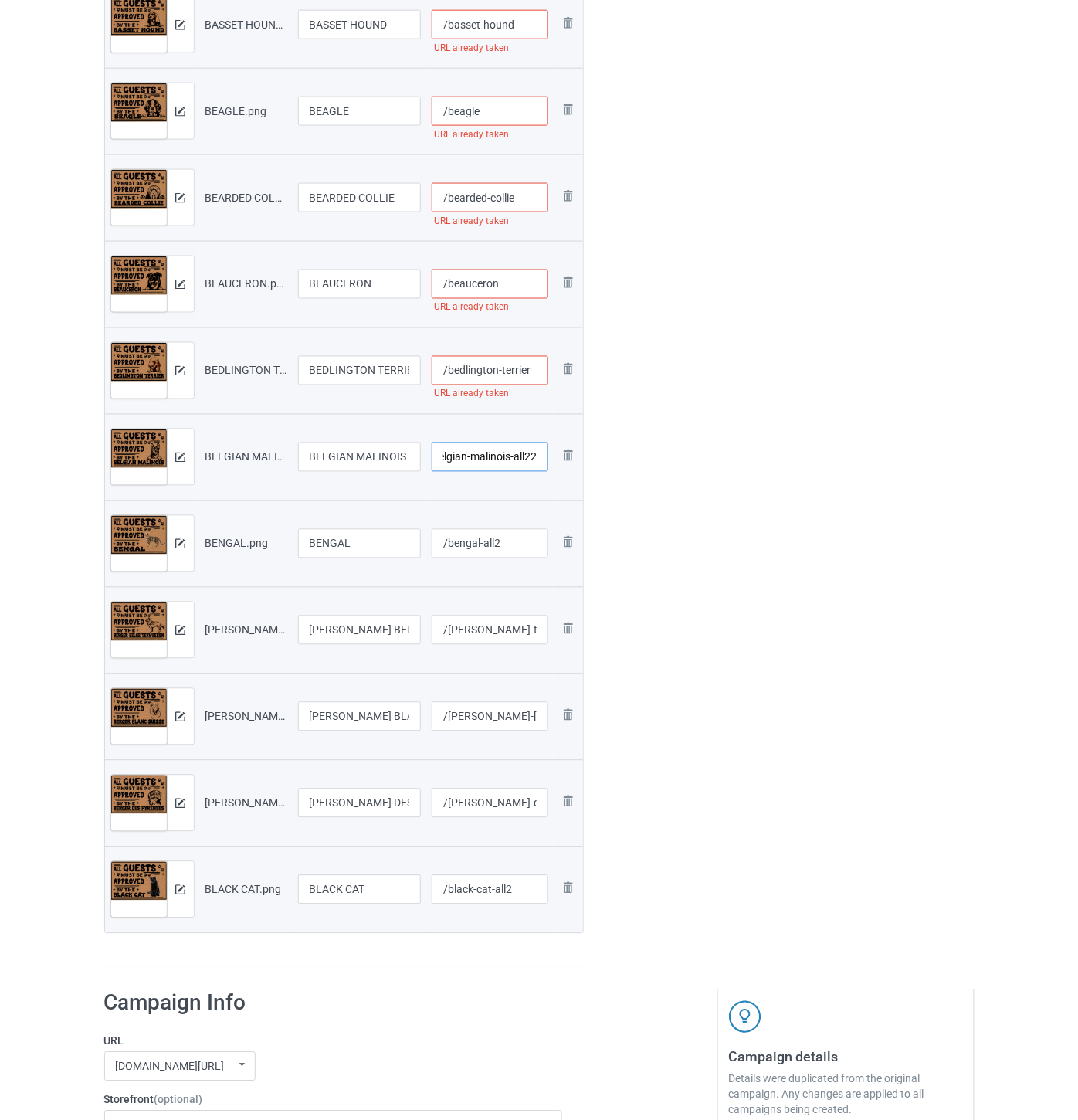
type input "/belgian-malinois-all22"
click at [530, 369] on input "/bedlington-terrier" at bounding box center [490, 371] width 117 height 29
paste input "-all22"
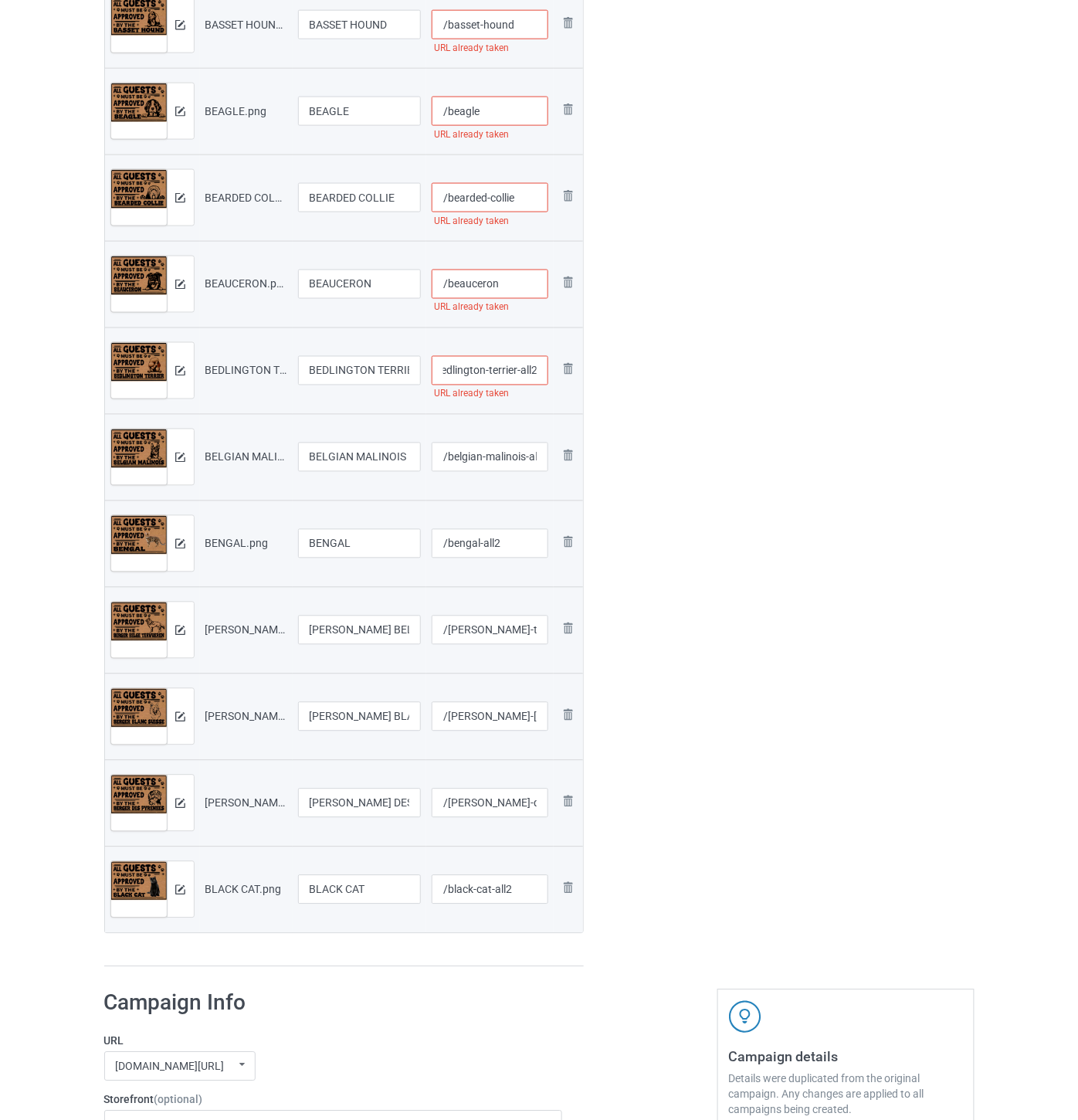
click at [531, 373] on input "/bedlington-terrier-all2" at bounding box center [490, 371] width 117 height 29
click at [537, 373] on input "/bedlington-terrier-all2" at bounding box center [490, 371] width 117 height 29
type input "/bedlington-terrier-all22"
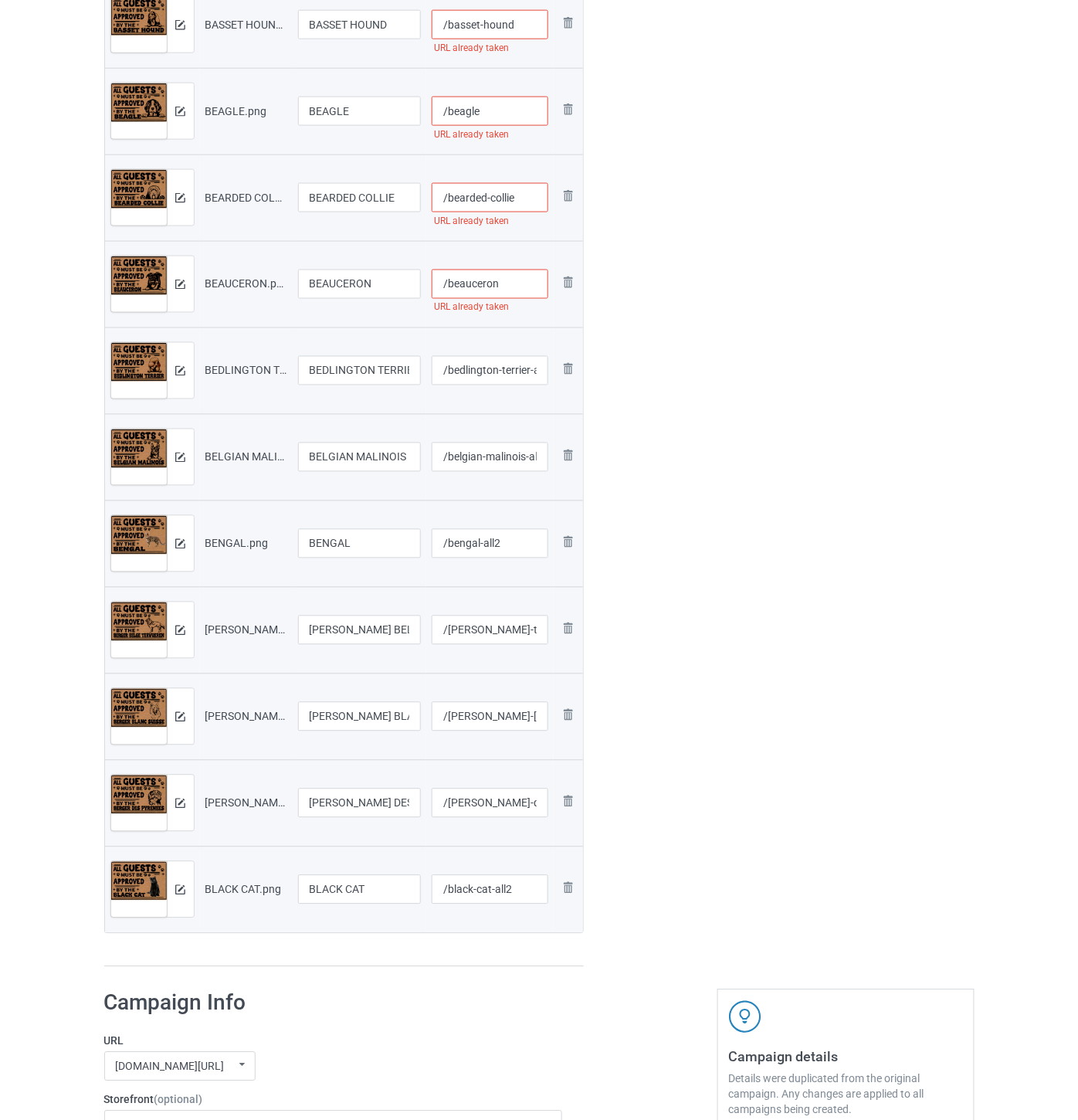
click at [507, 287] on input "/beauceron" at bounding box center [490, 284] width 117 height 29
paste input "-all22"
drag, startPoint x: 520, startPoint y: 279, endPoint x: 497, endPoint y: 280, distance: 23.0
click at [497, 280] on input "/beauceron-all2" at bounding box center [490, 284] width 117 height 29
type input "/beauceron-all2"
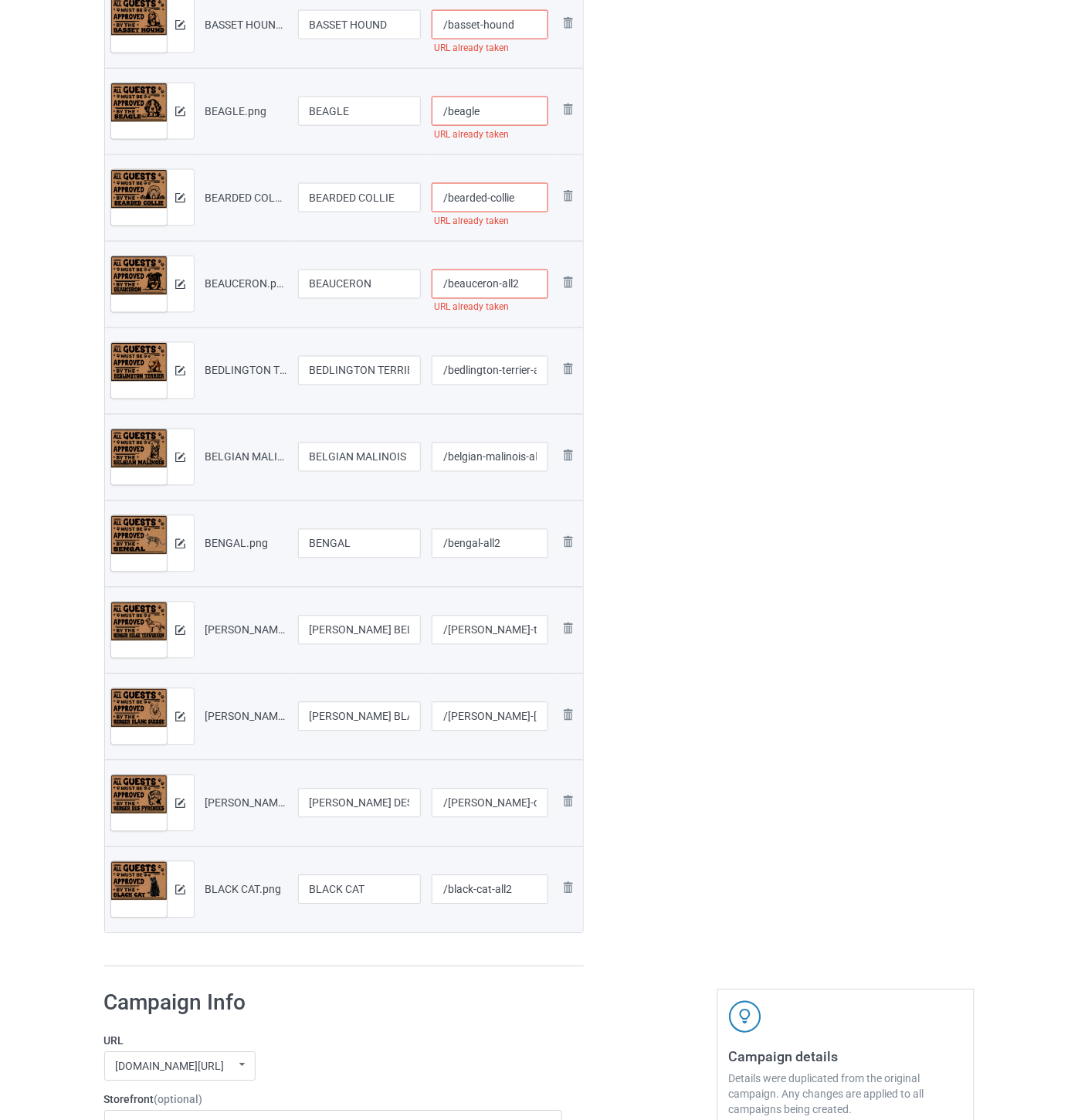
click at [522, 200] on input "/bearded-collie" at bounding box center [490, 198] width 117 height 29
paste input "-all2"
type input "/bearded-collie-all2"
click at [501, 112] on input "/beagle" at bounding box center [490, 111] width 117 height 29
paste input "-all2"
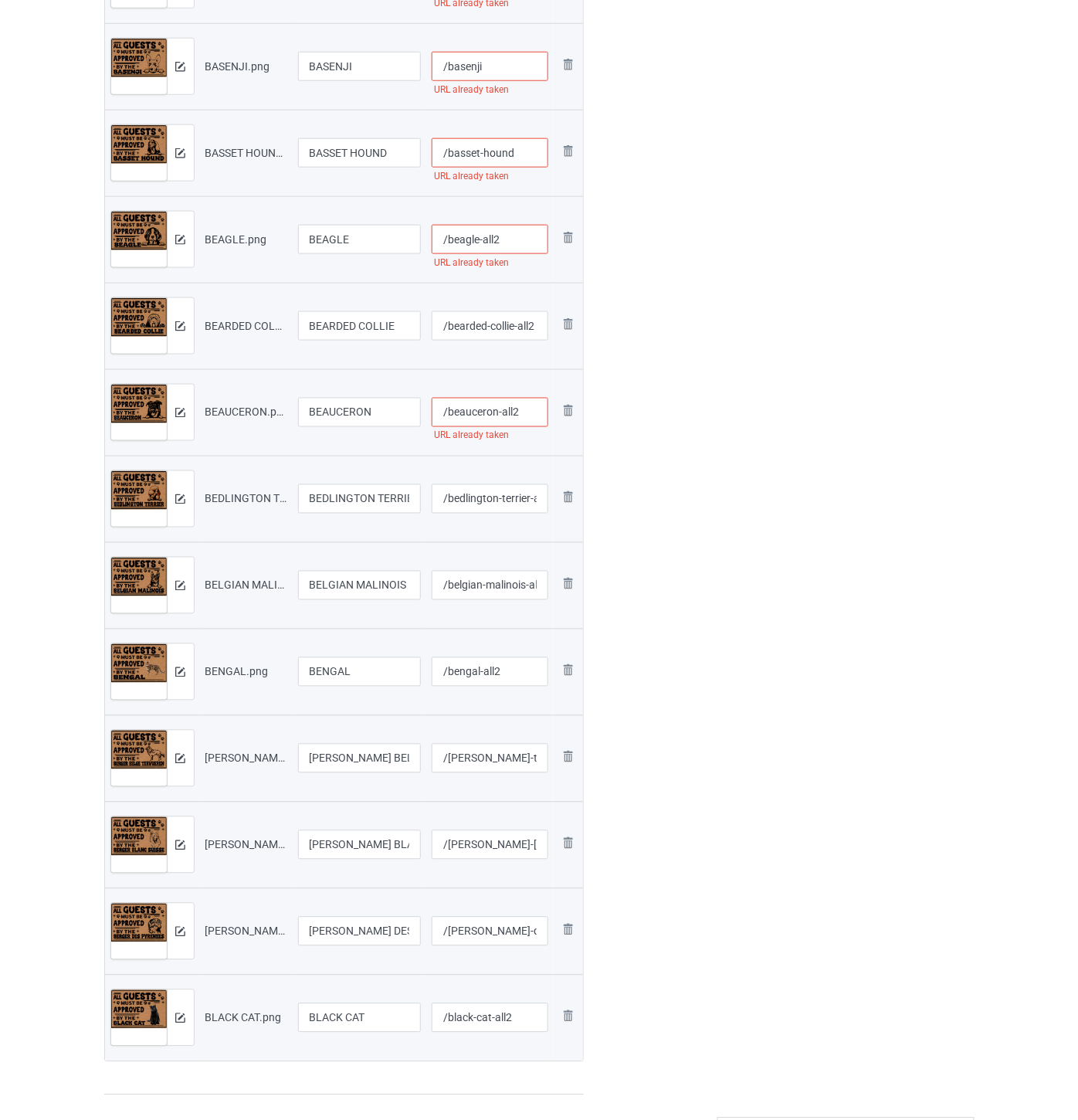
scroll to position [1802, 0]
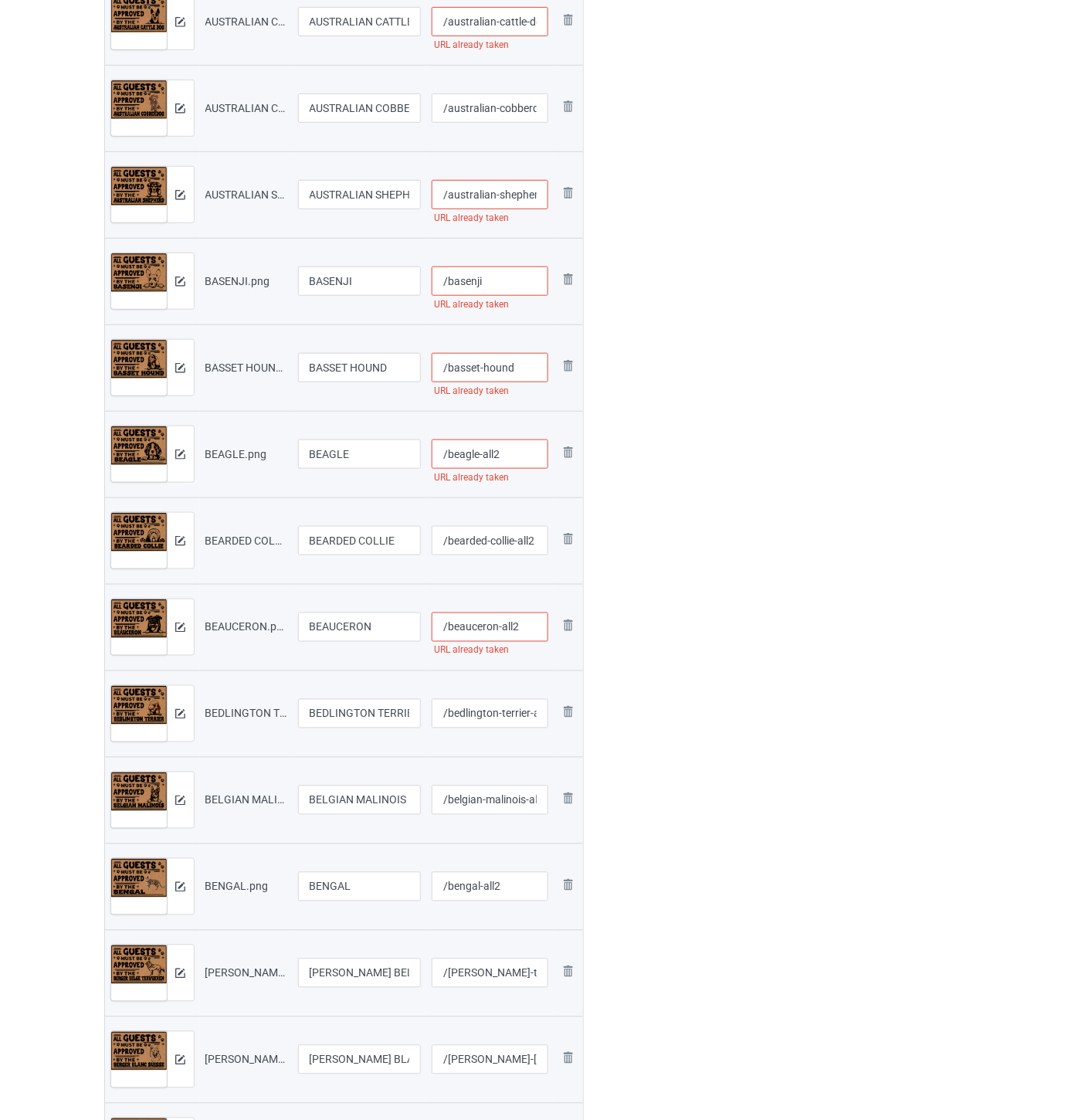
type input "/beagle-all2"
click at [526, 368] on input "/basset-hound" at bounding box center [490, 368] width 117 height 29
paste input "-all2"
type input "/basset-hound-all2"
click at [504, 280] on input "/basenji" at bounding box center [490, 281] width 117 height 29
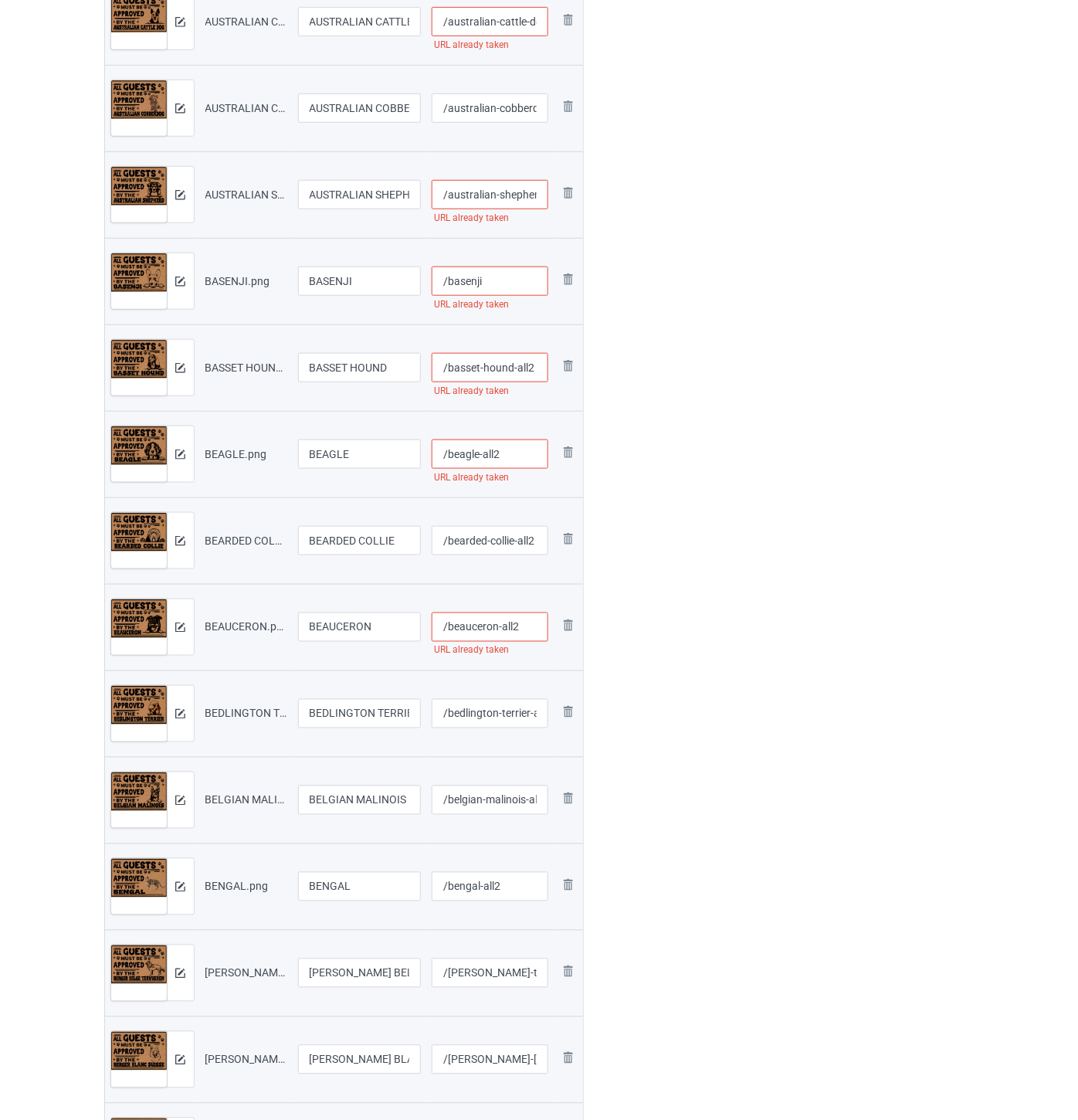
paste input "-all2"
type input "/basenji-all2"
click at [513, 196] on input "/australian-shepherd" at bounding box center [490, 194] width 117 height 29
paste input "-all2"
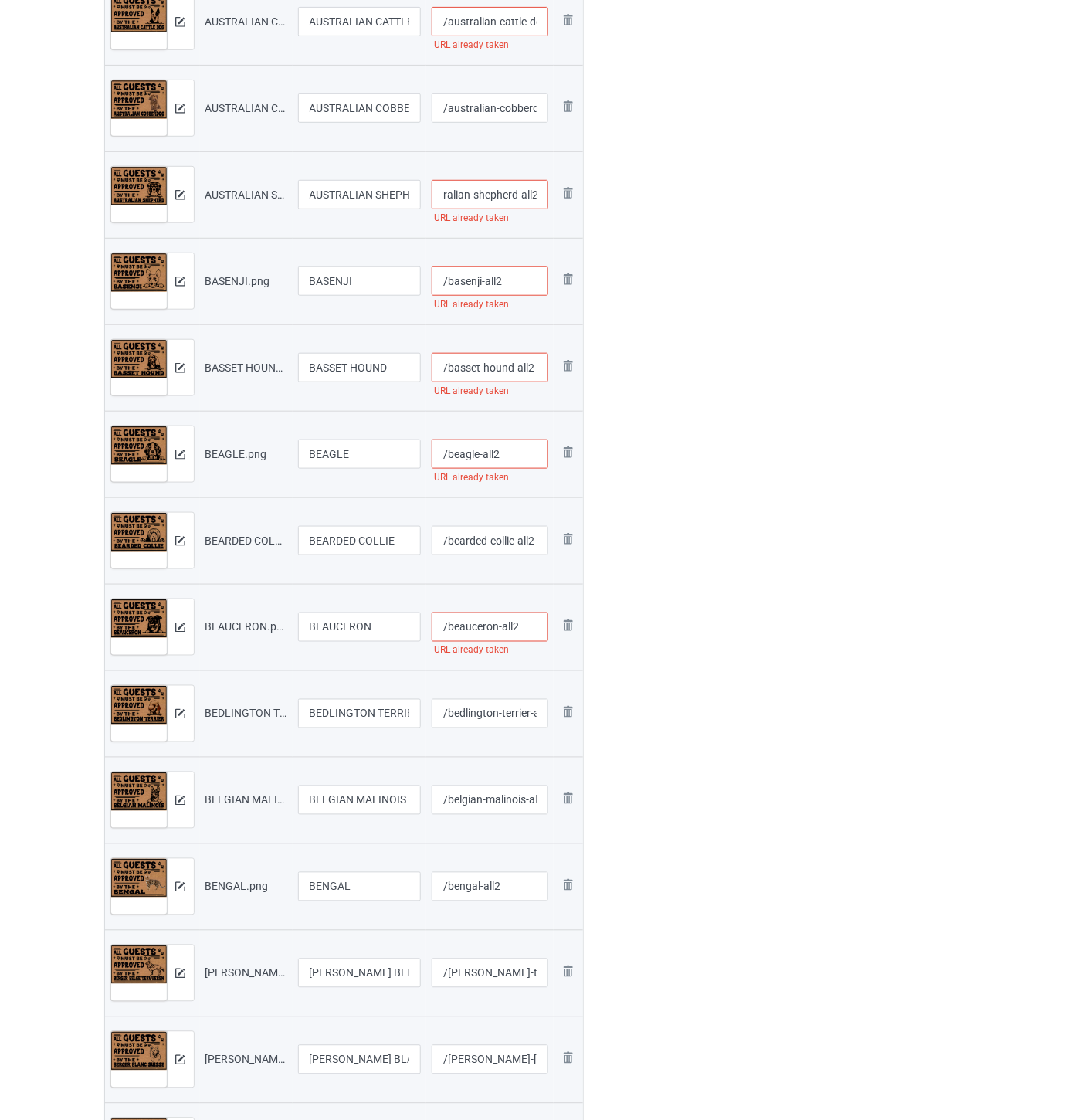
type input "/australian-shepherd-all2"
click at [499, 103] on input "/australian-cobberdog" at bounding box center [490, 108] width 117 height 29
paste input "-all2"
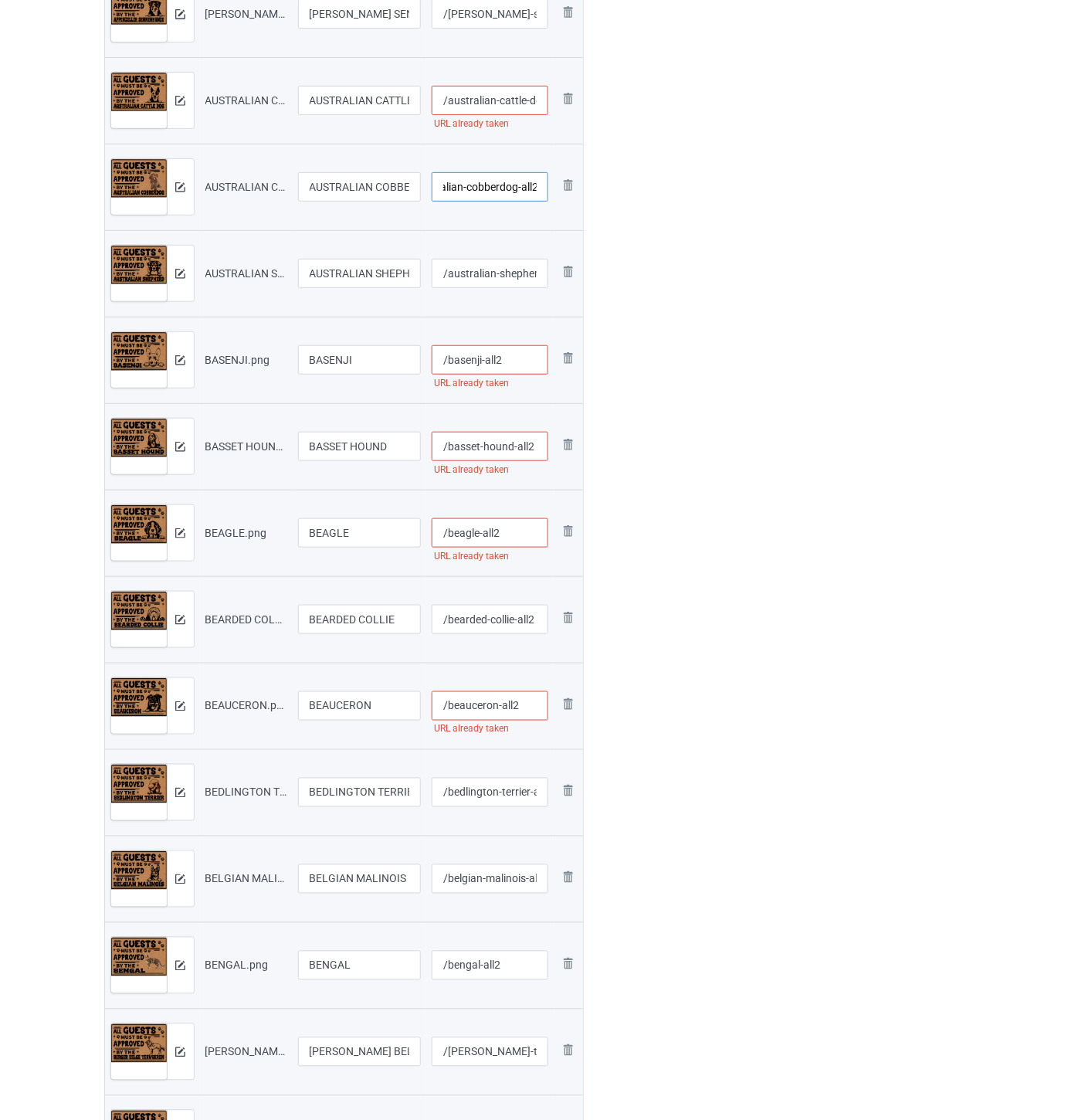
scroll to position [1631, 0]
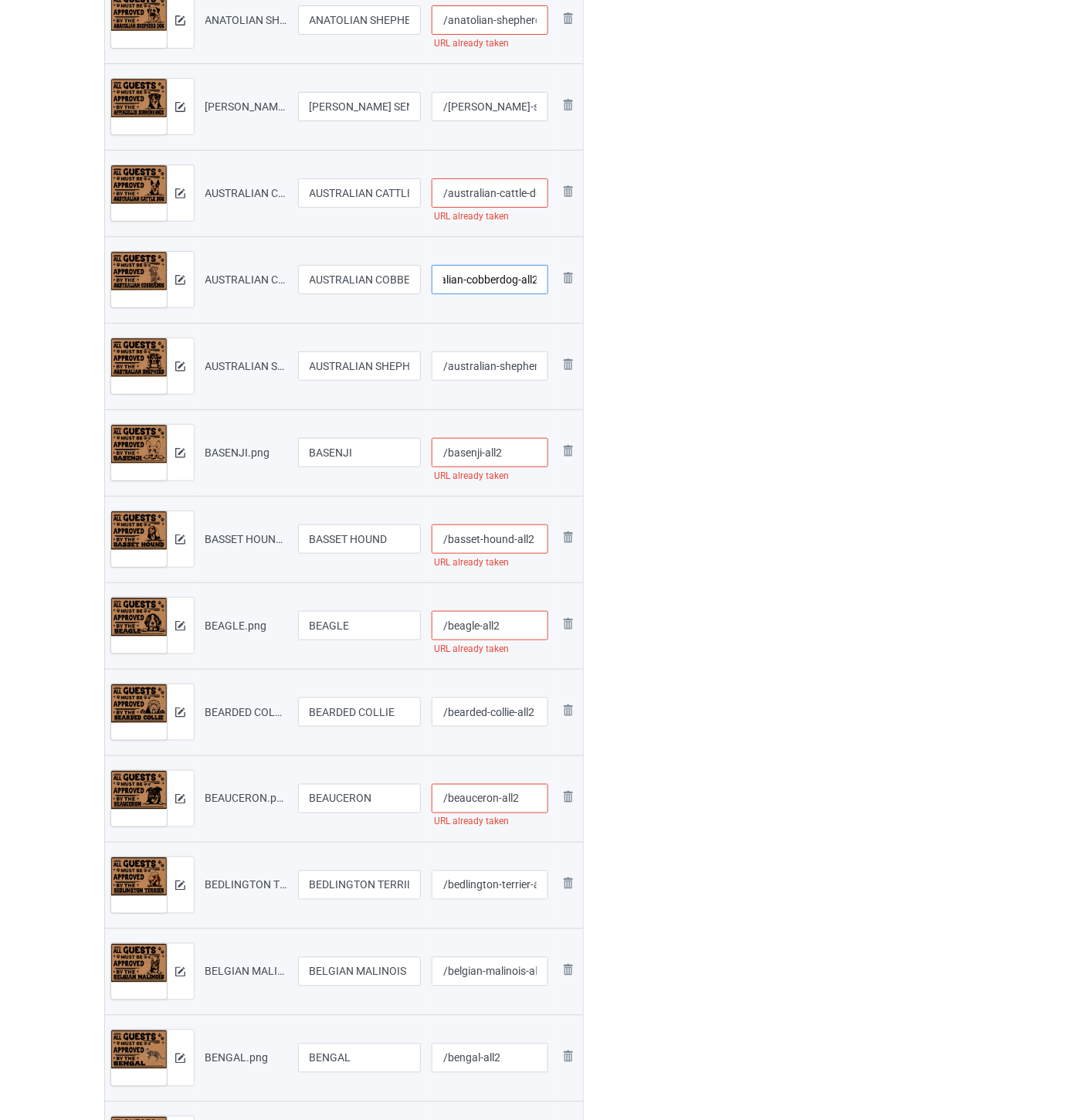
type input "/australian-cobberdog-all2"
click at [508, 188] on input "/australian-cattle-dog" at bounding box center [490, 193] width 117 height 29
paste input "-all2"
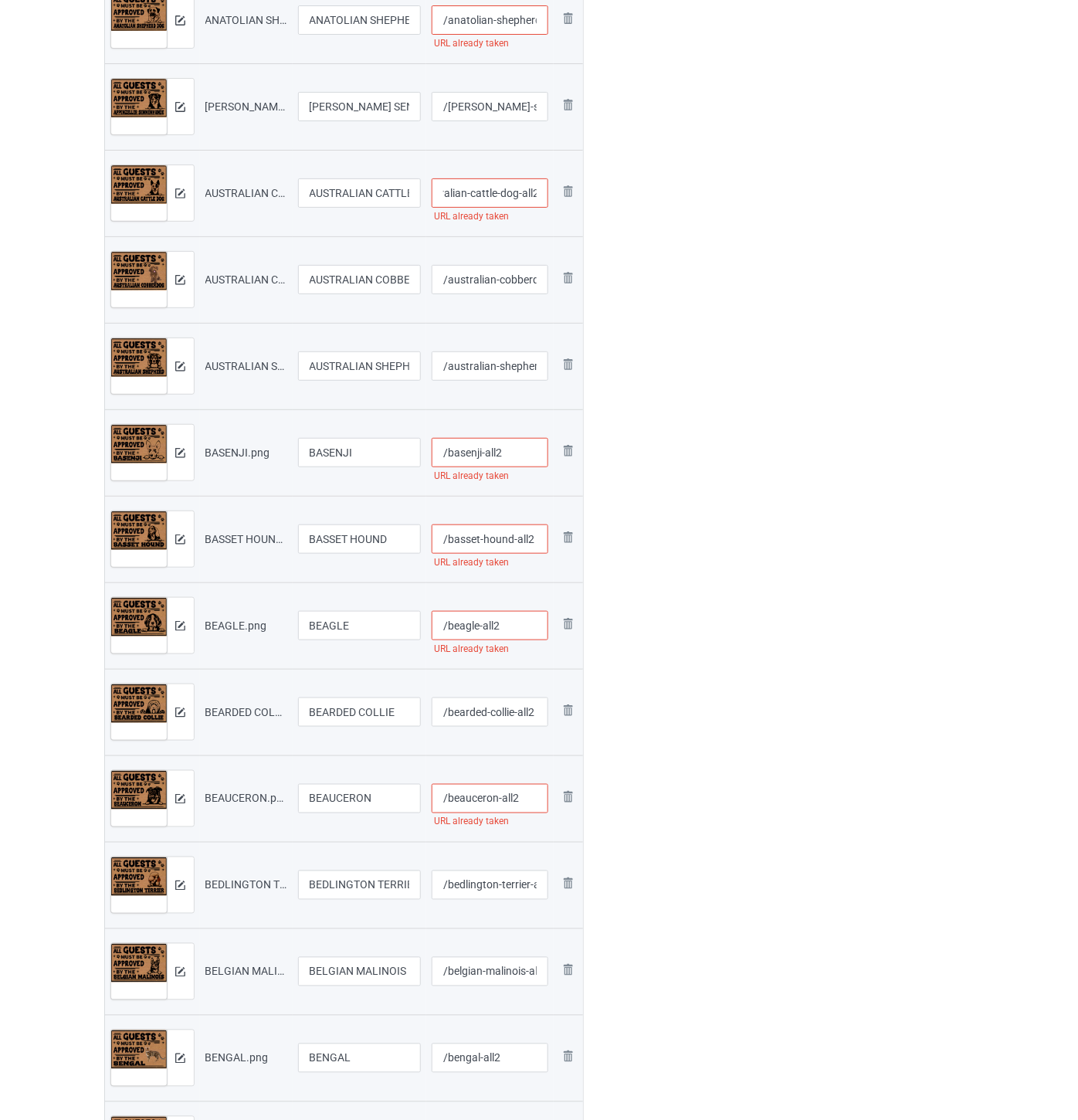
type input "/australian-cattle-dog-all2"
click at [511, 108] on input "/[PERSON_NAME]-sennenhunde" at bounding box center [490, 107] width 117 height 29
paste input "-all2"
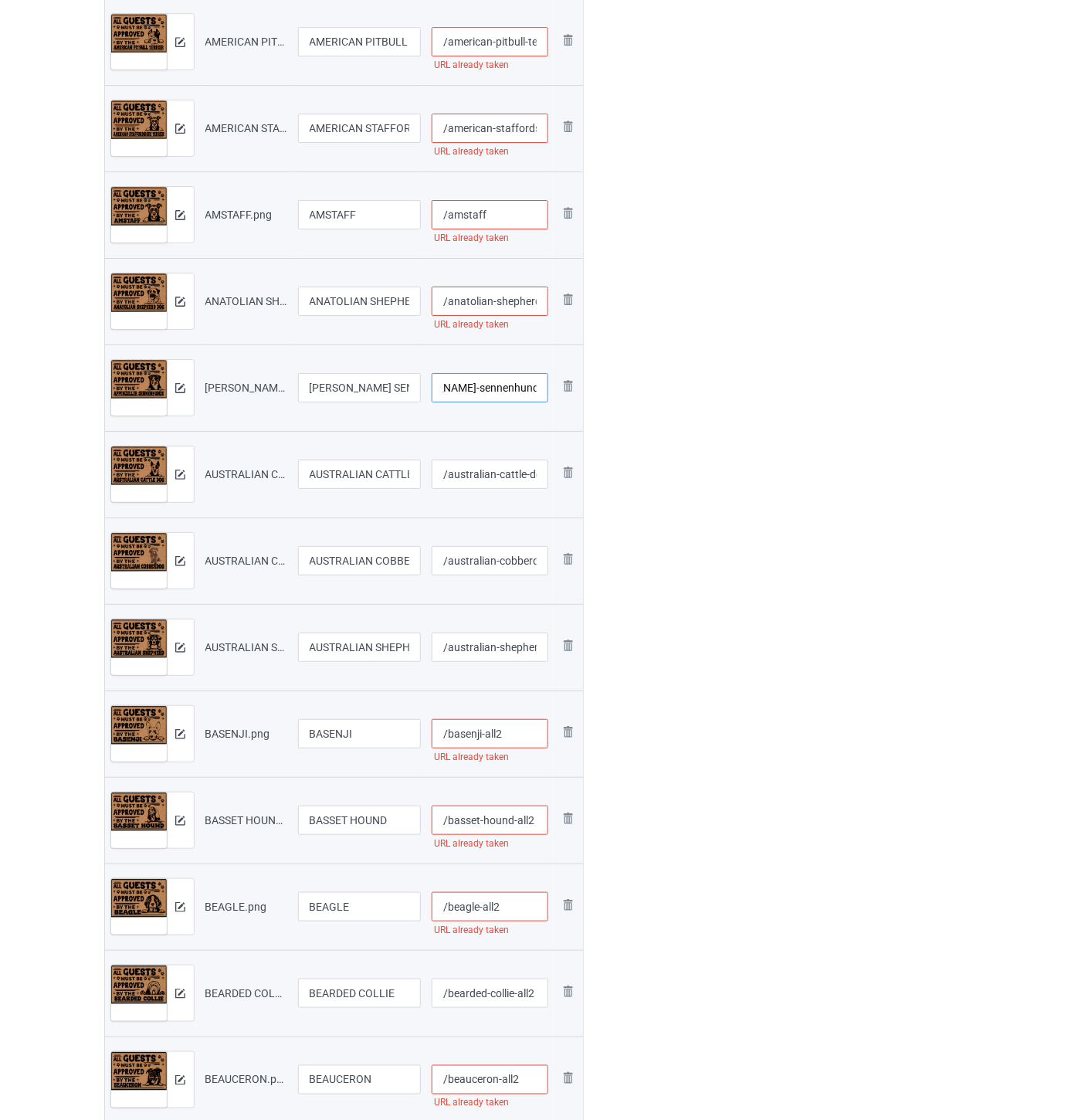
scroll to position [1287, 0]
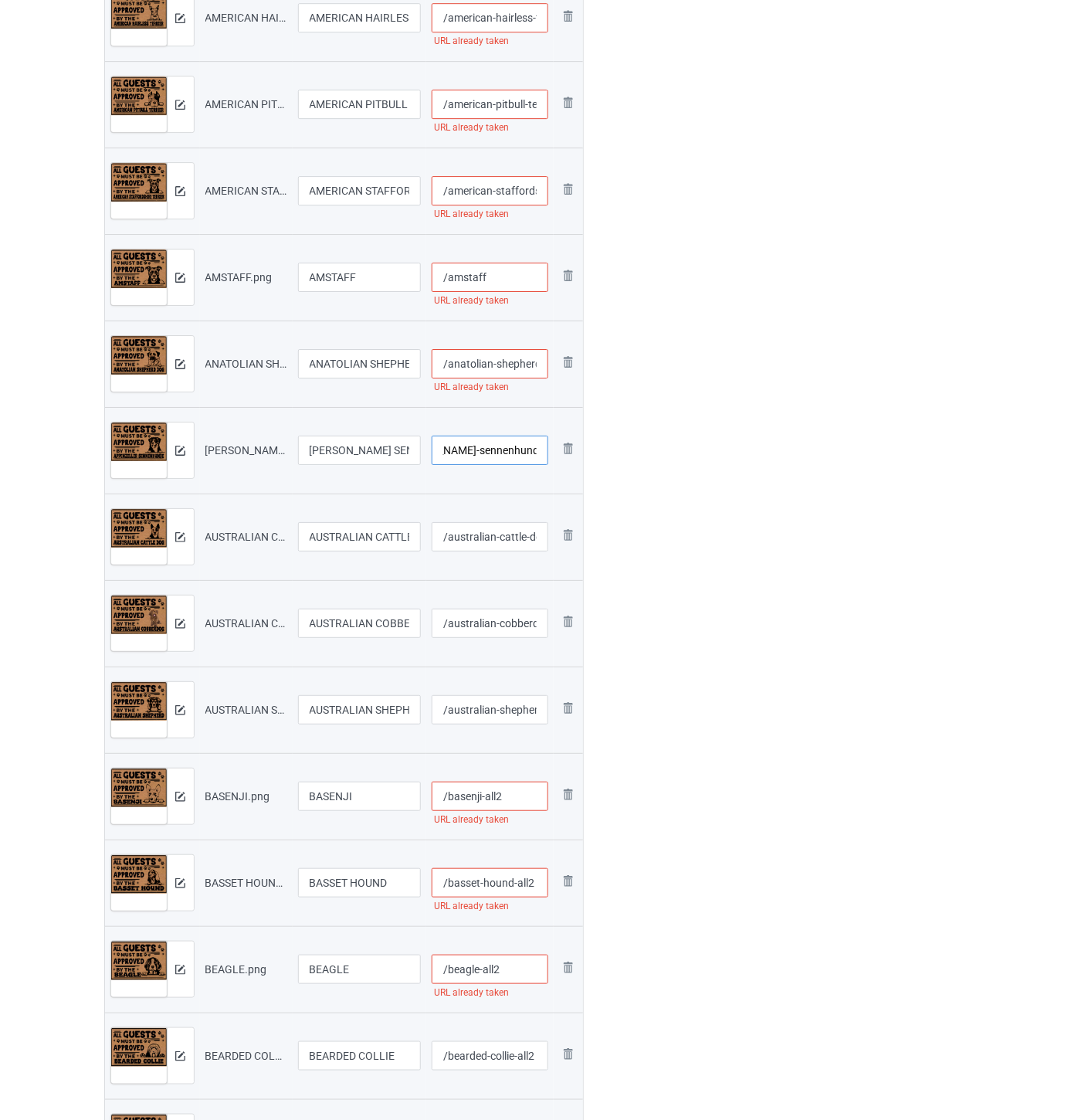
type input "/[PERSON_NAME]-sennenhunde-all2"
click at [506, 363] on input "/anatolian-shepherd-dog" at bounding box center [490, 363] width 117 height 29
paste input "-all2"
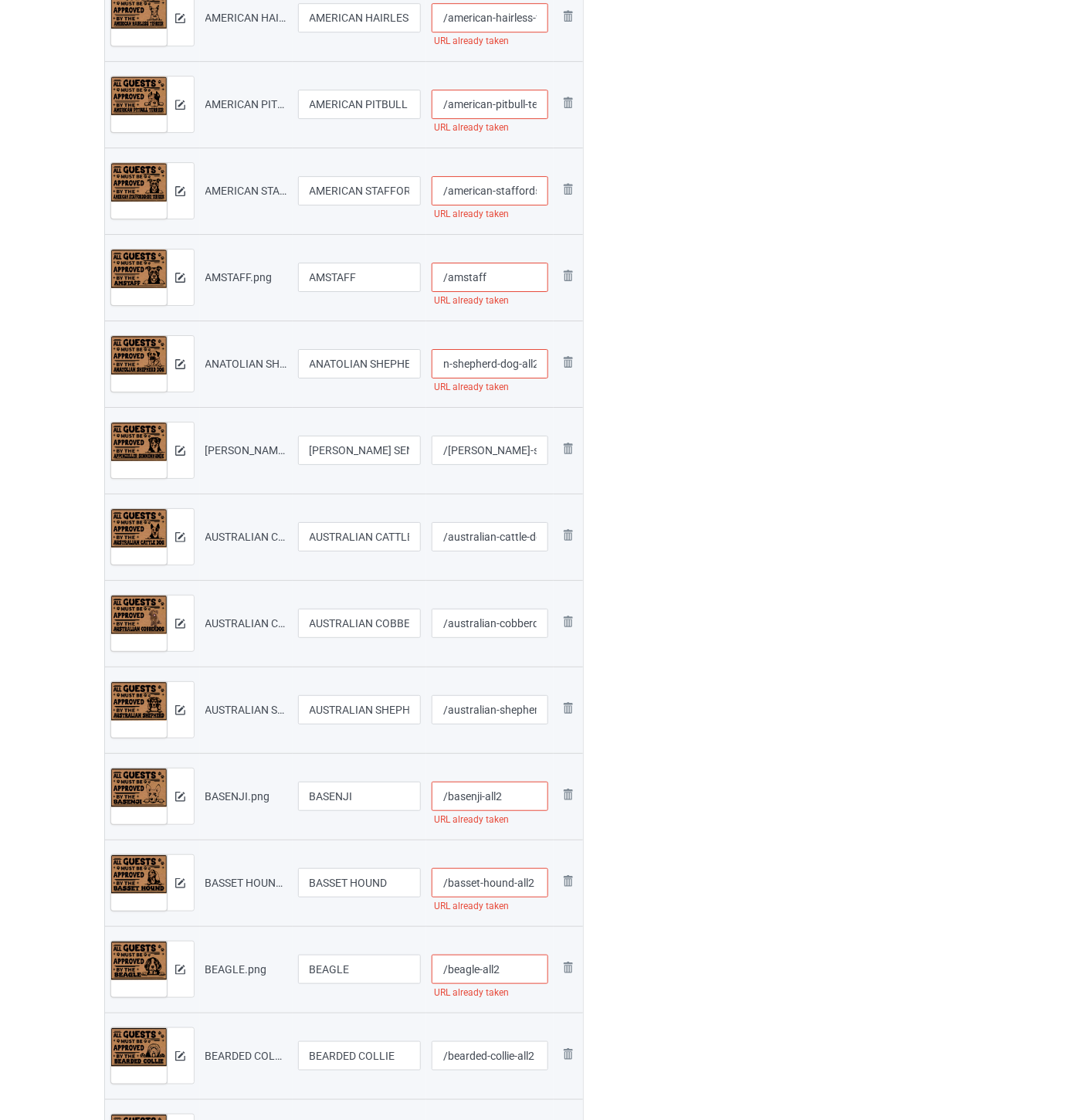
type input "/anatolian-shepherd-dog-all2"
click at [513, 275] on input "/amstaff" at bounding box center [490, 277] width 117 height 29
paste input "-all2"
type input "/amstaff-all2"
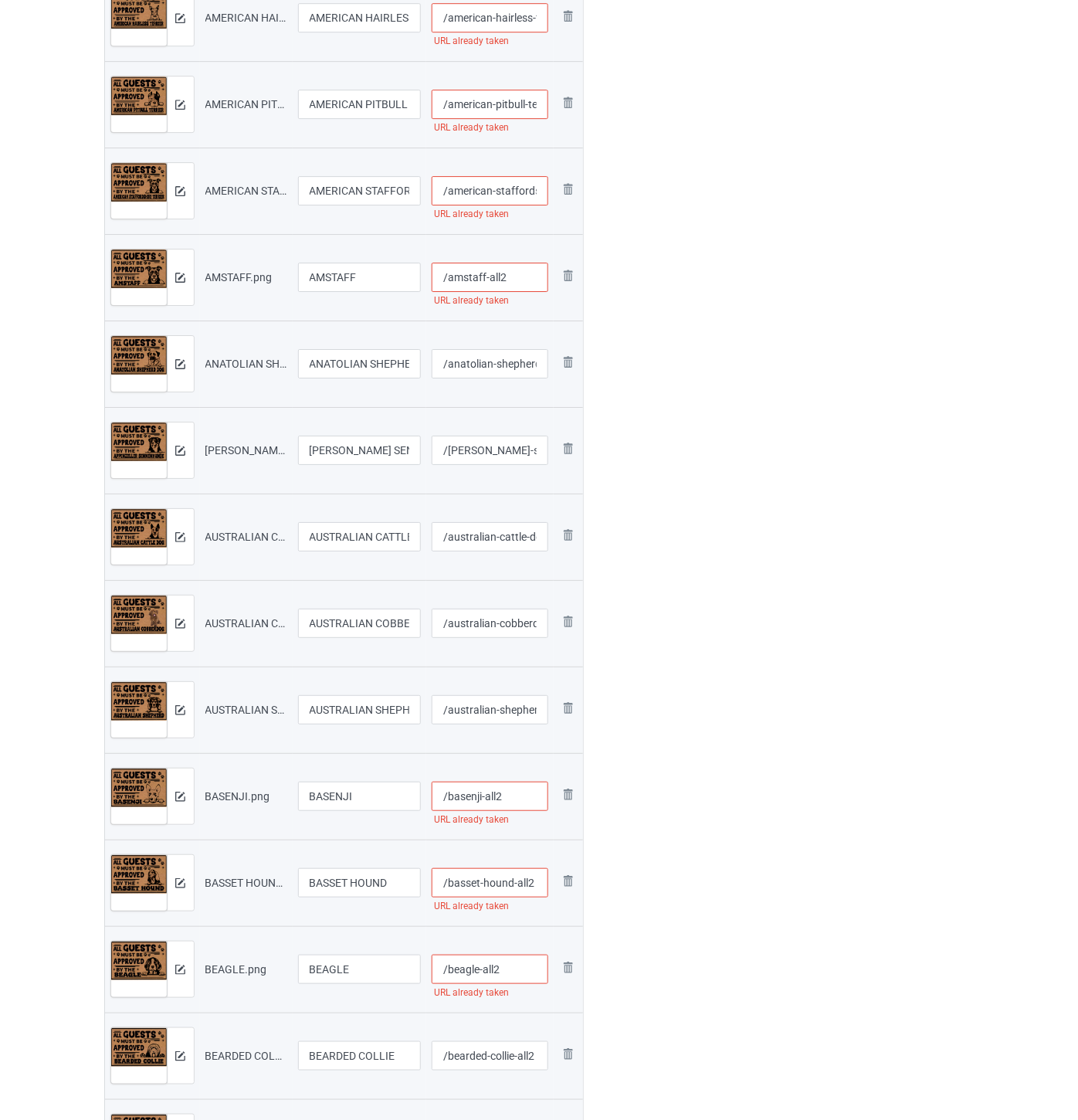
click at [499, 183] on input "/american-staffordshire-terrier" at bounding box center [490, 191] width 117 height 29
paste input "-all2"
type input "/american-staffordshire-terrier-all2"
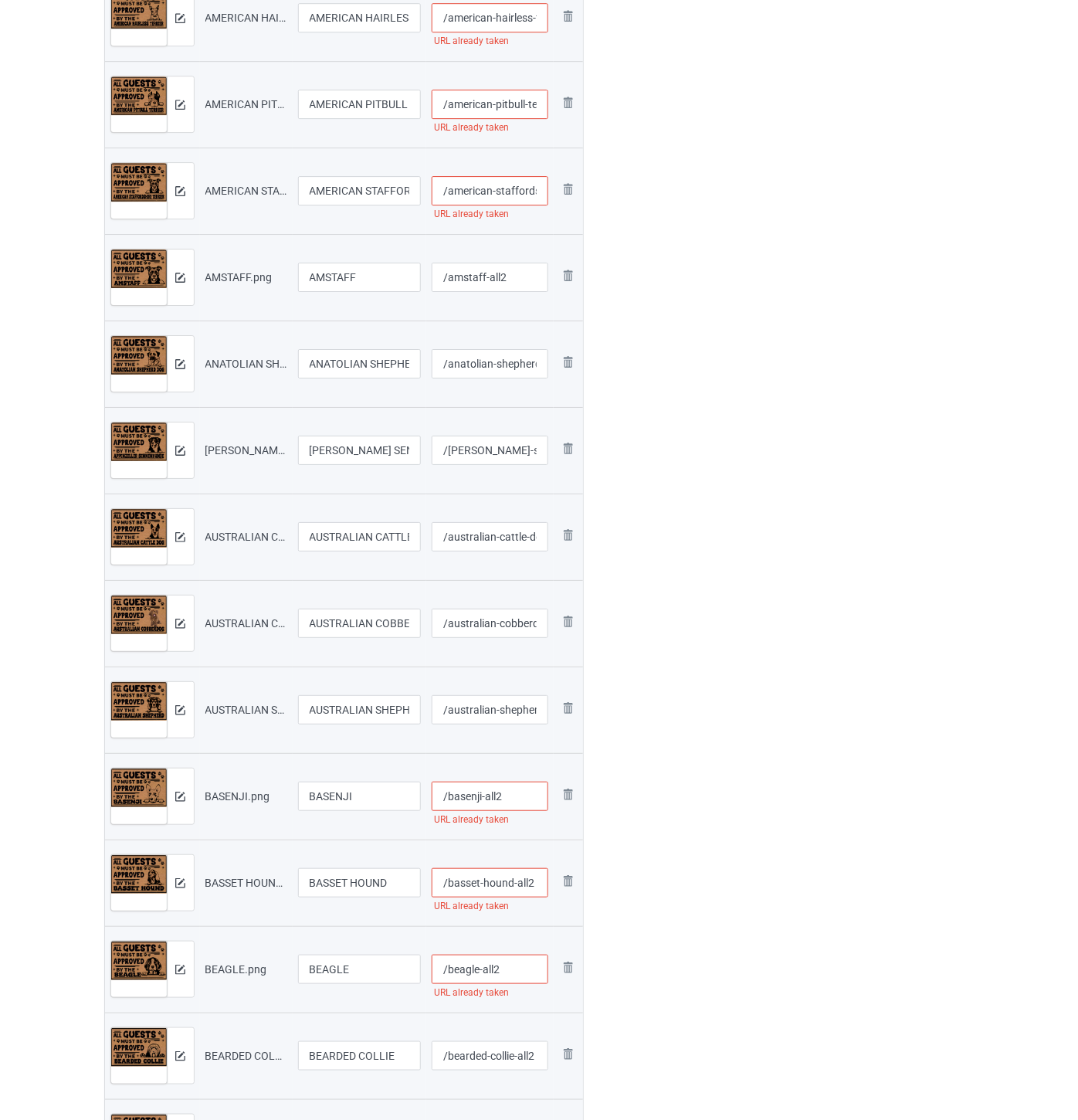
click at [515, 102] on input "/american-pitbull-terrier" at bounding box center [490, 104] width 117 height 29
paste input "-all2"
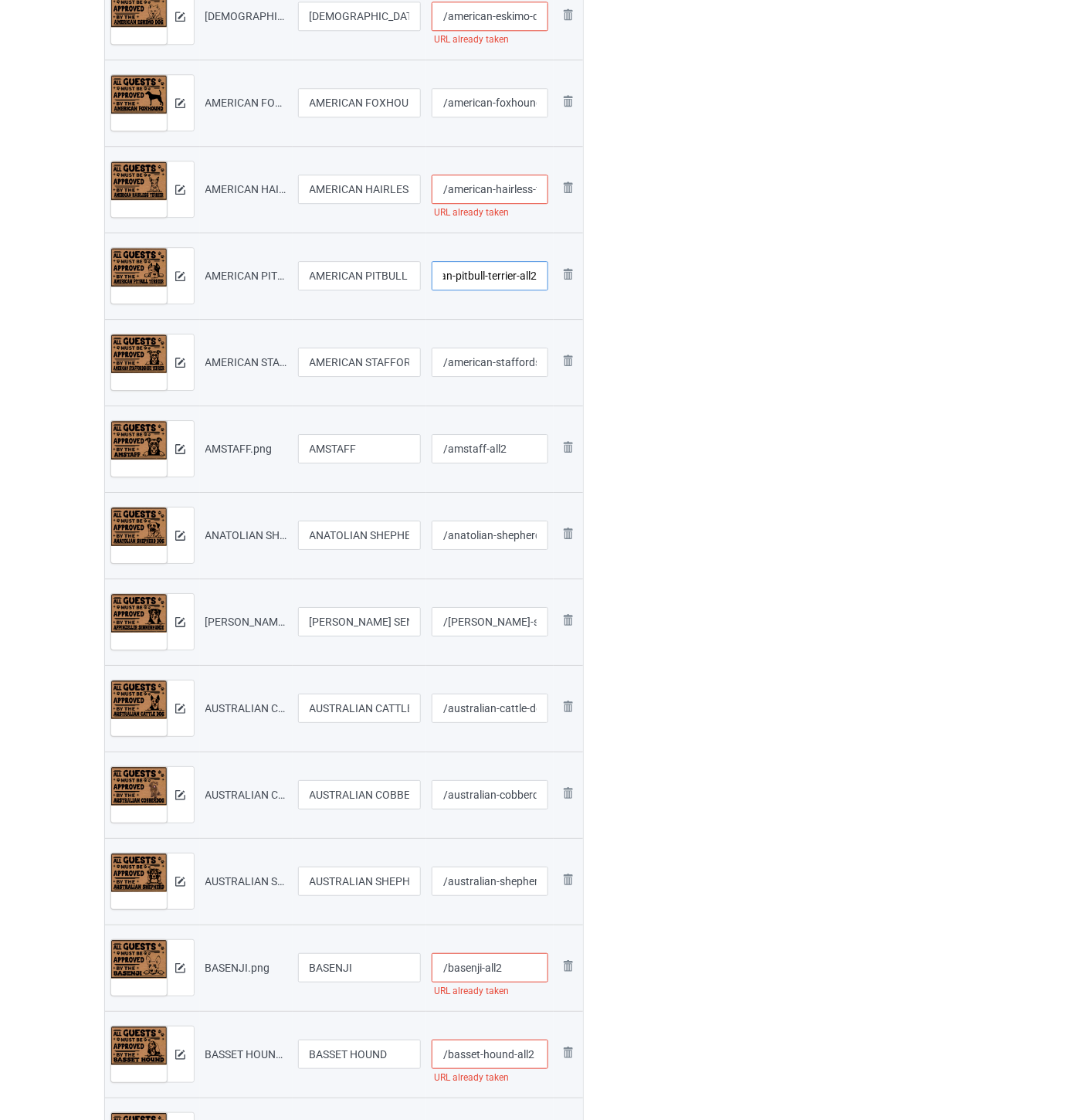
type input "/american-pitbull-terrier-all2"
click at [499, 191] on input "/american-hairless-terrier" at bounding box center [490, 189] width 117 height 29
paste input "-all2"
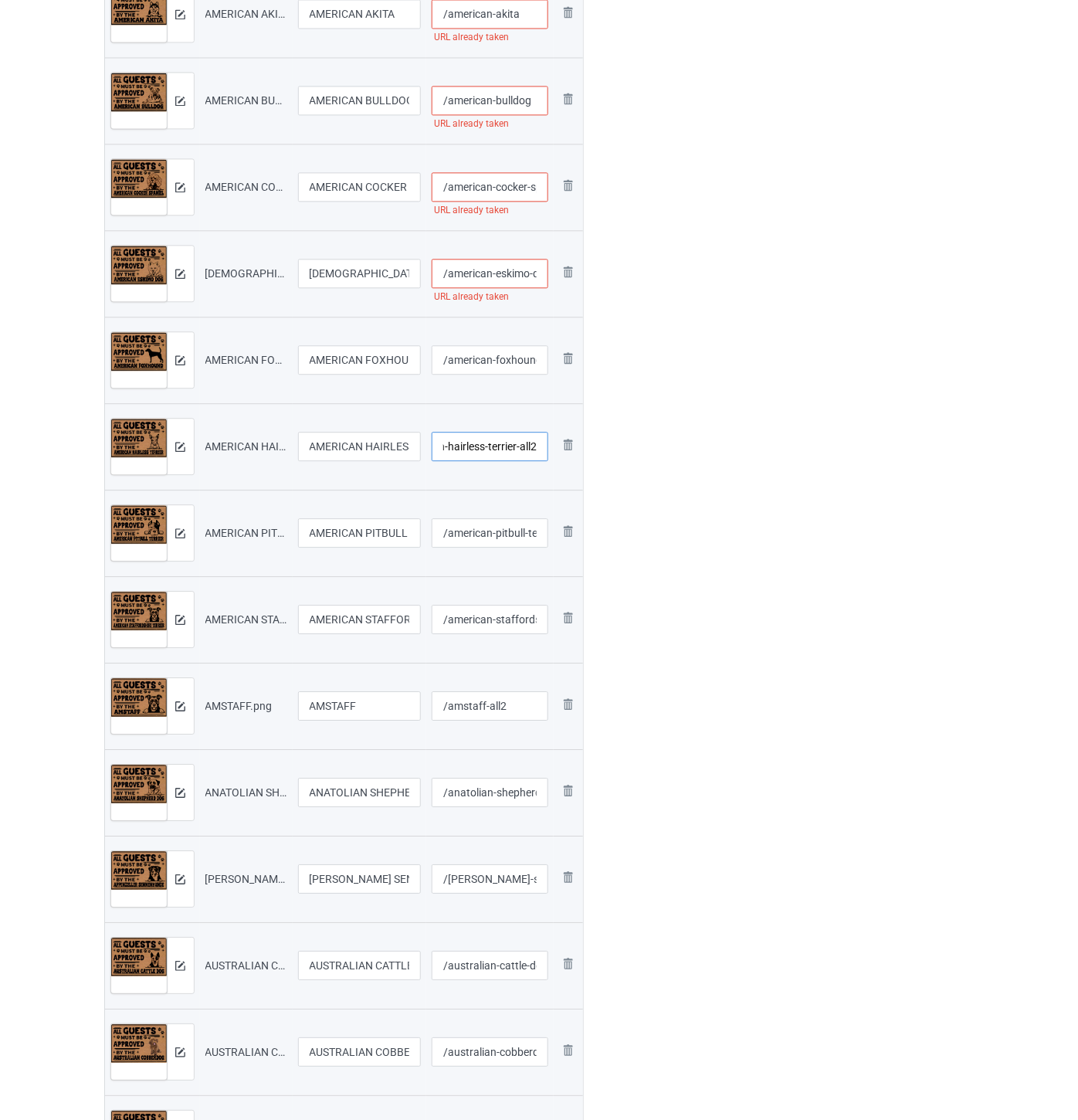
type input "/american-hairless-terrier-all2"
click at [507, 356] on input "/american-foxhound" at bounding box center [490, 360] width 117 height 29
paste input "-all2"
type input "/american-foxhound-all2"
click at [501, 275] on input "/american-eskimo-dog" at bounding box center [490, 273] width 117 height 29
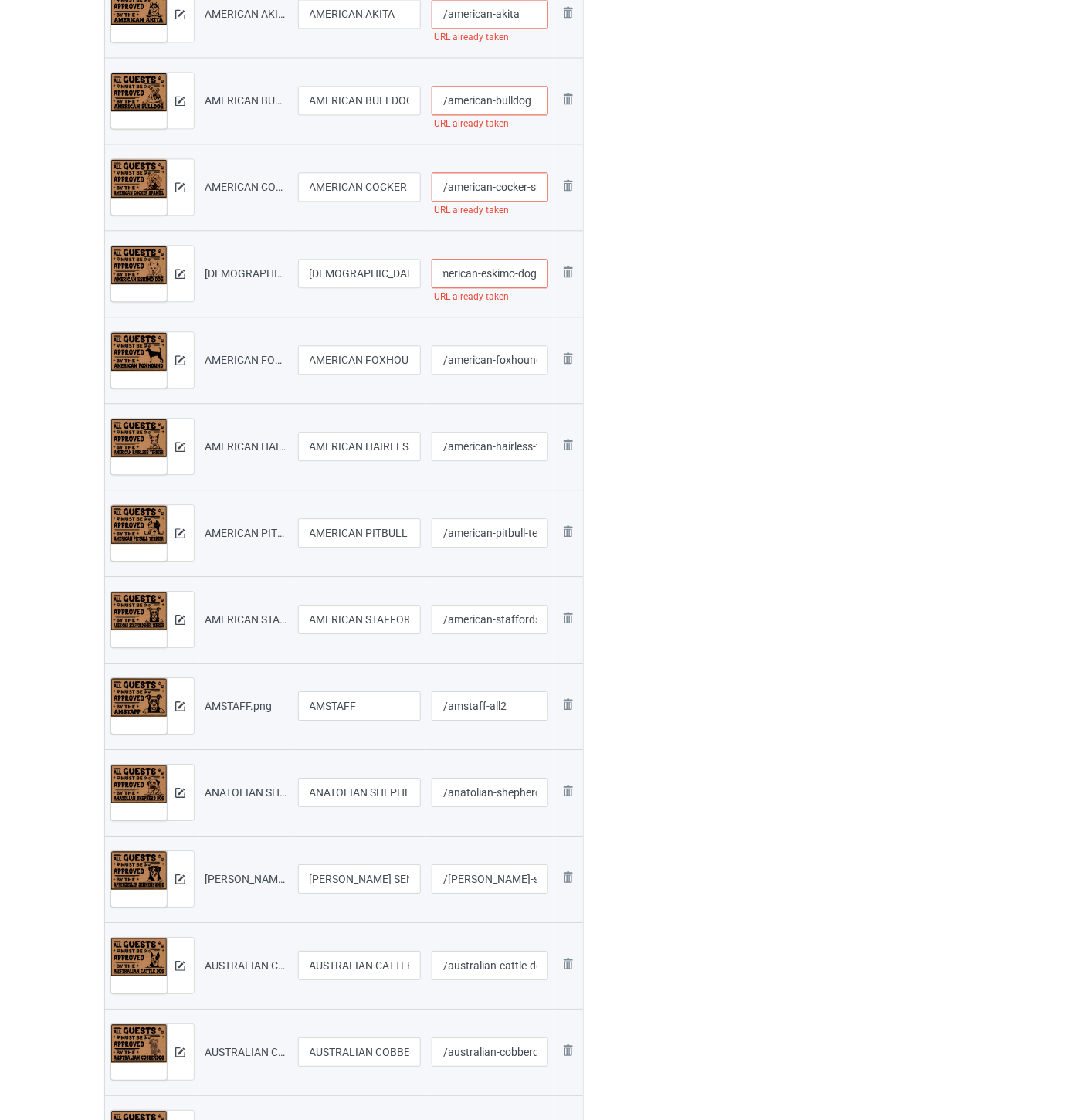
paste input "-all2"
type input "/american-eskimo-dog-all2"
click at [510, 181] on input "/american-cocker-spaniel" at bounding box center [490, 187] width 117 height 29
paste input "-all2"
type input "/american-cocker-spaniel-all2"
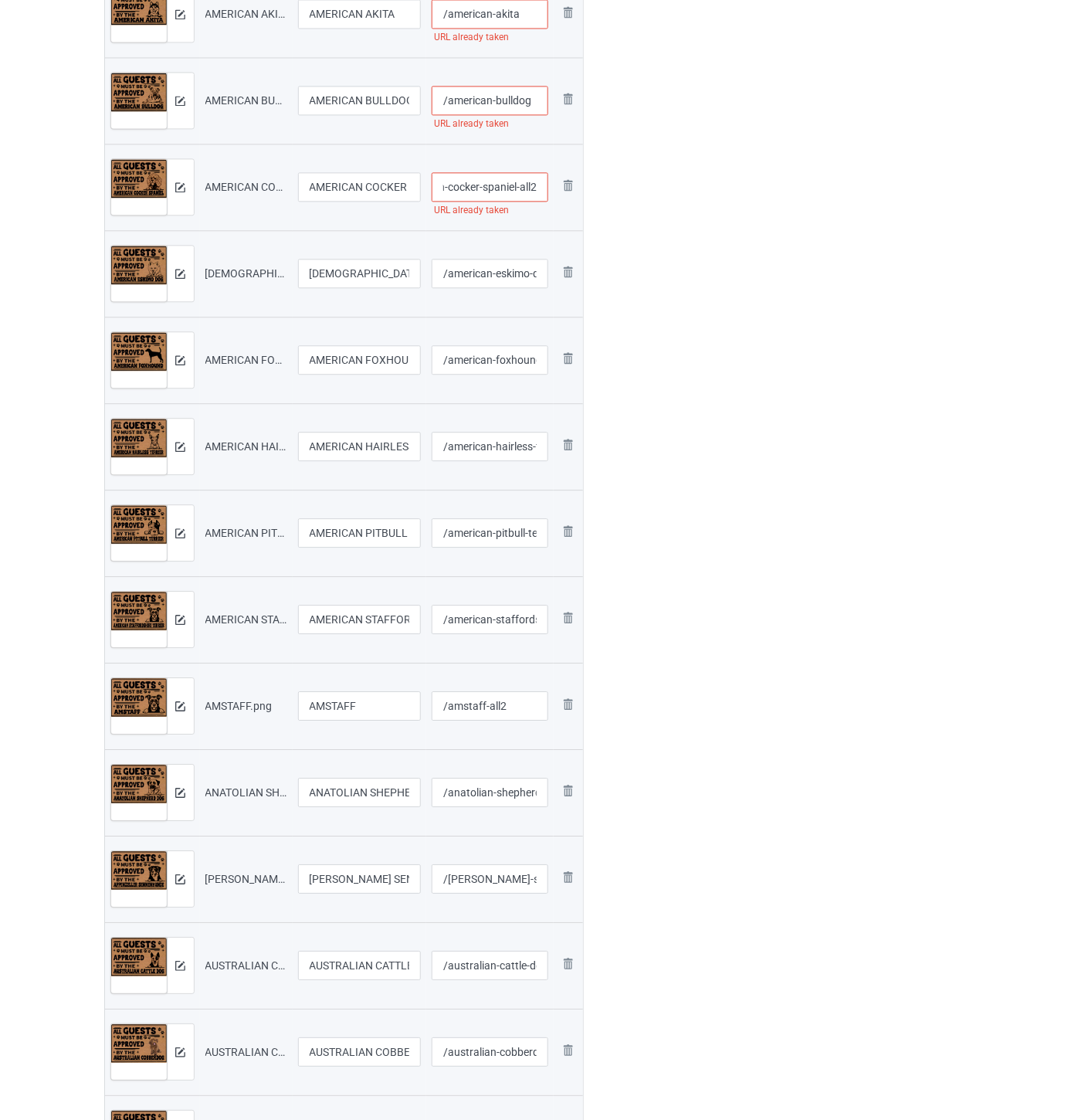
click at [508, 102] on input "/american-bulldog" at bounding box center [490, 101] width 117 height 29
paste input "-all2"
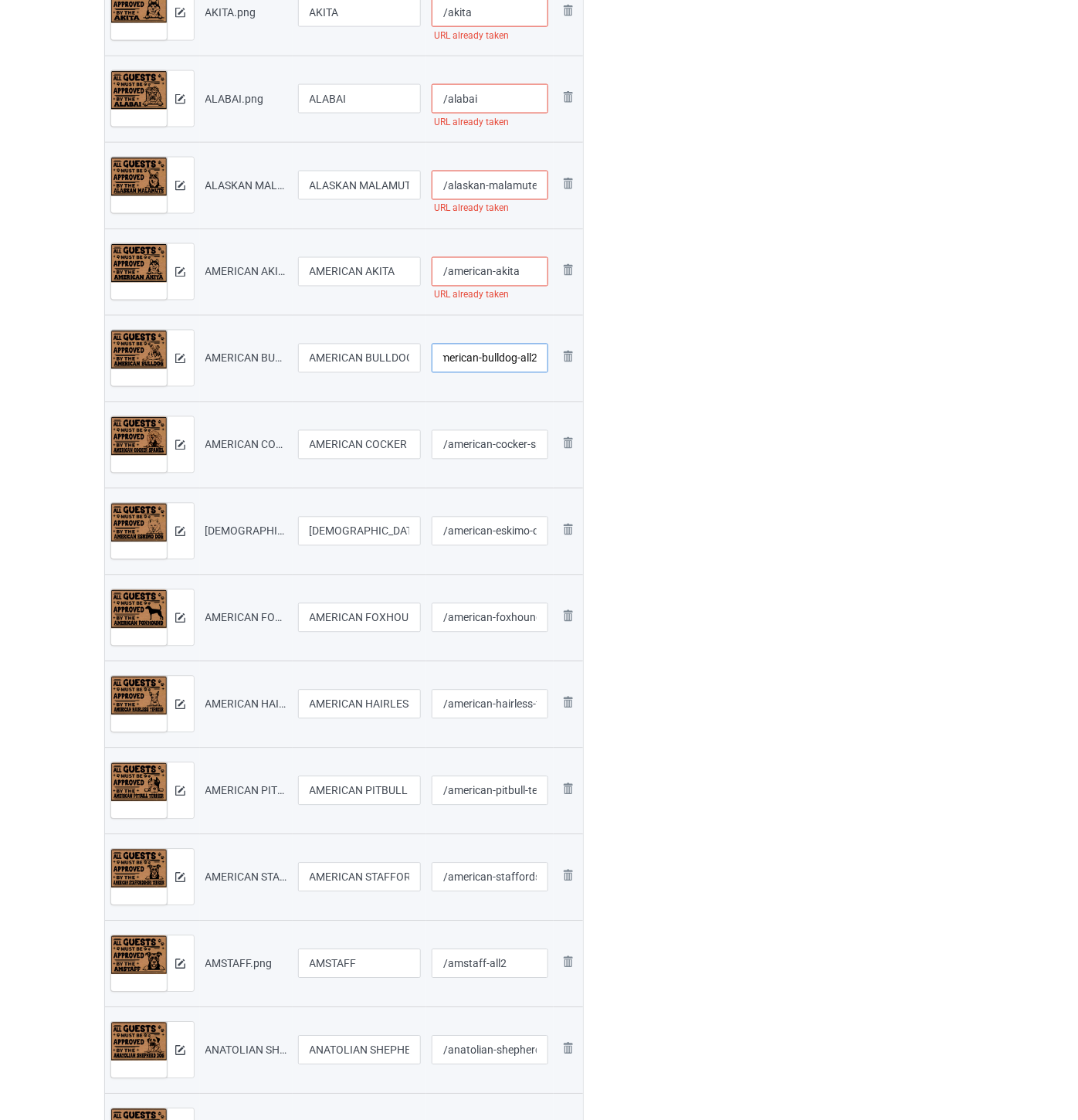
type input "/american-bulldog-all2"
click at [526, 273] on input "/american-akita" at bounding box center [490, 272] width 117 height 29
paste input "-all2"
type input "/american-akita-all2"
click at [504, 187] on input "/alaskan-malamute" at bounding box center [490, 185] width 117 height 29
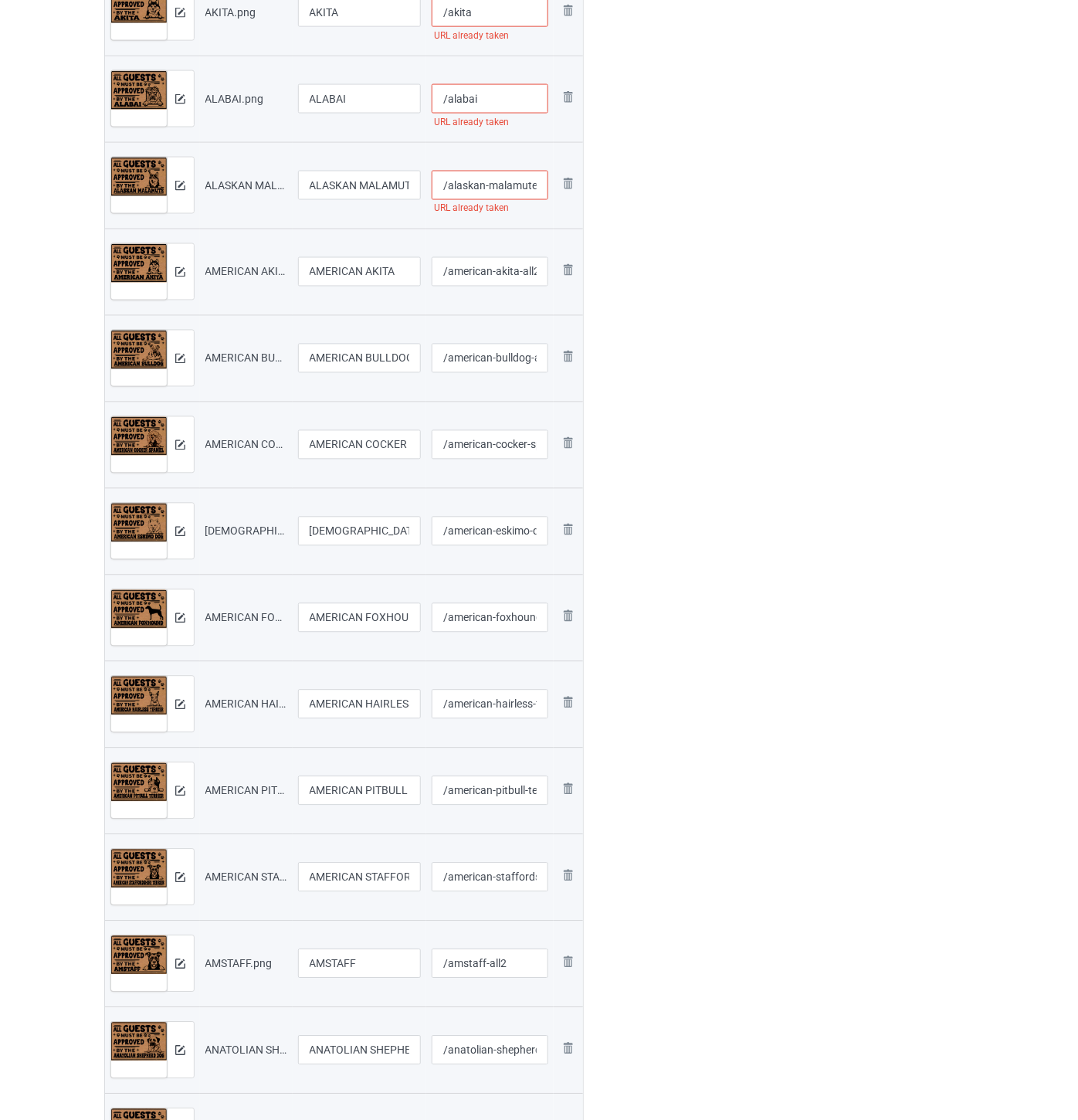
paste input "-all2"
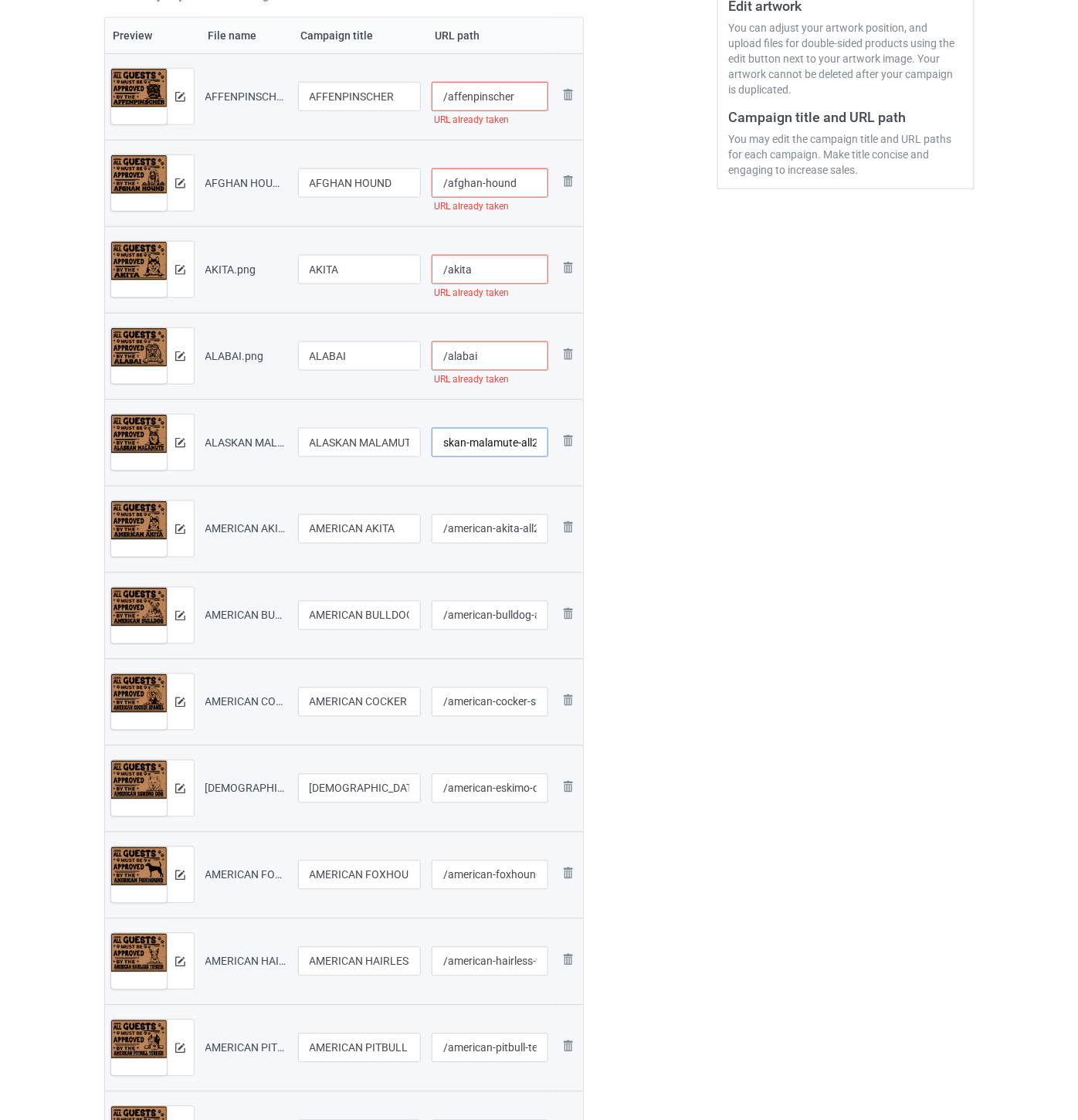
type input "/alaskan-malamute-all2"
click at [501, 348] on input "/alabai" at bounding box center [490, 356] width 117 height 29
paste input "-all2"
type input "/alabai-all2"
click at [511, 271] on input "/akita" at bounding box center [490, 270] width 117 height 29
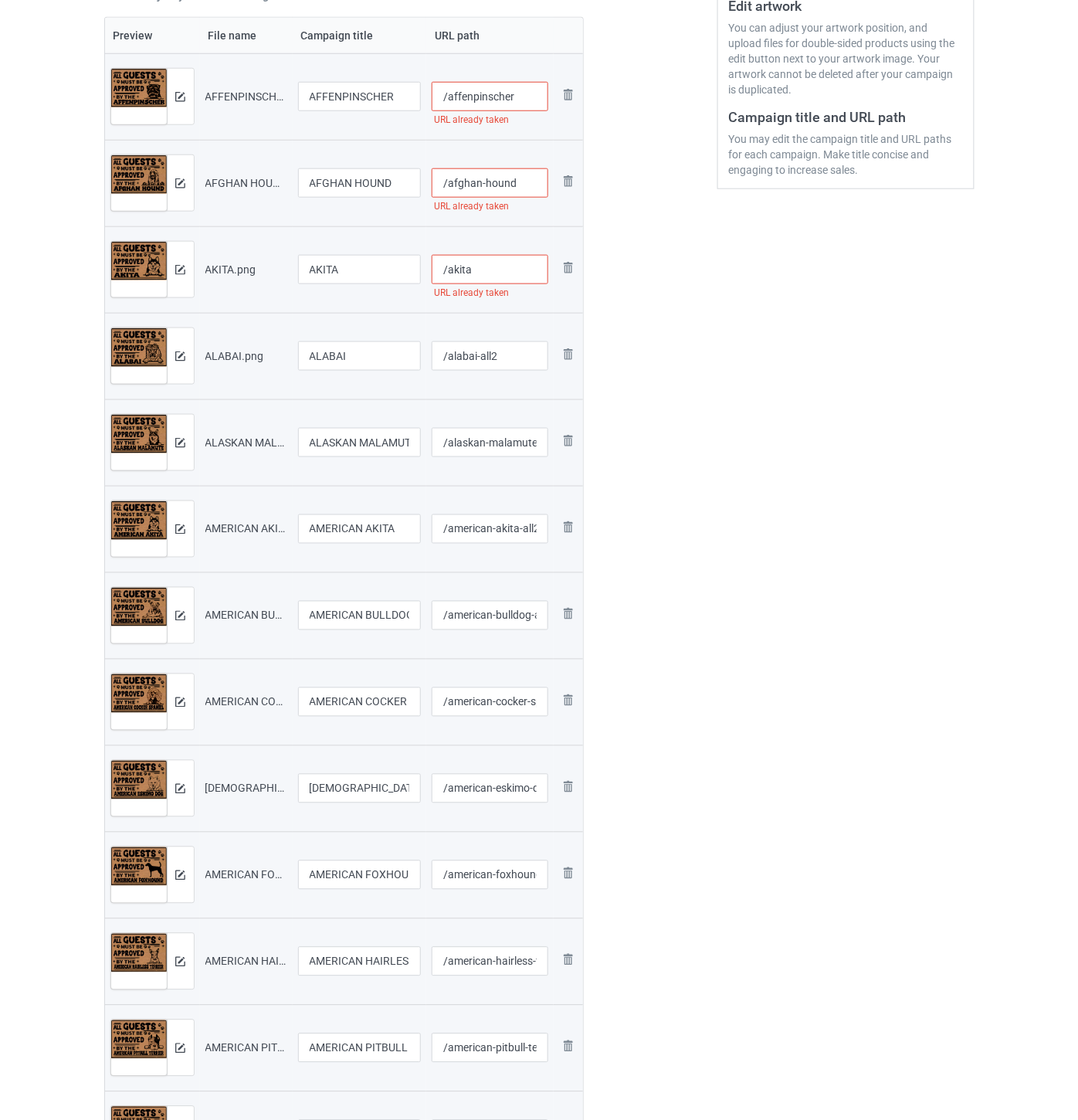
paste input "-all2"
type input "/akita-all2"
click at [530, 185] on input "/afghan-hound" at bounding box center [490, 183] width 117 height 29
paste input "-all2"
type input "/afghan-hound-all2"
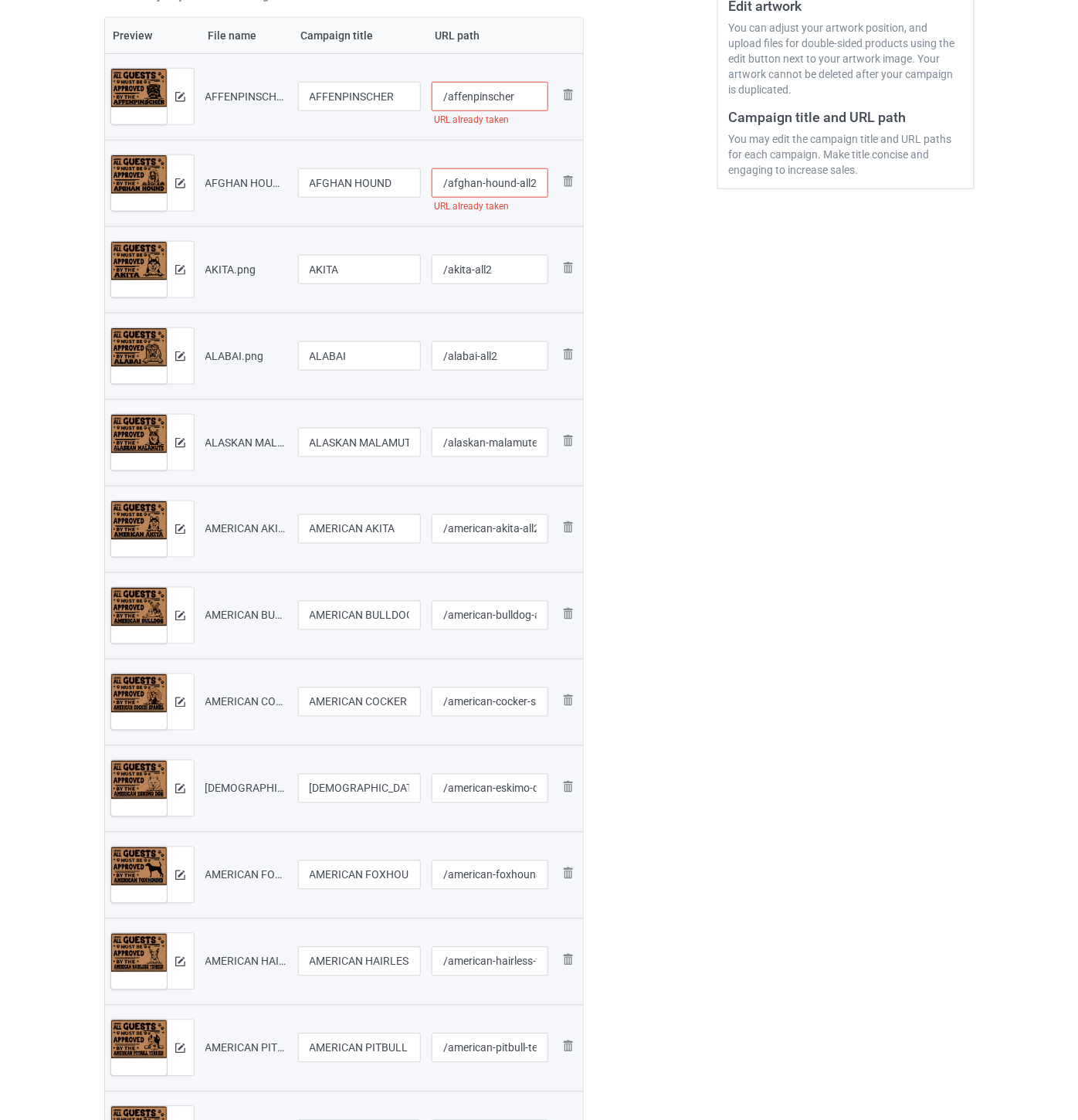
click at [526, 95] on input "/affenpinscher" at bounding box center [490, 96] width 117 height 29
paste input "-all2"
click at [534, 98] on input "/affenpinscher-all2" at bounding box center [490, 96] width 117 height 29
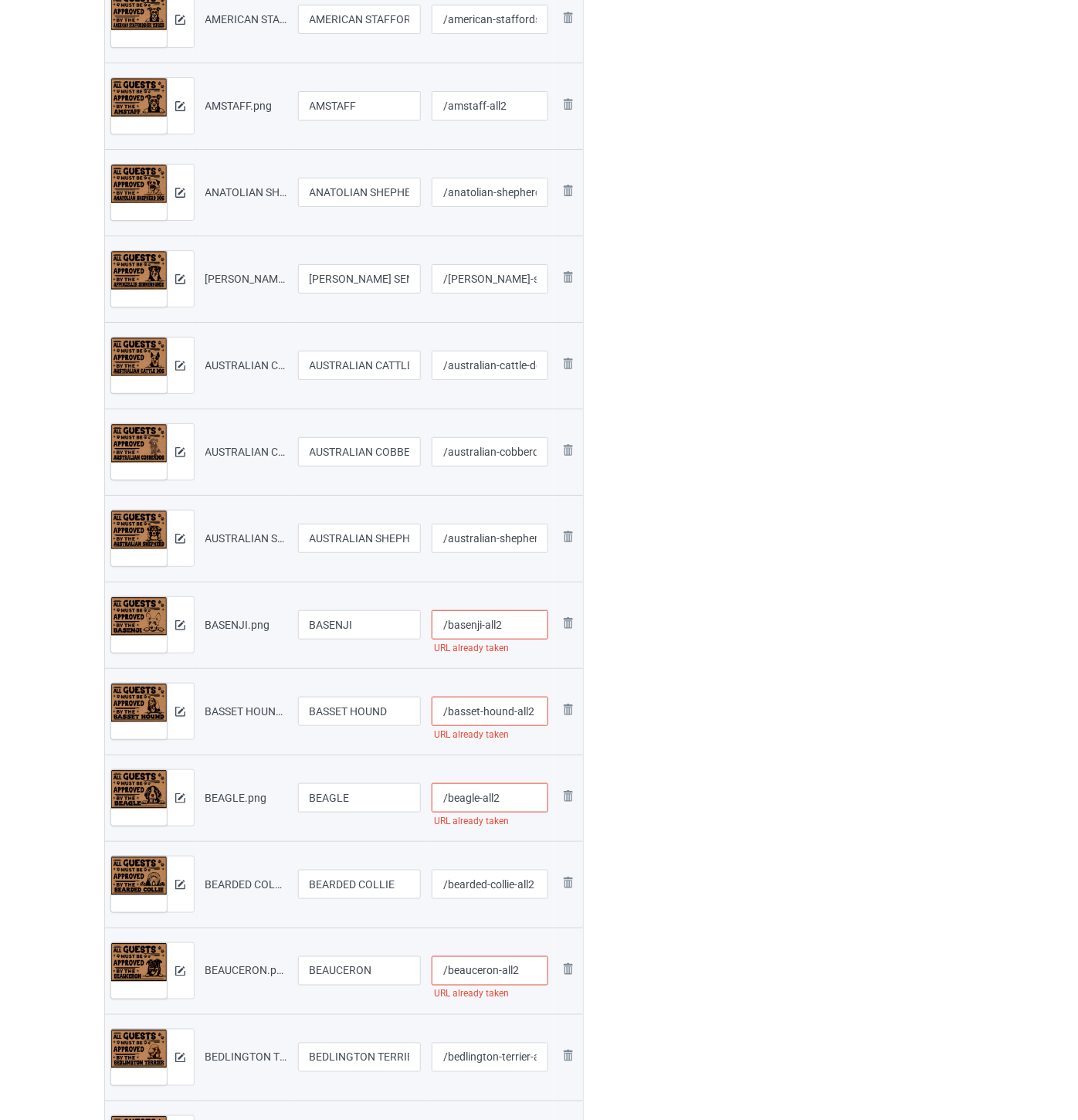
type input "/affenpinscher-all22"
click at [508, 628] on input "/basenji-all2" at bounding box center [490, 625] width 117 height 29
type input "/basenji-all22"
click at [536, 711] on input "/basset-hound-all2" at bounding box center [490, 711] width 117 height 29
type input "/basset-hound-all22"
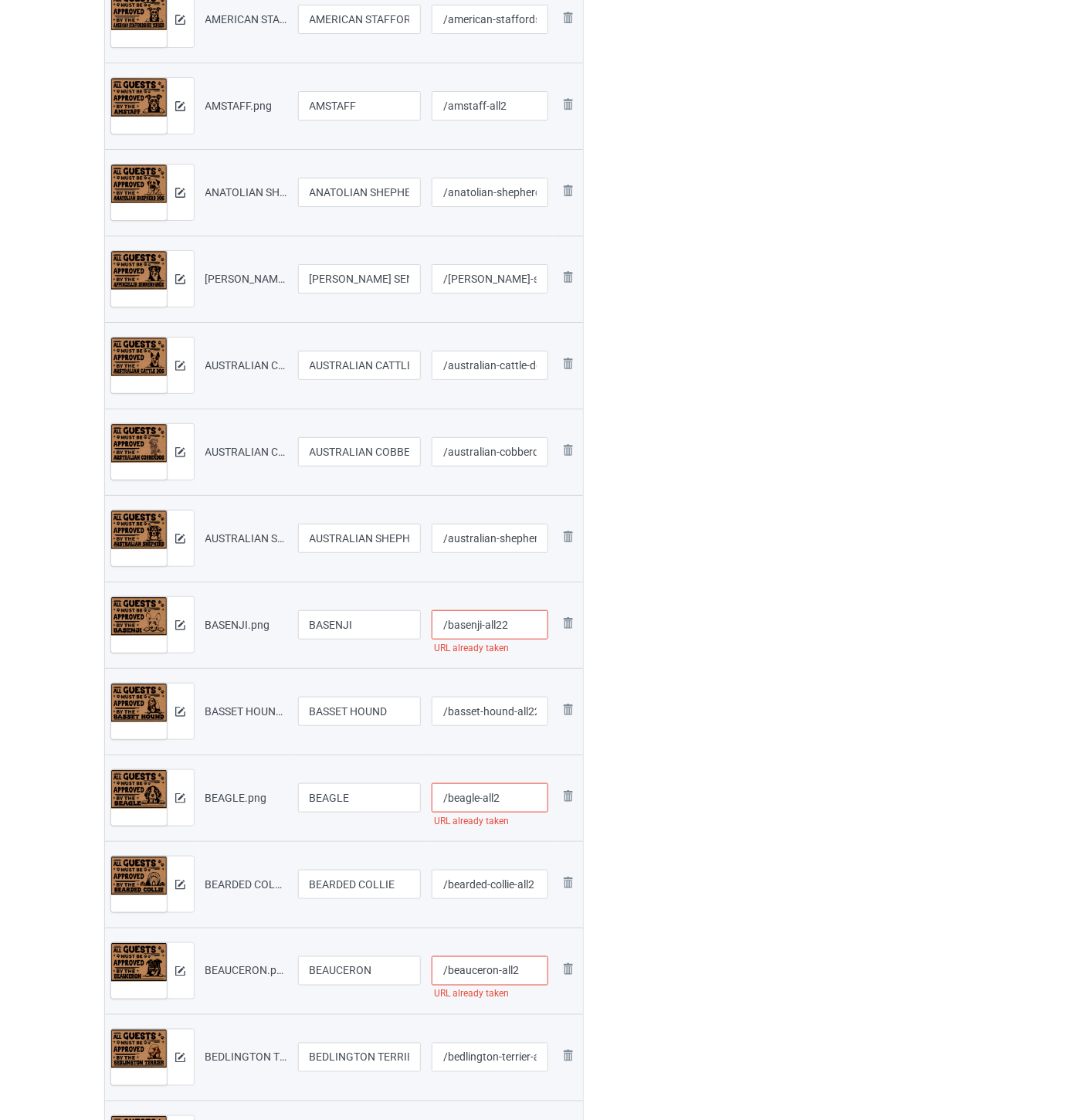
click at [513, 630] on input "/basenji-all22" at bounding box center [490, 625] width 117 height 29
type input "/basenji-all22"
click at [691, 707] on div at bounding box center [650, 158] width 111 height 3016
click at [529, 798] on input "/beagle-all2" at bounding box center [490, 798] width 117 height 29
type input "/beagle-all22"
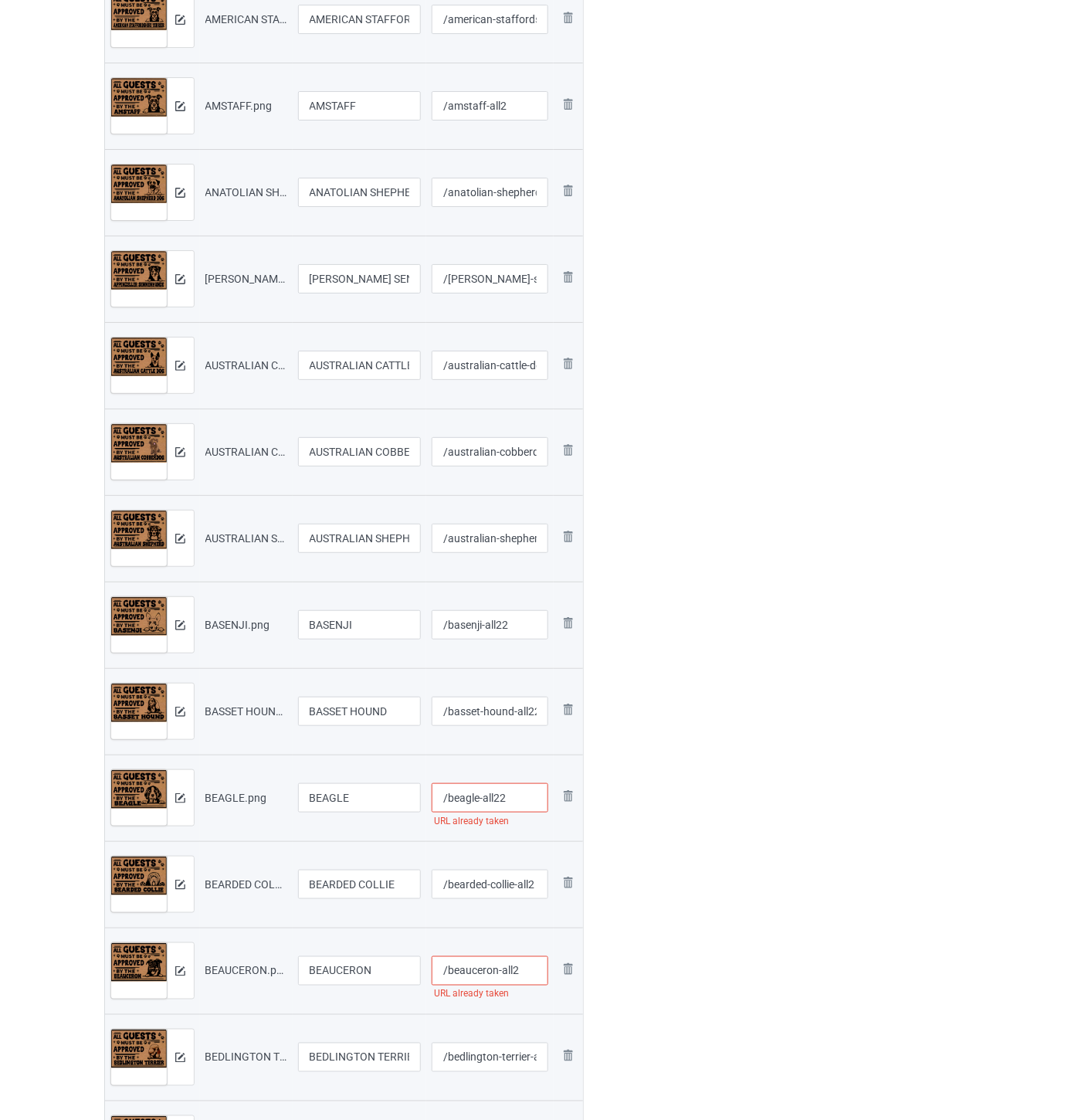
click at [660, 906] on div at bounding box center [650, 158] width 111 height 3016
click at [523, 969] on input "/beauceron-all2" at bounding box center [490, 971] width 117 height 29
type input "/beauceron-all22"
click at [693, 933] on div at bounding box center [650, 158] width 111 height 3016
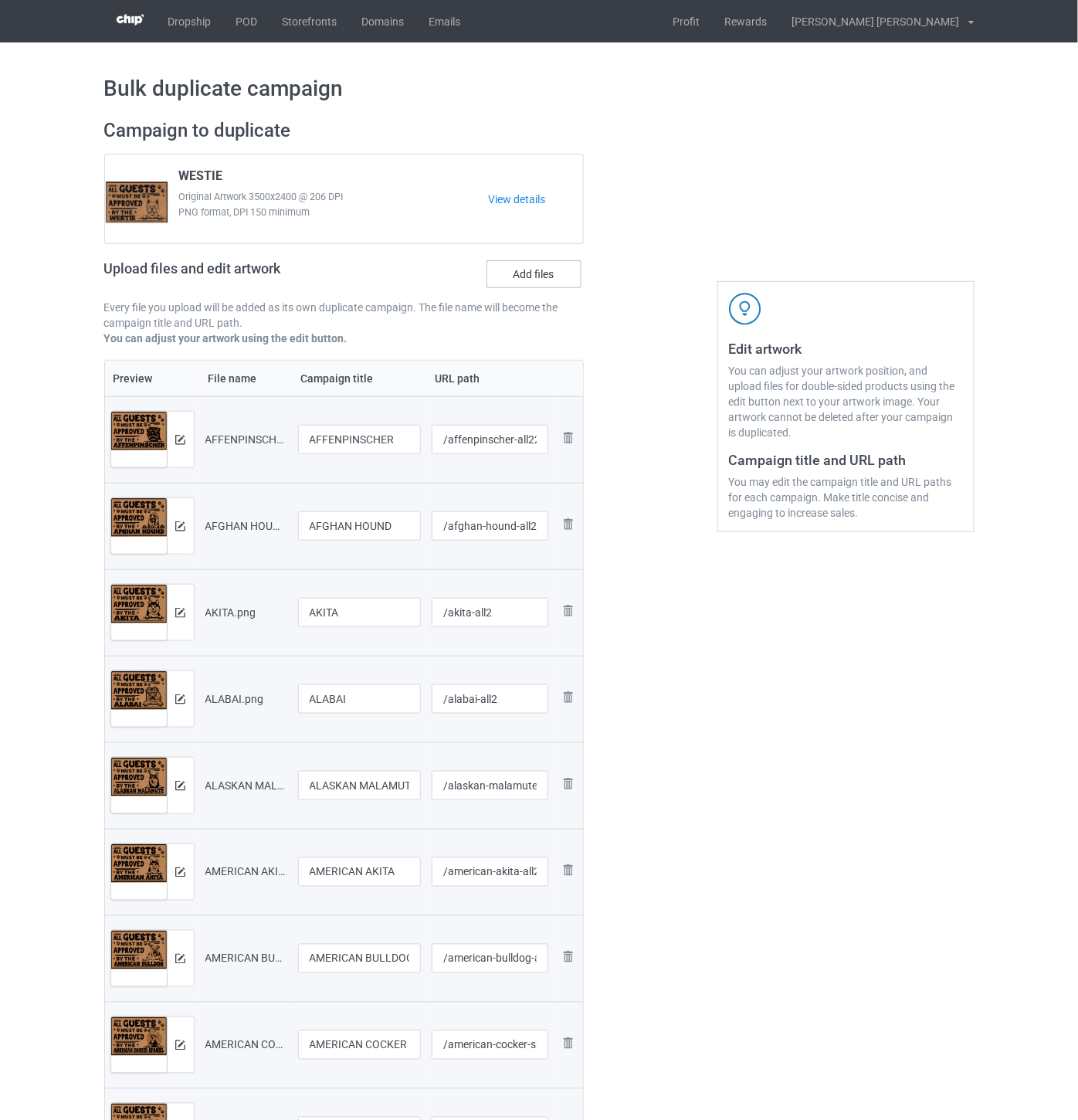
click at [538, 275] on label "Add files" at bounding box center [534, 274] width 95 height 28
click at [0, 0] on input "Add files" at bounding box center [0, 0] width 0 height 0
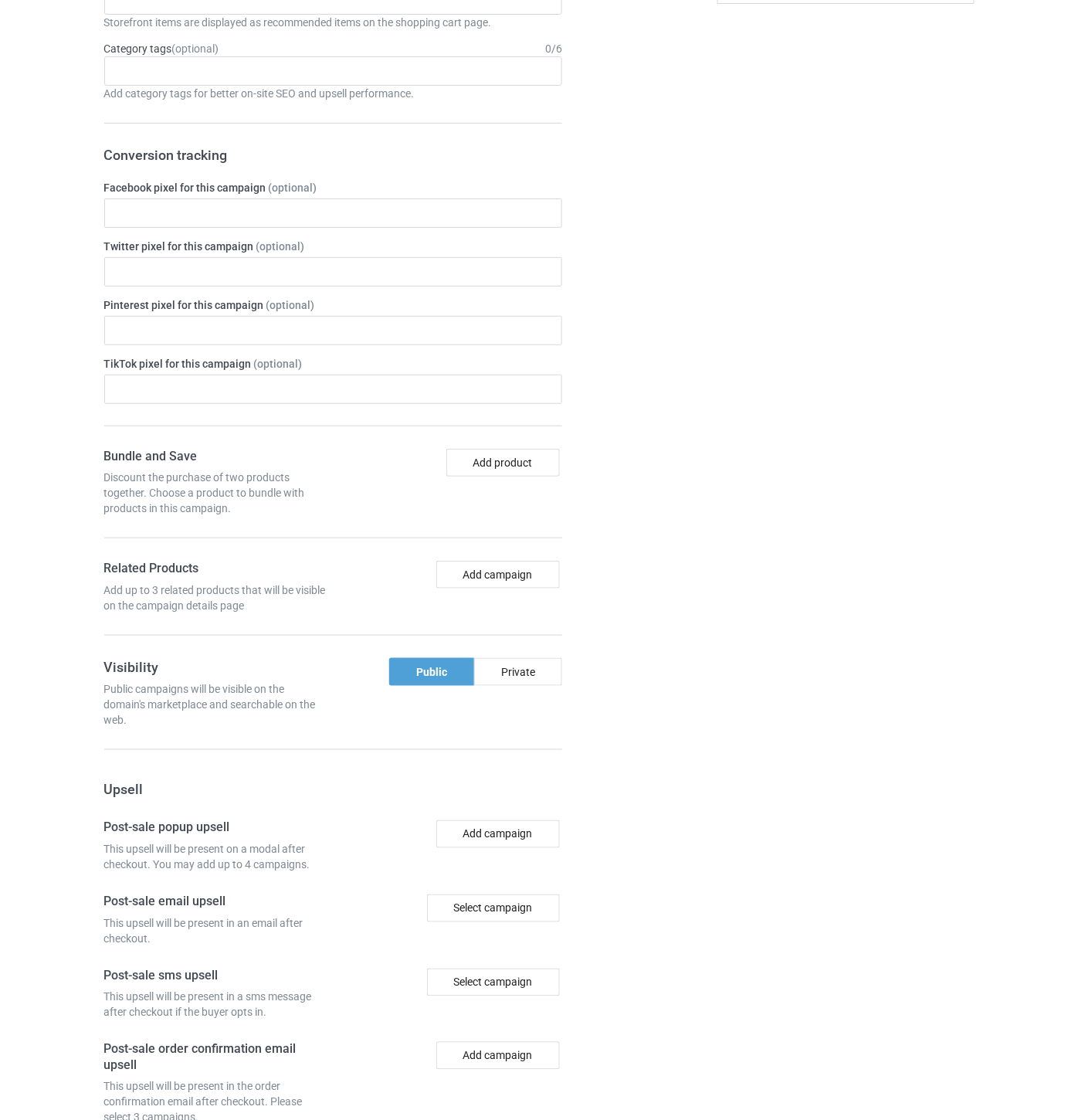
scroll to position [3446, 0]
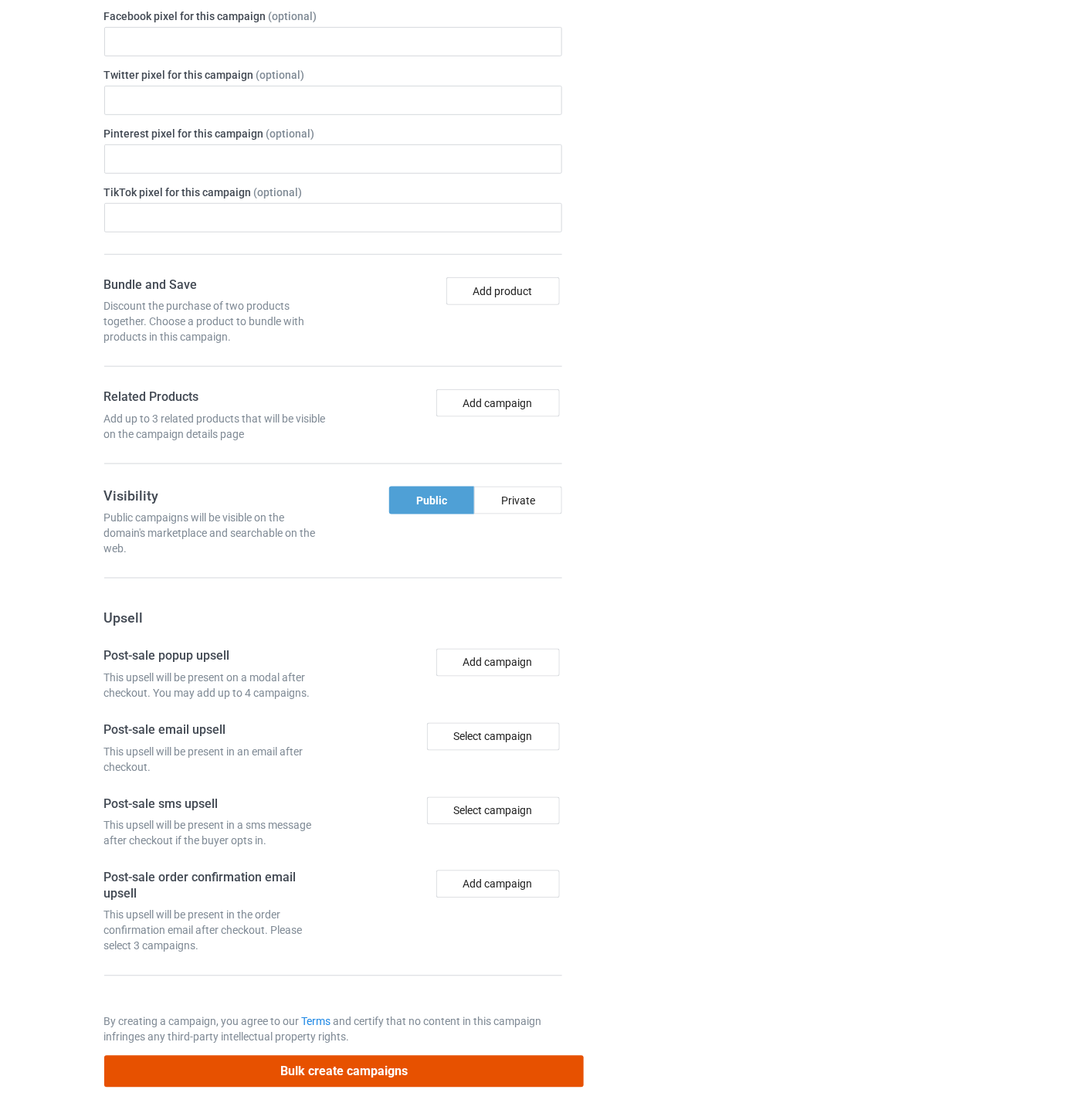
click at [429, 1067] on button "Bulk create campaigns" at bounding box center [344, 1071] width 480 height 32
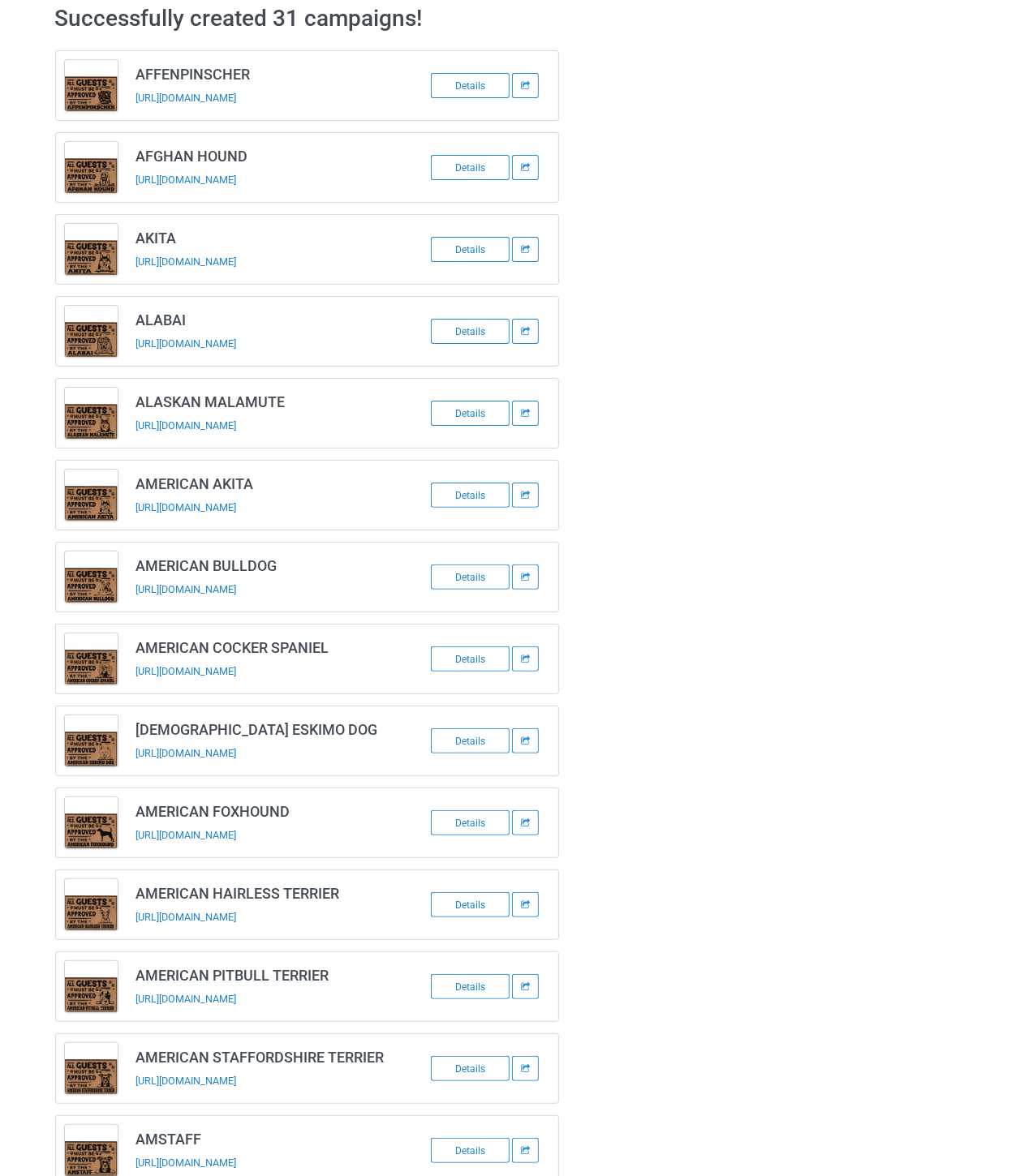
scroll to position [0, 0]
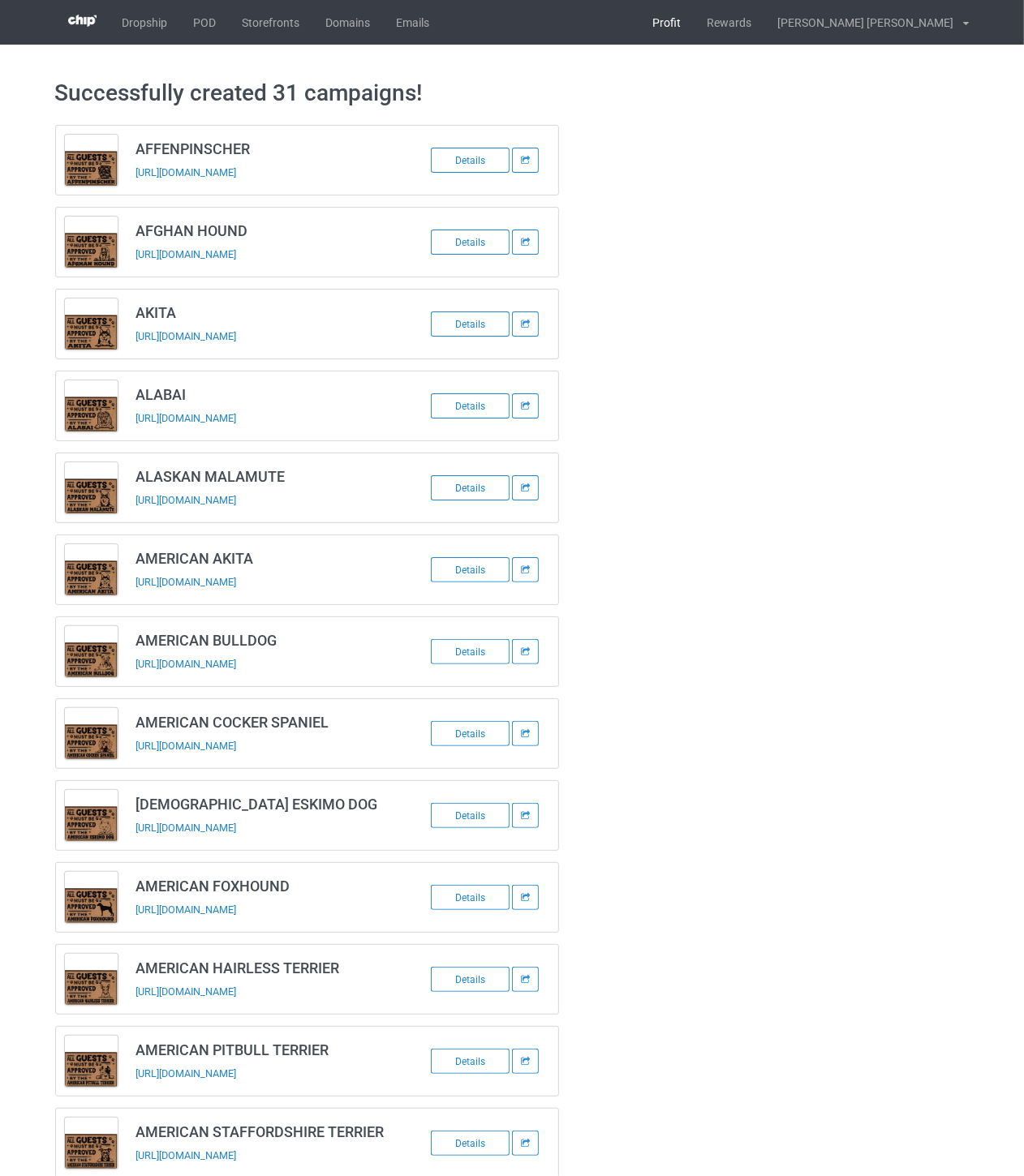
click at [694, 28] on link "Profit" at bounding box center [667, 22] width 55 height 45
